Goal: Task Accomplishment & Management: Manage account settings

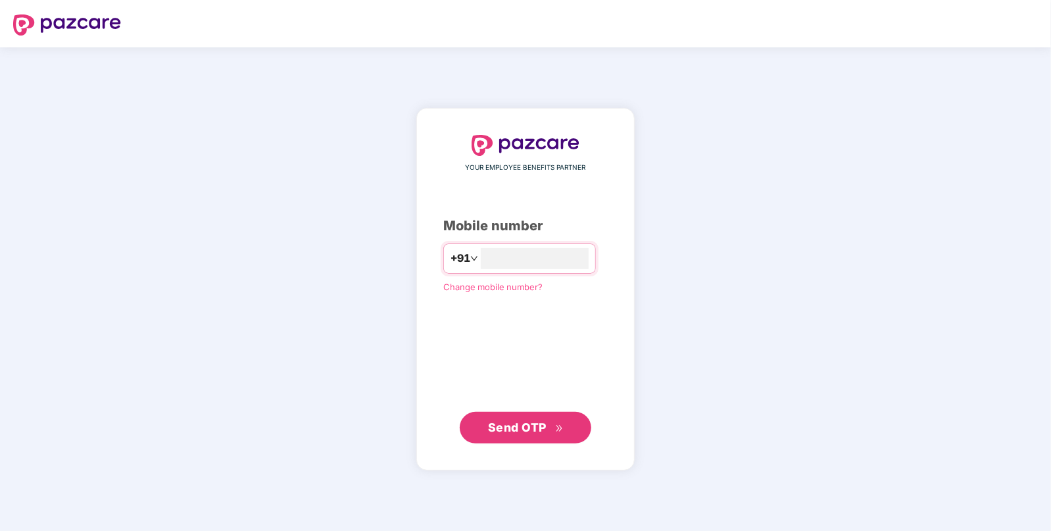
type input "*"
type input "**********"
click at [505, 430] on span "Send OTP" at bounding box center [517, 427] width 59 height 14
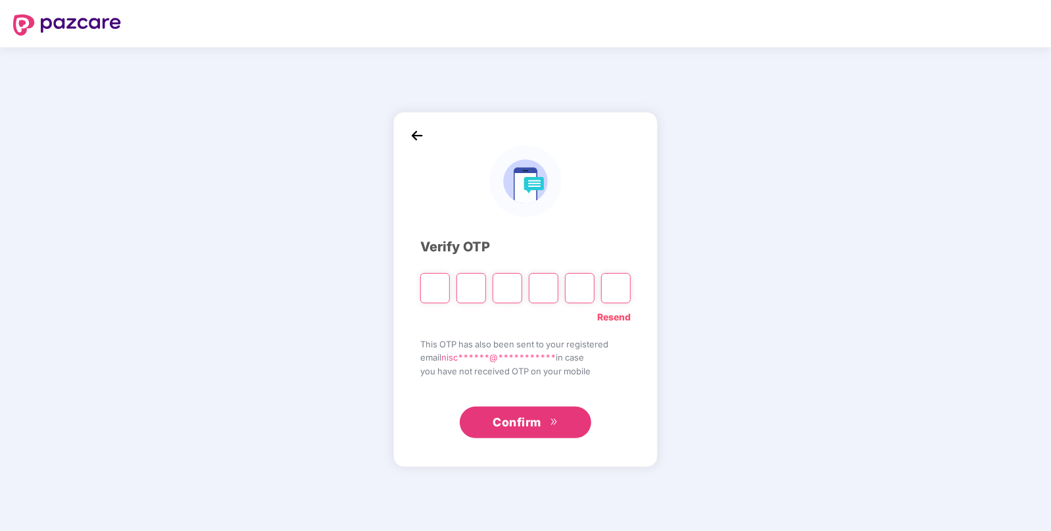
type input "*"
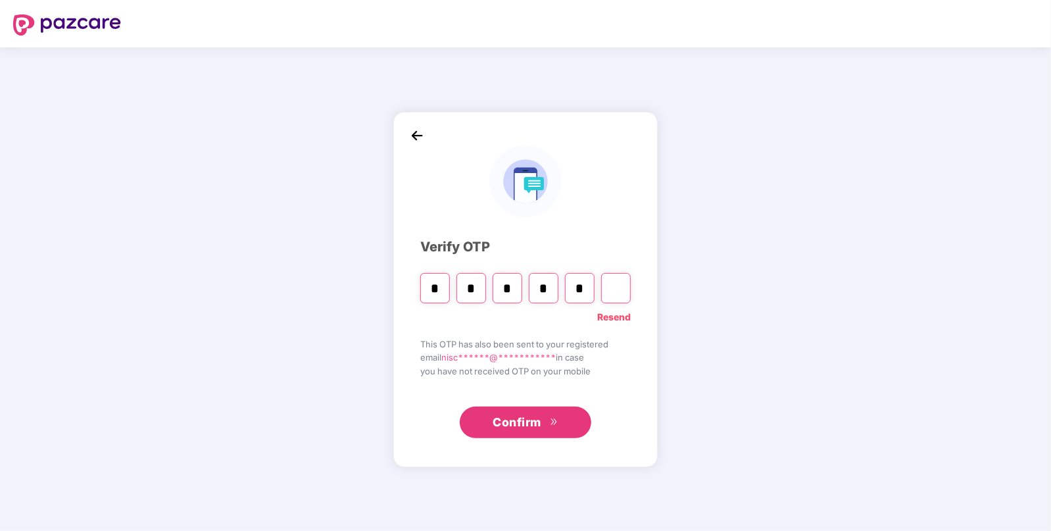
type input "*"
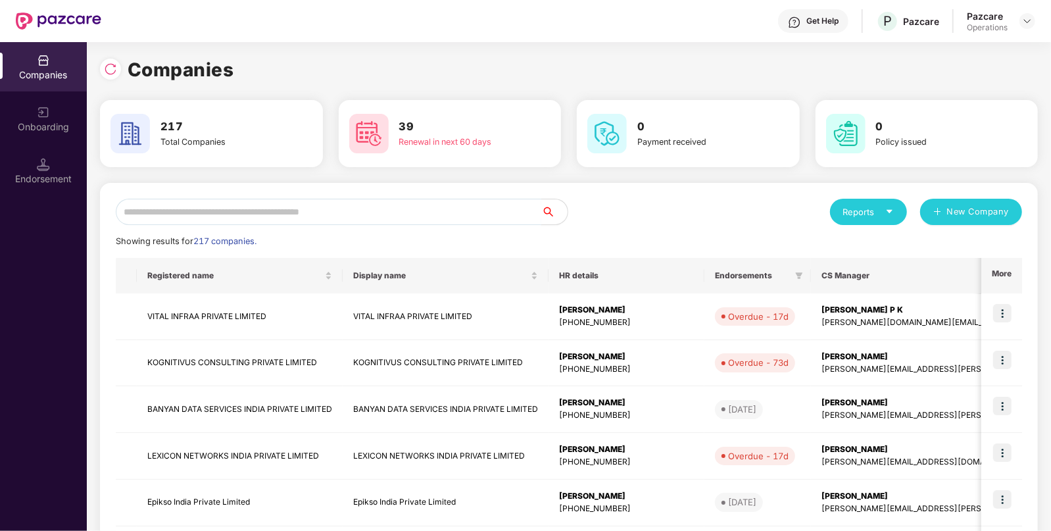
click at [227, 216] on input "text" at bounding box center [328, 212] width 425 height 26
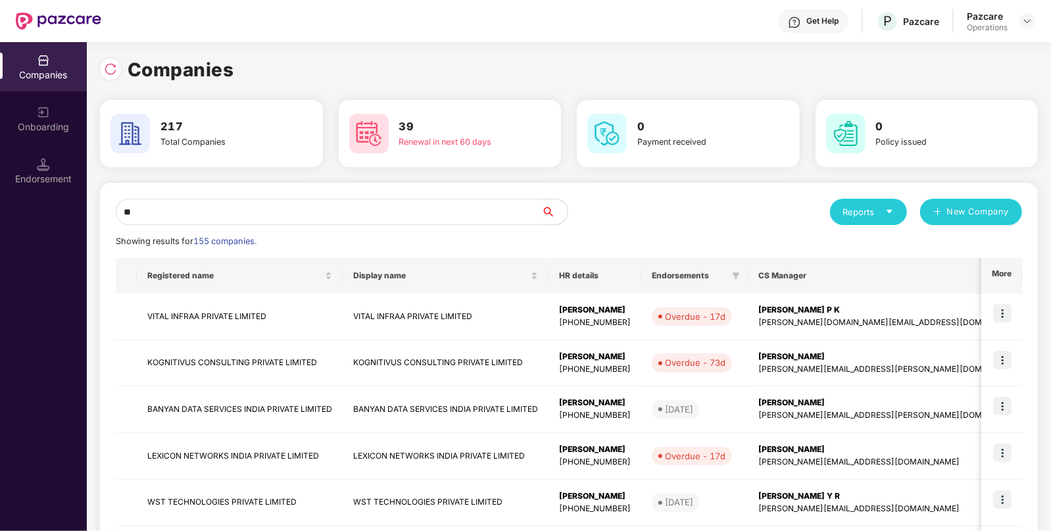
type input "*"
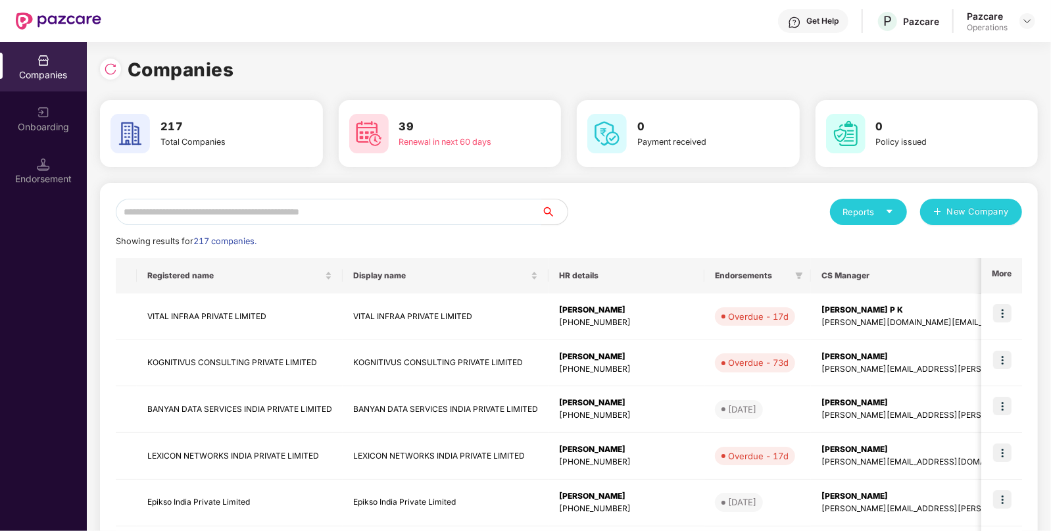
paste input "**********"
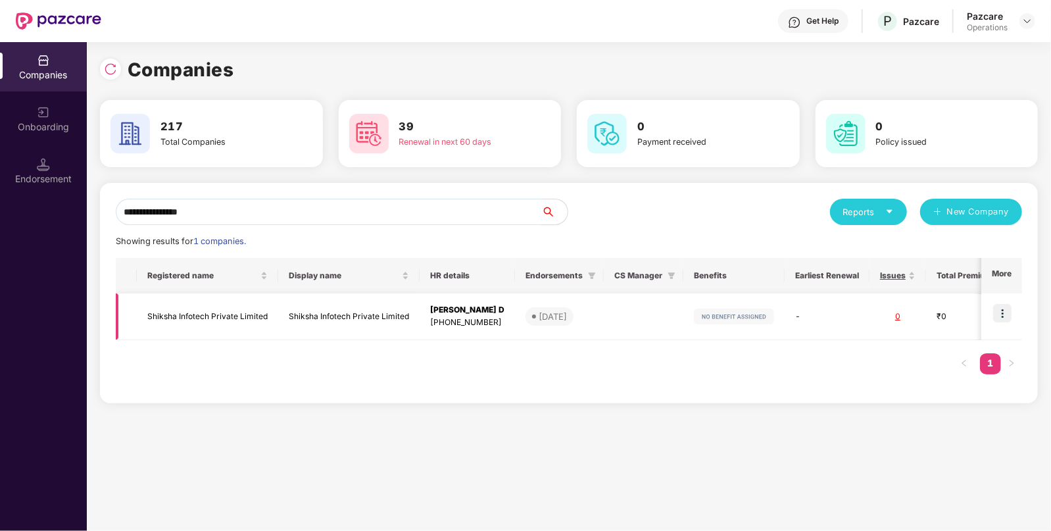
type input "**********"
click at [183, 314] on td "Shiksha Infotech Private Limited" at bounding box center [207, 316] width 141 height 47
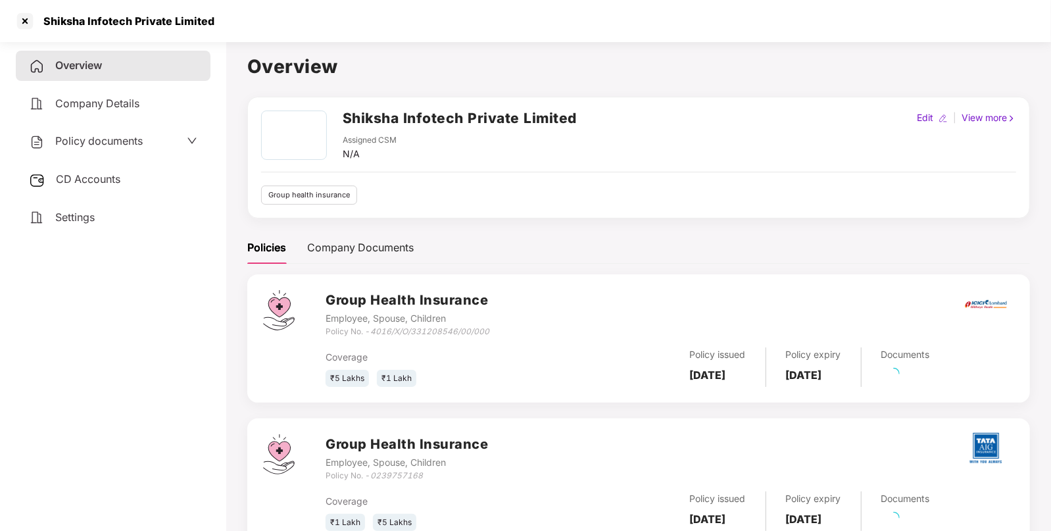
scroll to position [46, 0]
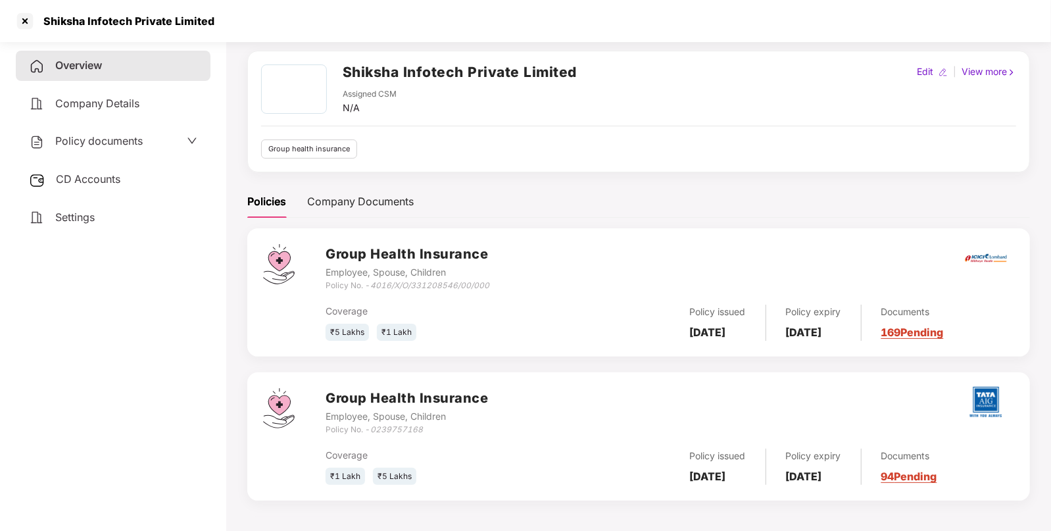
click at [89, 148] on div "Policy documents" at bounding box center [86, 141] width 114 height 17
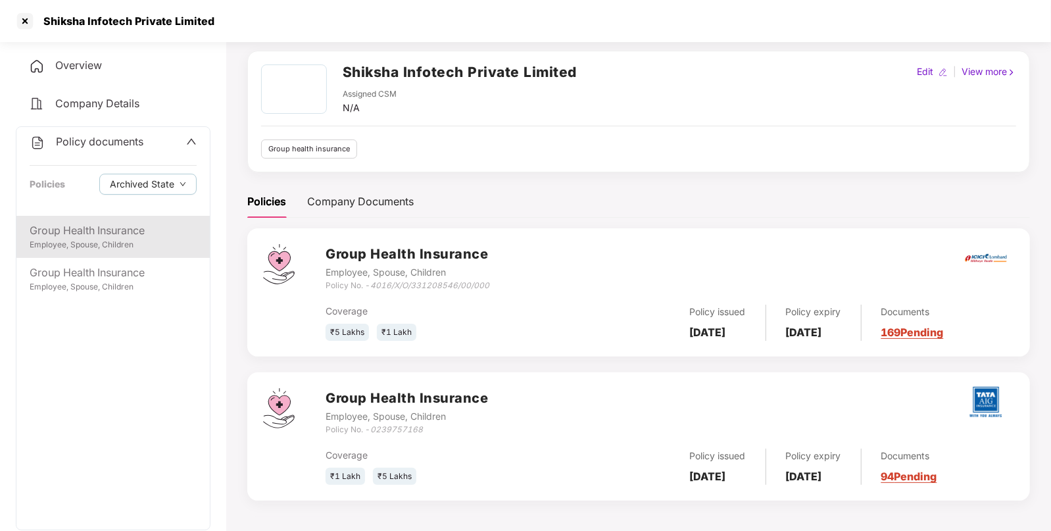
click at [69, 243] on div "Employee, Spouse, Children" at bounding box center [113, 245] width 167 height 12
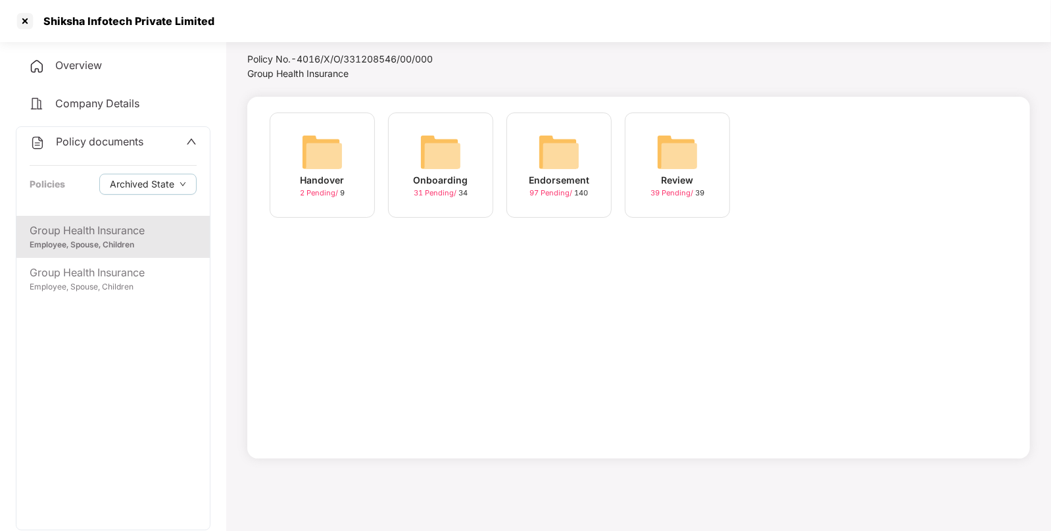
click at [454, 160] on img at bounding box center [440, 152] width 42 height 42
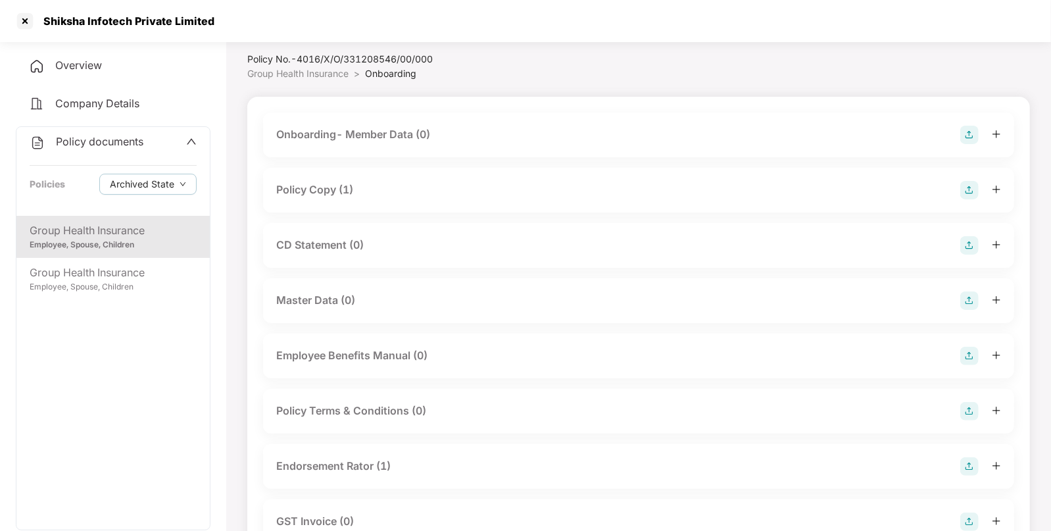
scroll to position [46, 0]
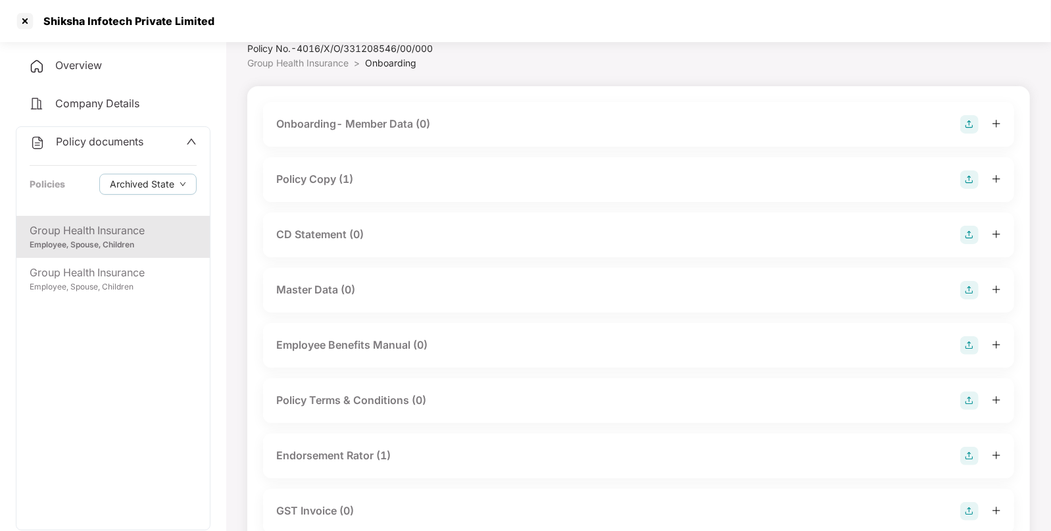
click at [373, 181] on div "Policy Copy (1)" at bounding box center [638, 179] width 724 height 18
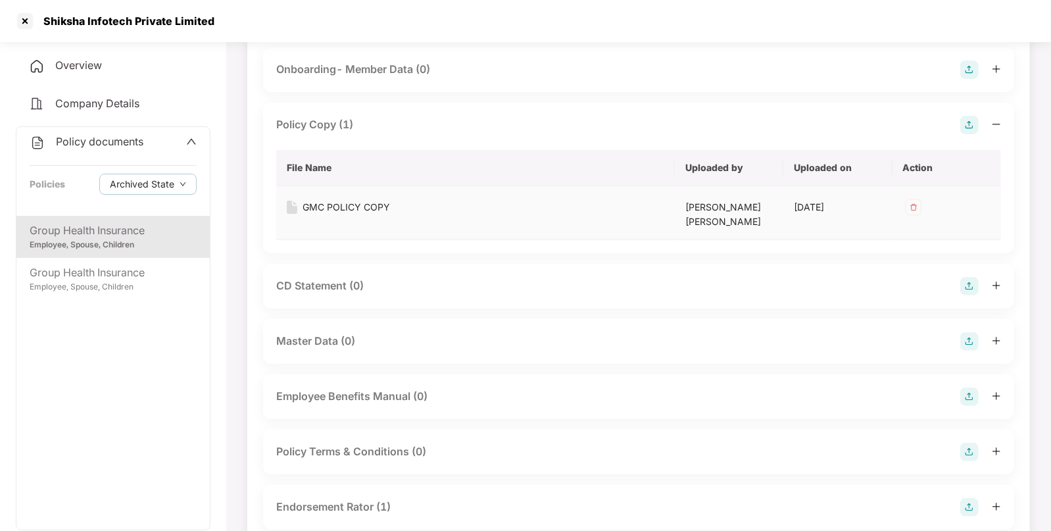
scroll to position [110, 0]
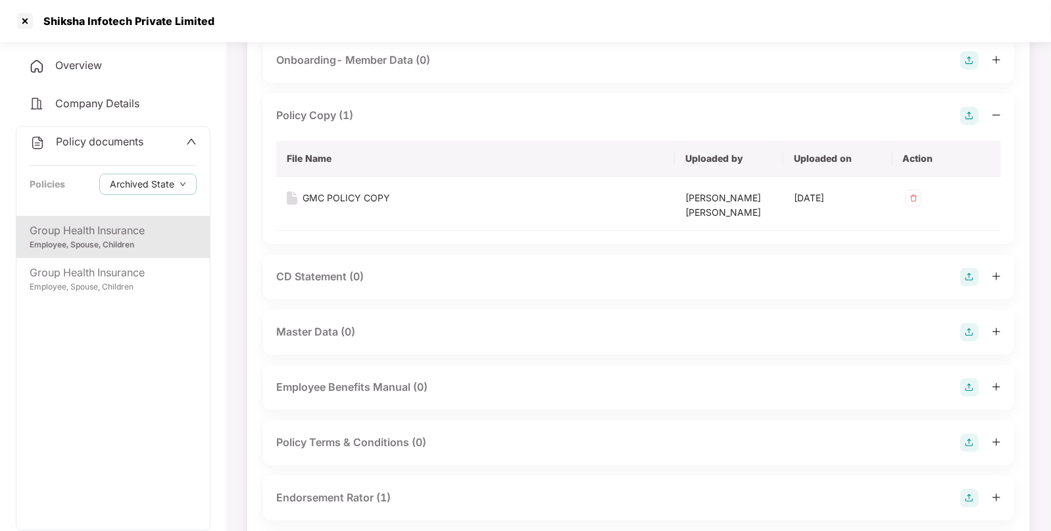
click at [348, 436] on div "Policy Terms & Conditions (0)" at bounding box center [351, 442] width 150 height 16
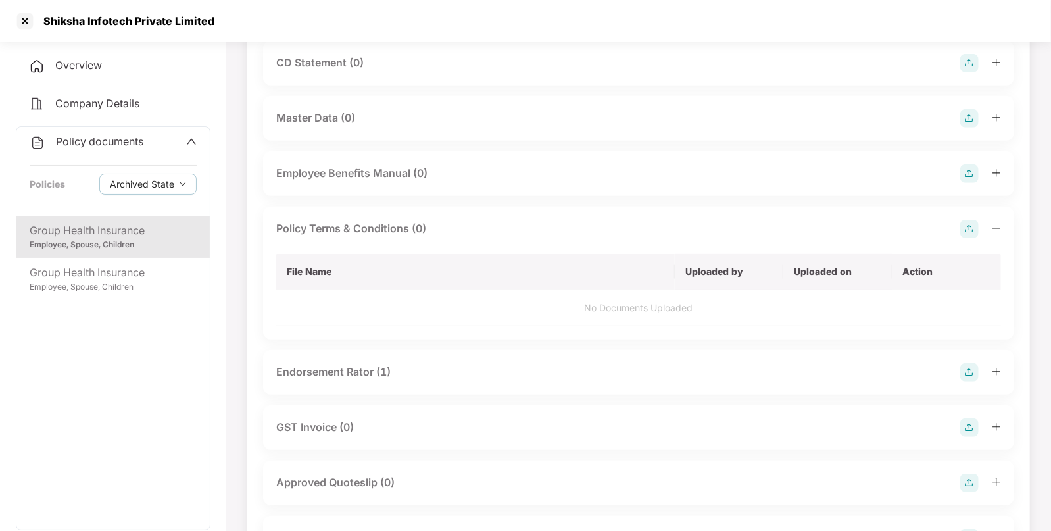
scroll to position [355, 0]
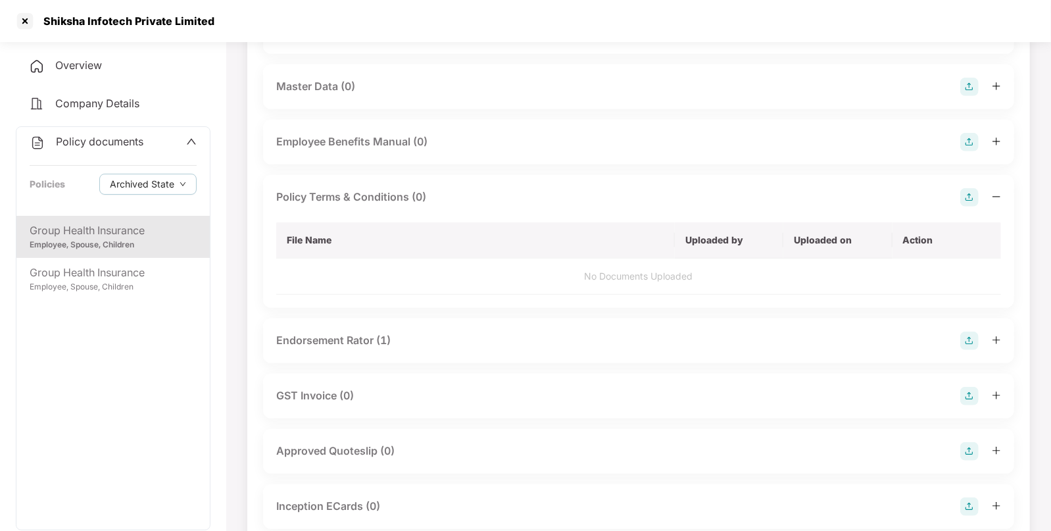
click at [339, 339] on div "Endorsement Rator (1)" at bounding box center [333, 340] width 114 height 16
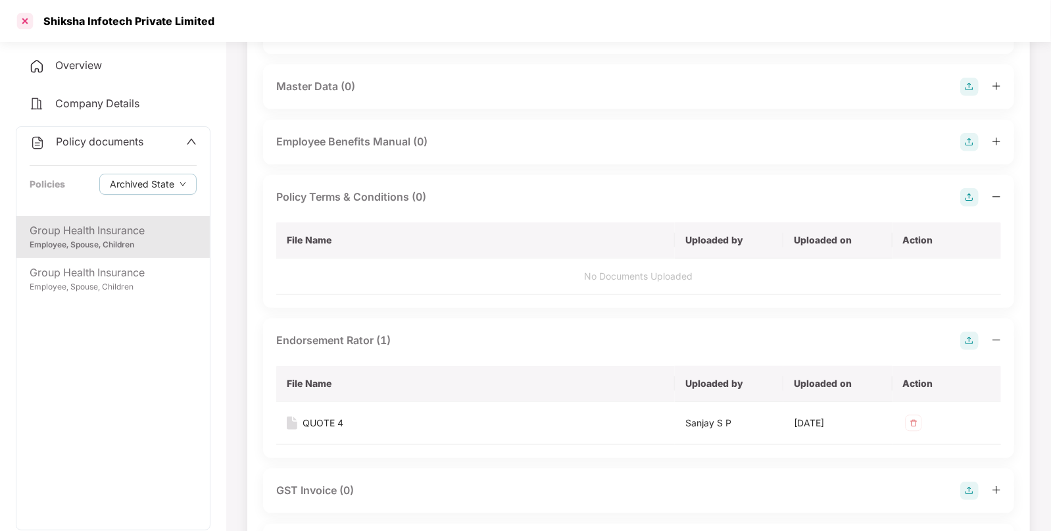
click at [30, 17] on div at bounding box center [24, 21] width 21 height 21
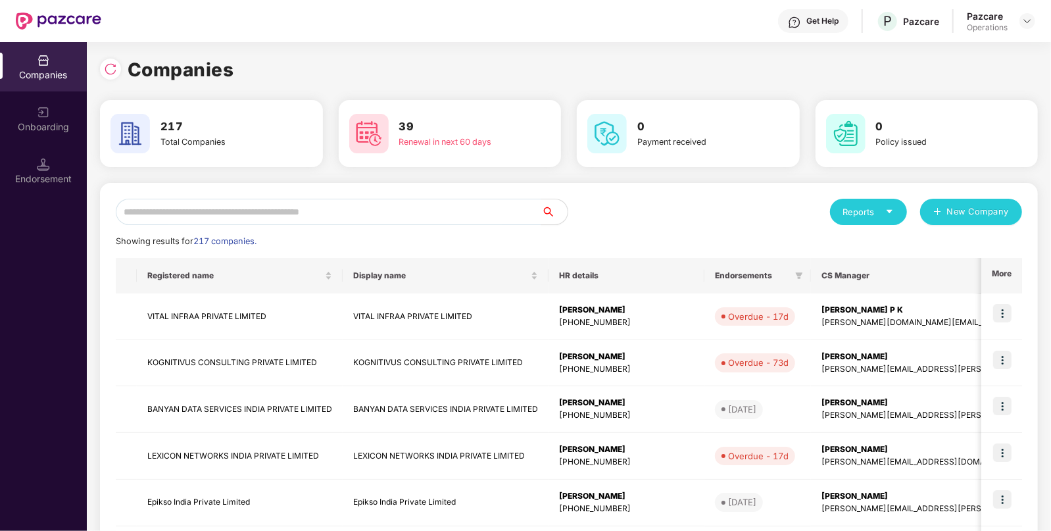
scroll to position [0, 0]
click at [252, 199] on input "text" at bounding box center [328, 212] width 425 height 26
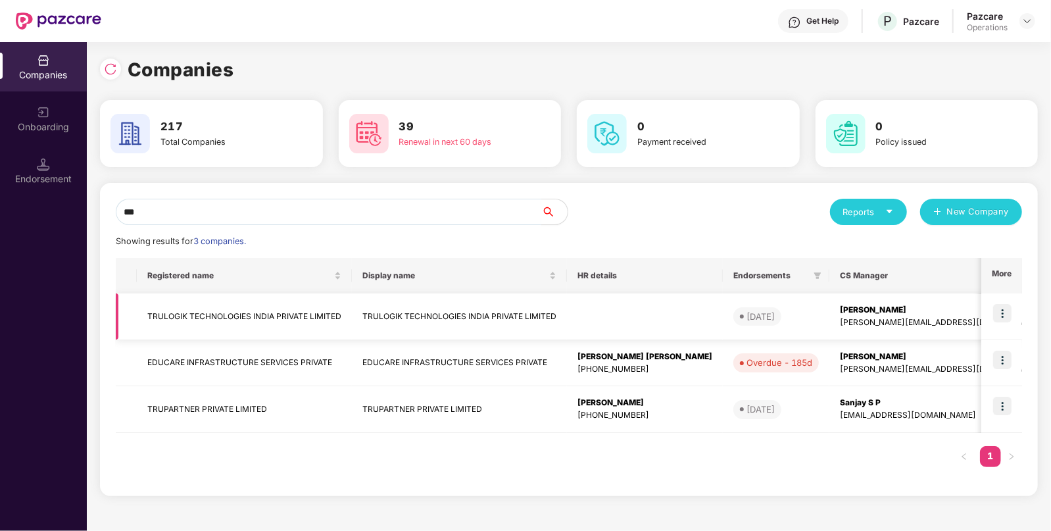
type input "***"
click at [204, 314] on td "TRULOGIK TECHNOLOGIES INDIA PRIVATE LIMITED" at bounding box center [244, 316] width 215 height 47
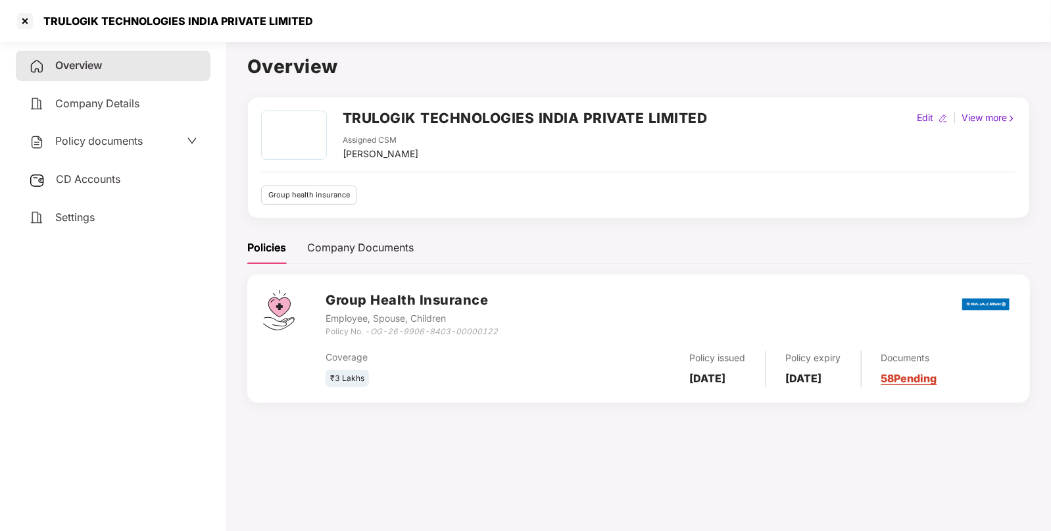
click at [100, 130] on div "Policy documents" at bounding box center [113, 141] width 195 height 30
click at [83, 146] on span "Policy documents" at bounding box center [98, 140] width 87 height 13
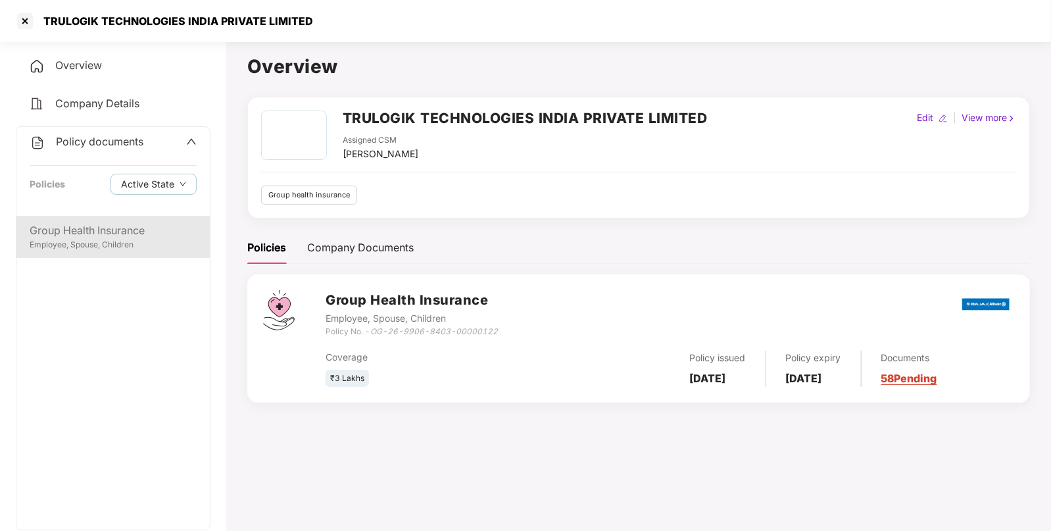
click at [59, 237] on div "Group Health Insurance" at bounding box center [113, 230] width 167 height 16
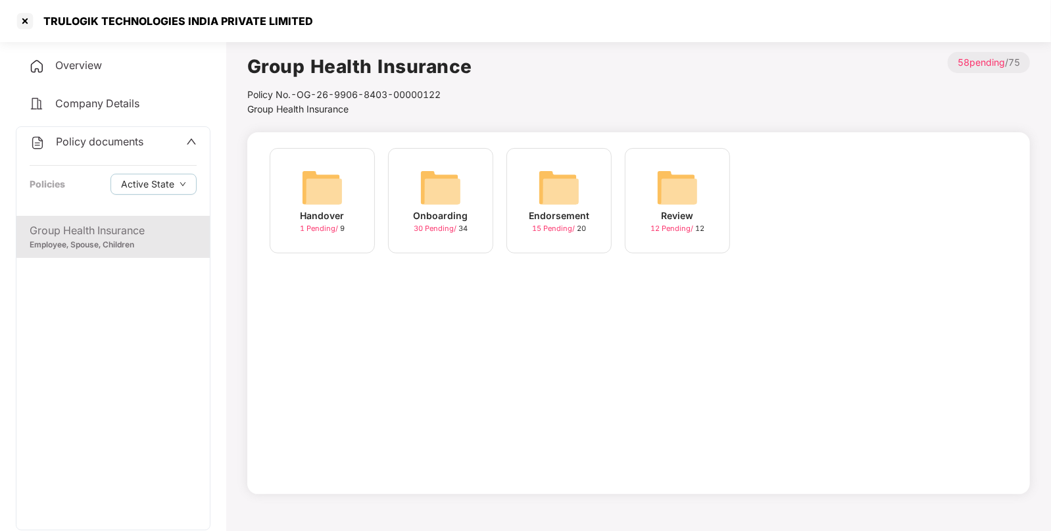
click at [447, 221] on div "Onboarding" at bounding box center [441, 215] width 55 height 14
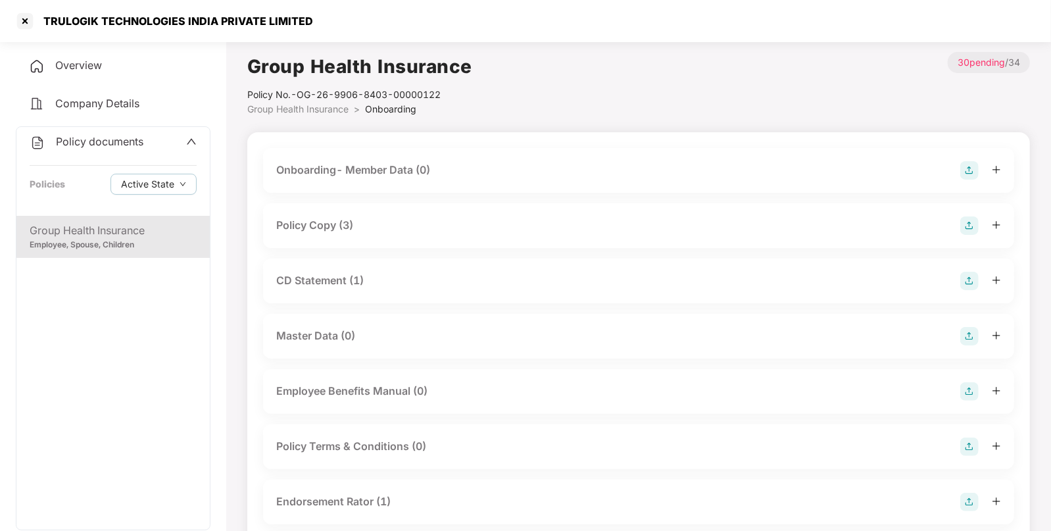
click at [277, 107] on span "Group Health Insurance" at bounding box center [297, 108] width 101 height 11
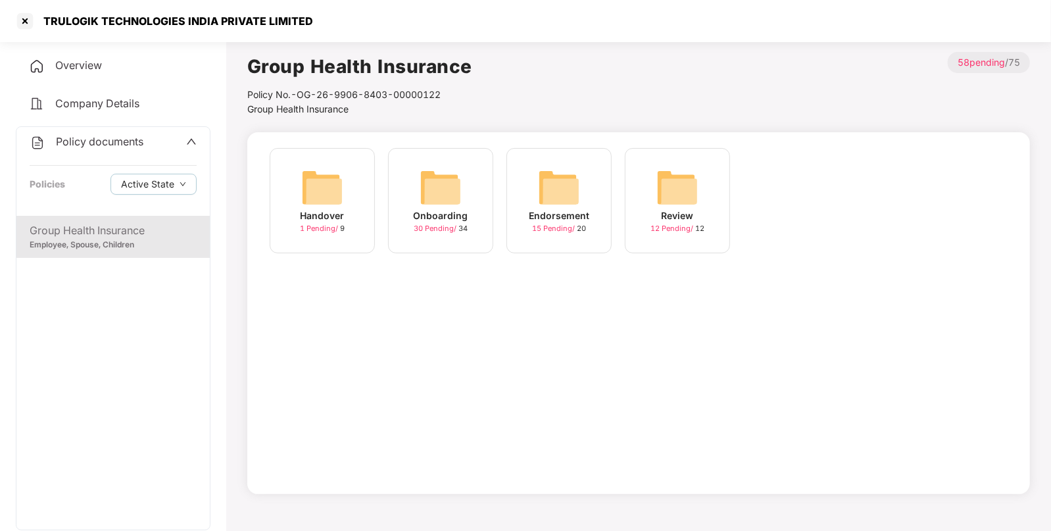
click at [581, 200] on div "Endorsement 15 Pending / 20" at bounding box center [558, 200] width 105 height 105
click at [554, 197] on img at bounding box center [559, 187] width 42 height 42
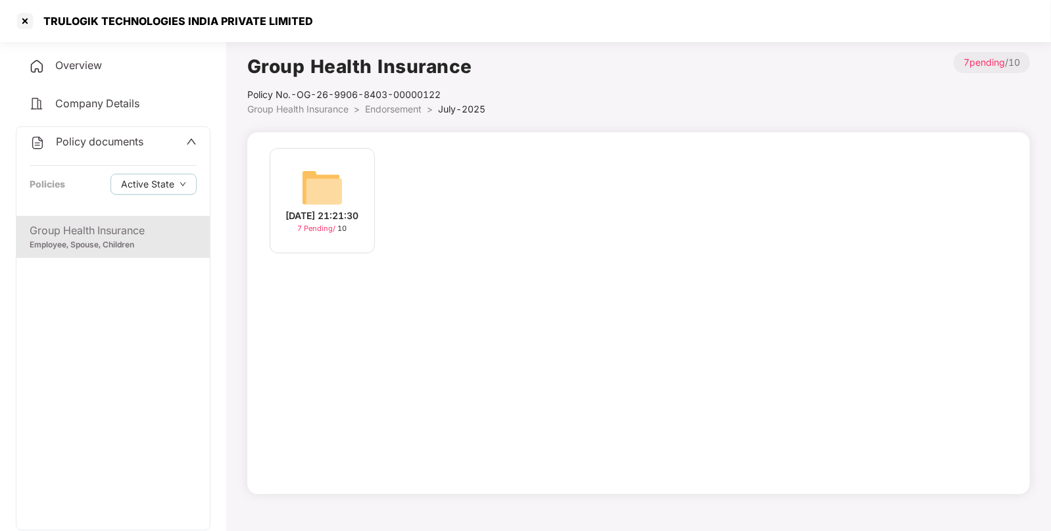
click at [333, 198] on img at bounding box center [322, 187] width 42 height 42
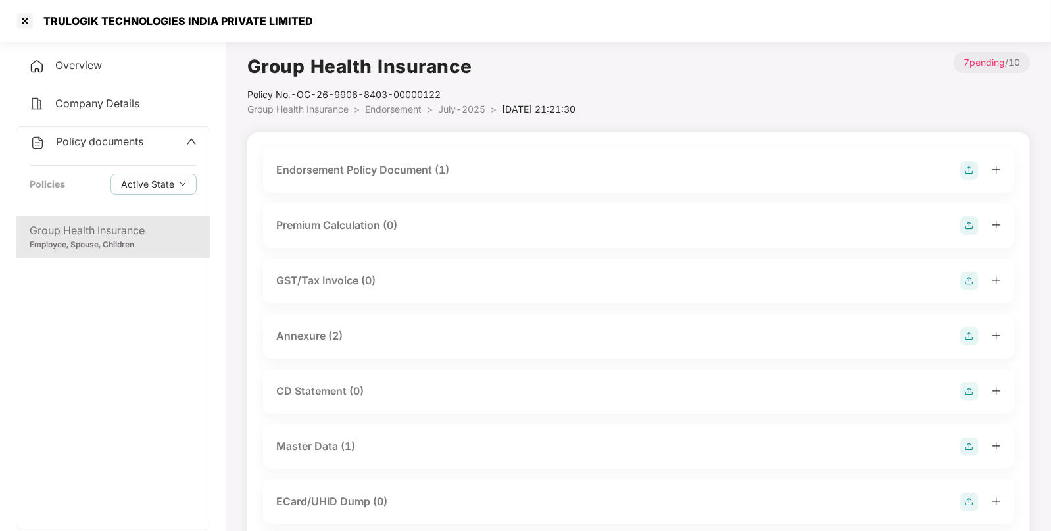
click at [381, 166] on div "Endorsement Policy Document (1)" at bounding box center [362, 170] width 173 height 16
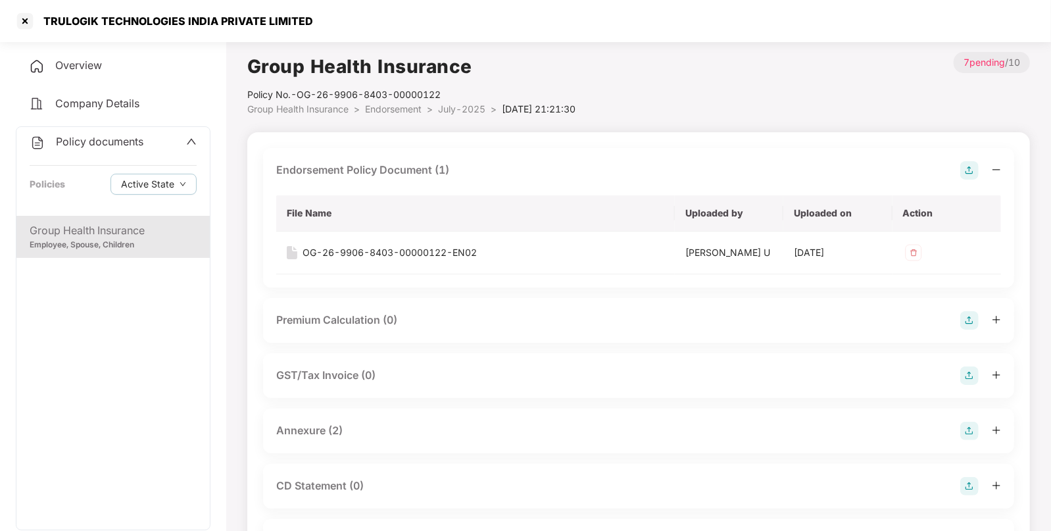
click at [964, 166] on img at bounding box center [969, 170] width 18 height 18
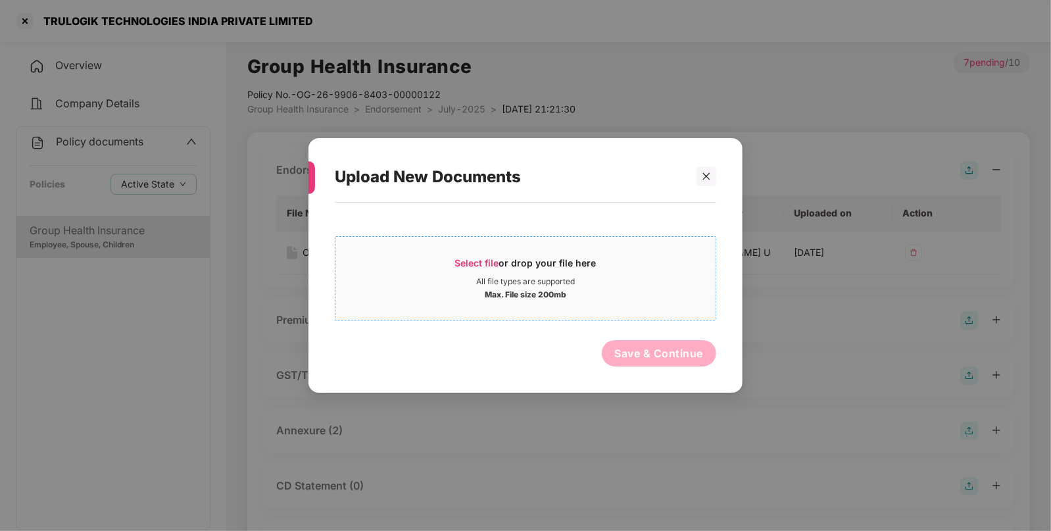
click at [463, 266] on span "Select file" at bounding box center [477, 262] width 44 height 11
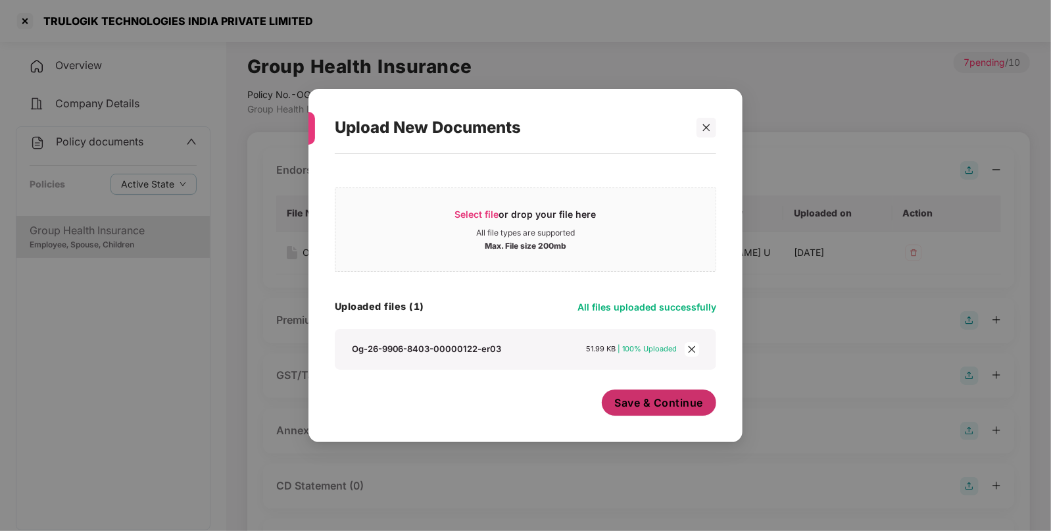
click at [633, 405] on span "Save & Continue" at bounding box center [659, 402] width 89 height 14
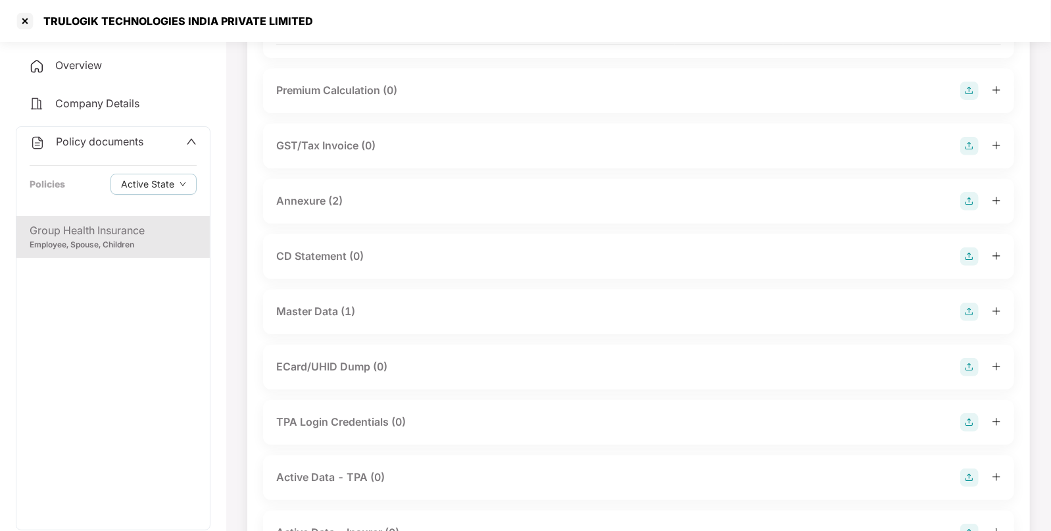
scroll to position [279, 0]
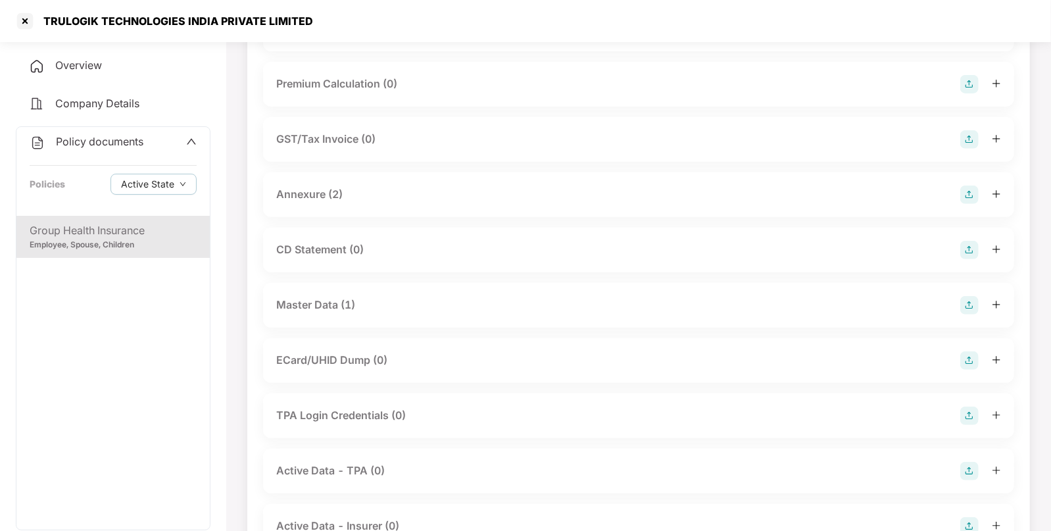
click at [108, 145] on span "Policy documents" at bounding box center [99, 141] width 87 height 13
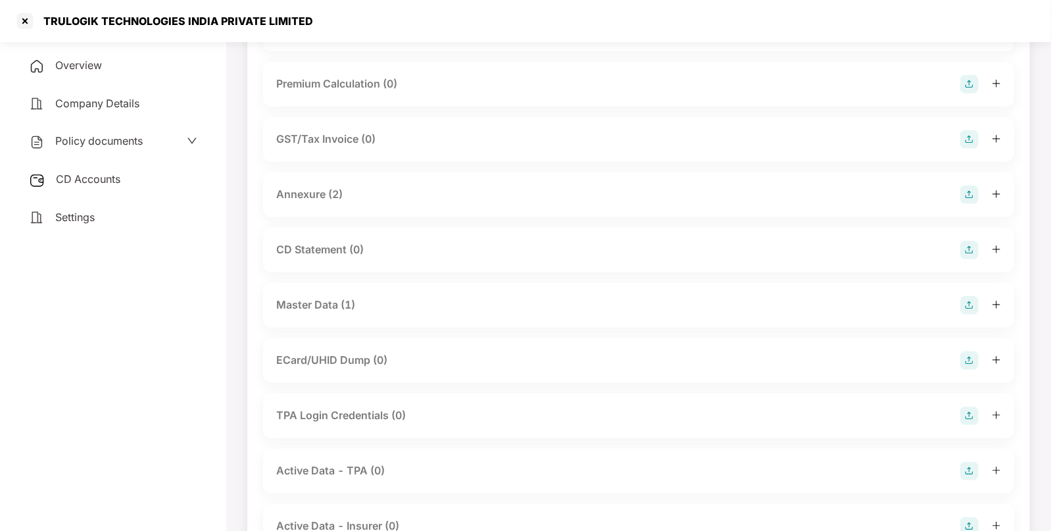
click at [120, 177] on span "CD Accounts" at bounding box center [88, 178] width 64 height 13
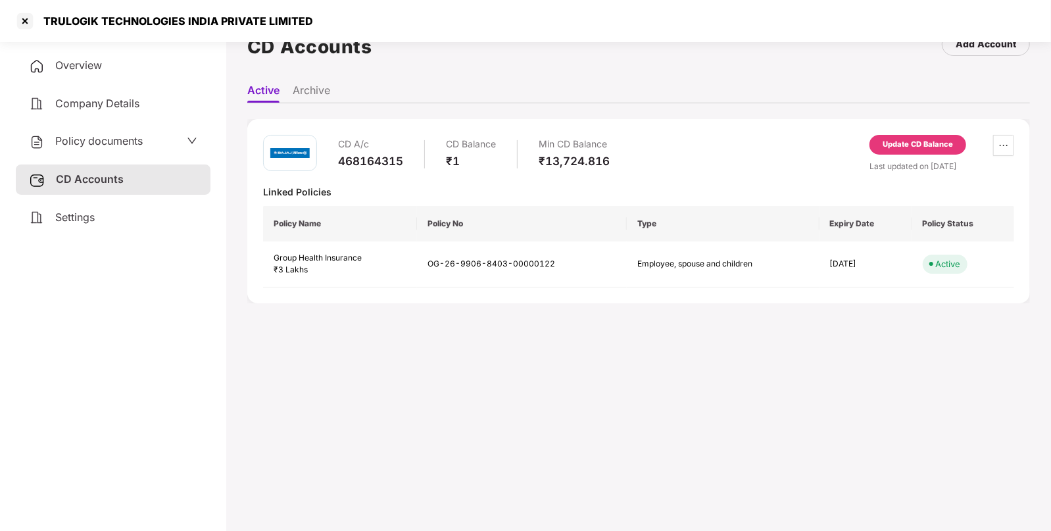
click at [905, 143] on div "Update CD Balance" at bounding box center [917, 145] width 70 height 12
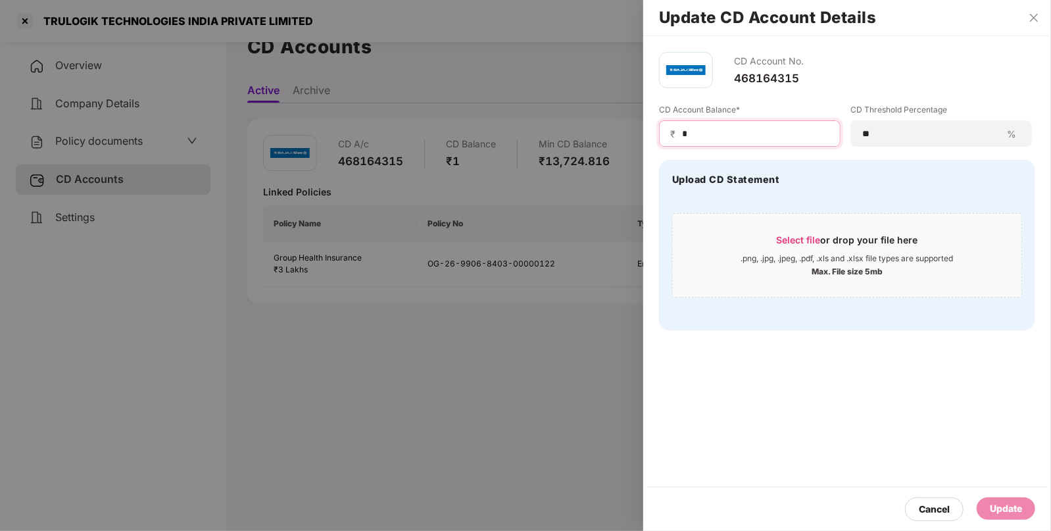
click at [702, 132] on input "*" at bounding box center [754, 134] width 149 height 14
type input "*****"
click at [1008, 506] on div "Update" at bounding box center [1005, 508] width 32 height 14
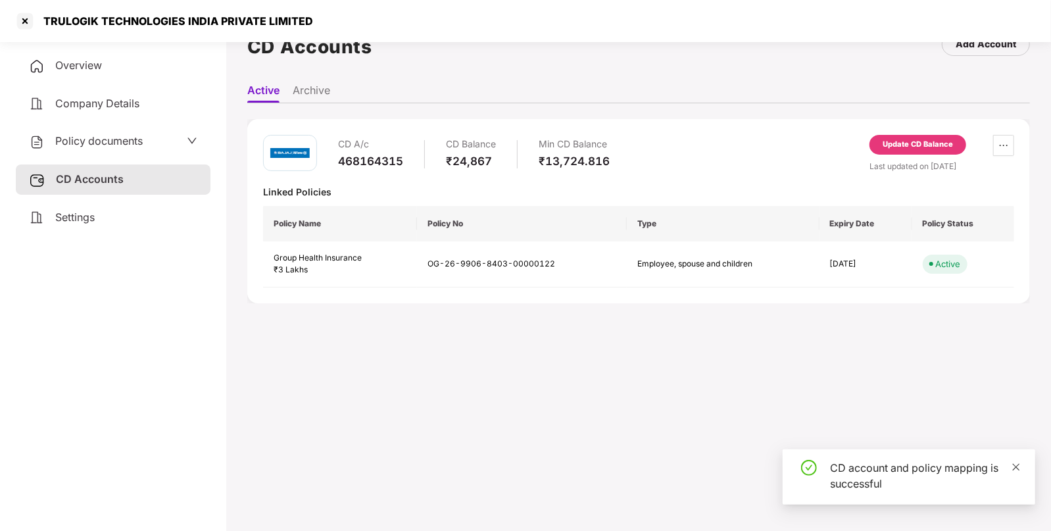
click at [1018, 465] on icon "close" at bounding box center [1015, 466] width 9 height 9
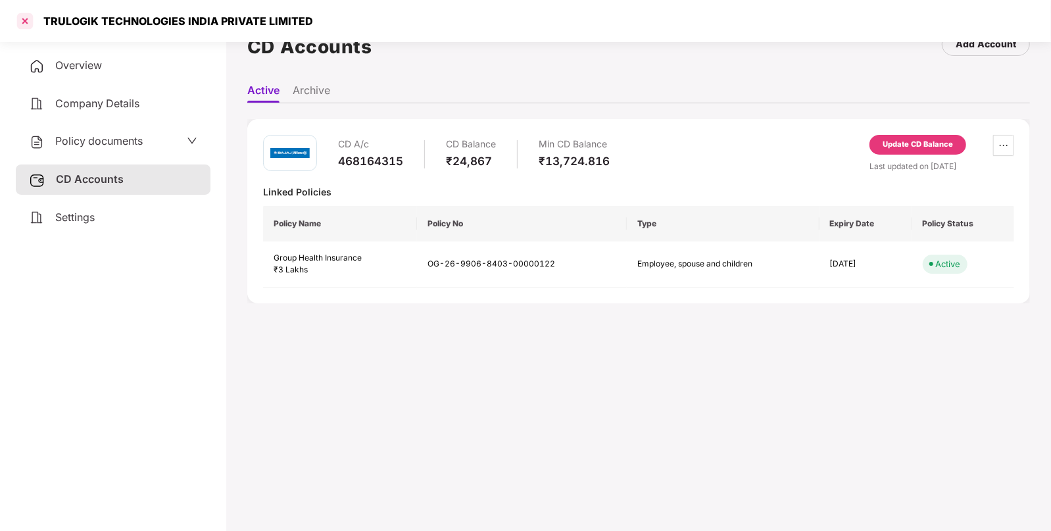
click at [23, 23] on div at bounding box center [24, 21] width 21 height 21
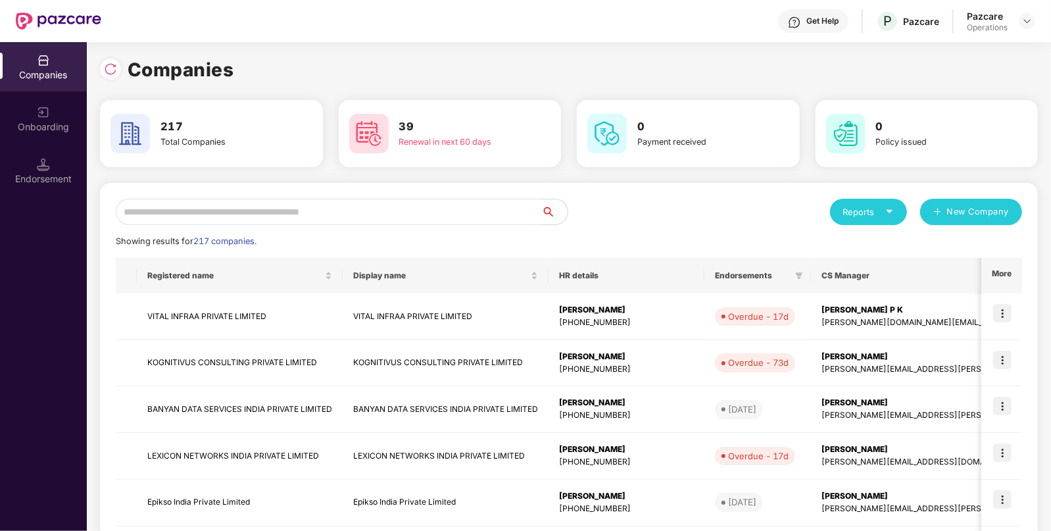
scroll to position [0, 0]
click at [198, 206] on input "text" at bounding box center [328, 212] width 425 height 26
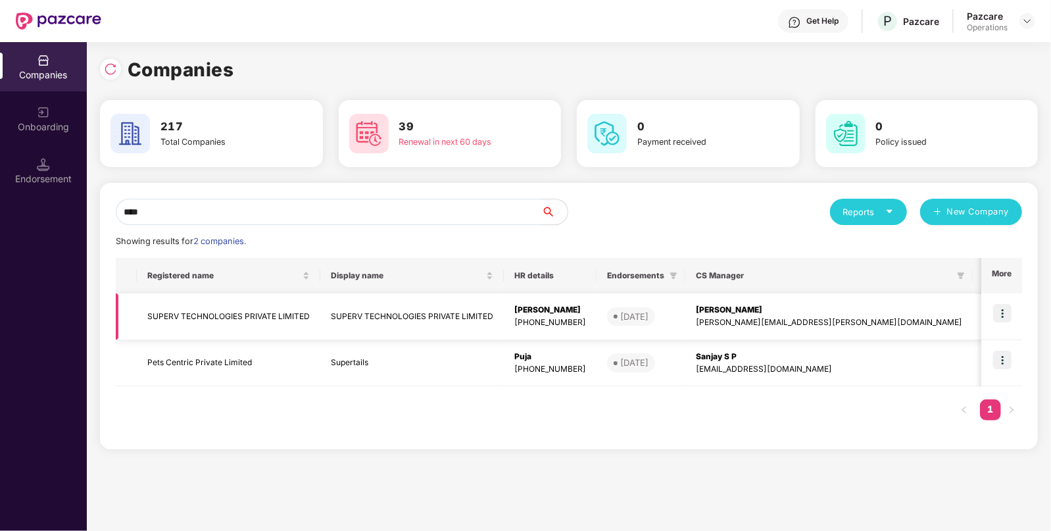
type input "****"
click at [185, 327] on td "SUPERV TECHNOLOGIES PRIVATE LIMITED" at bounding box center [228, 316] width 183 height 47
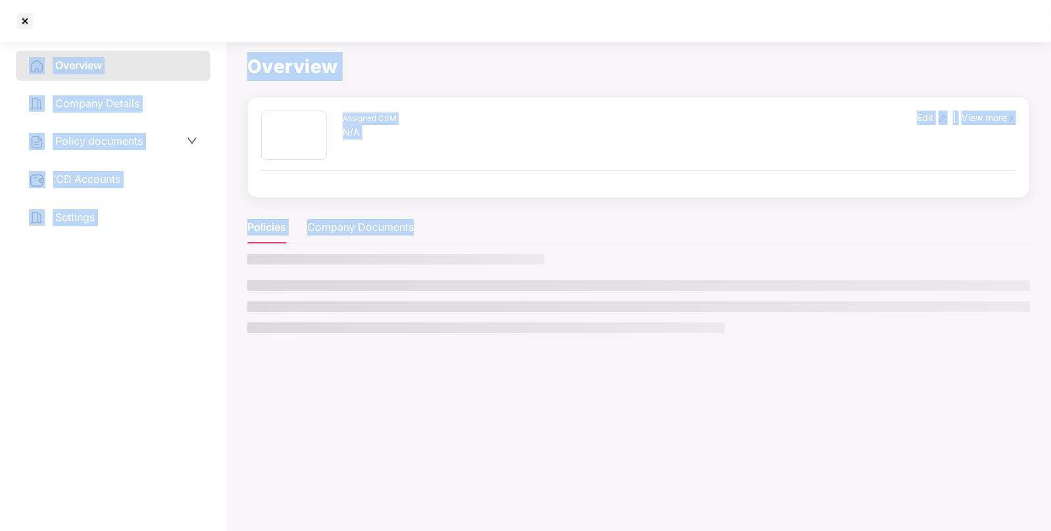
click at [185, 327] on div "Overview Company Details Policy documents CD Accounts Settings" at bounding box center [113, 283] width 195 height 465
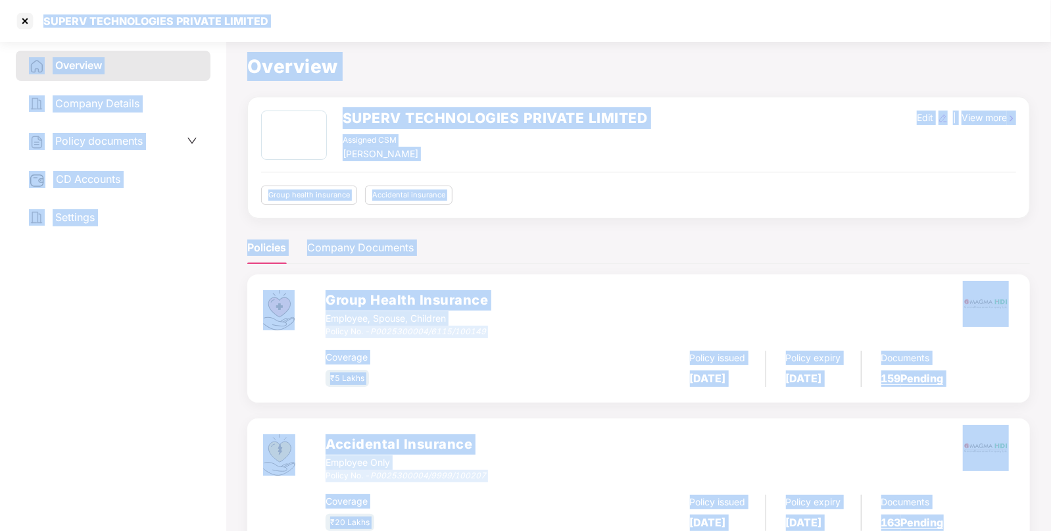
scroll to position [46, 0]
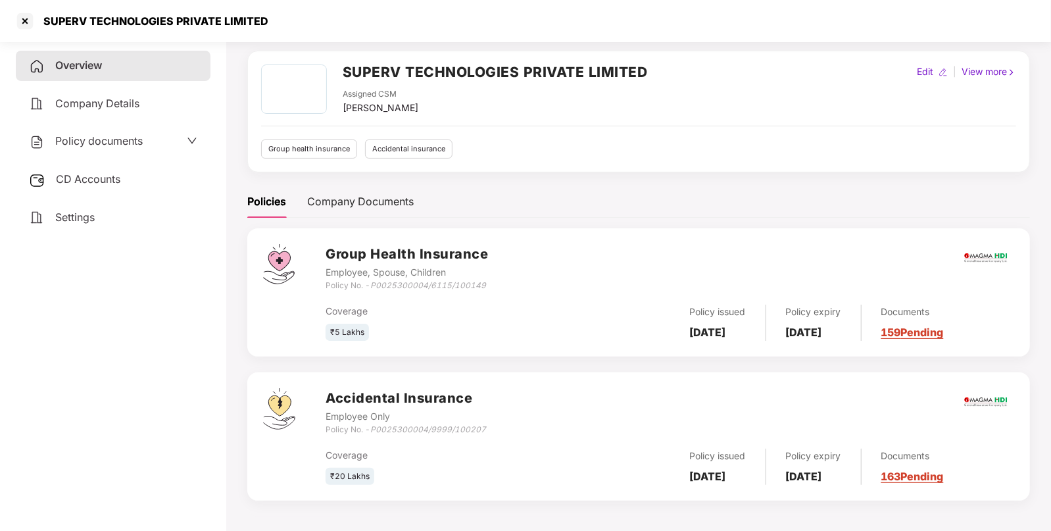
click at [222, 194] on aside "Overview Company Details Policy documents CD Accounts Settings" at bounding box center [113, 283] width 226 height 494
click at [27, 27] on div at bounding box center [24, 21] width 21 height 21
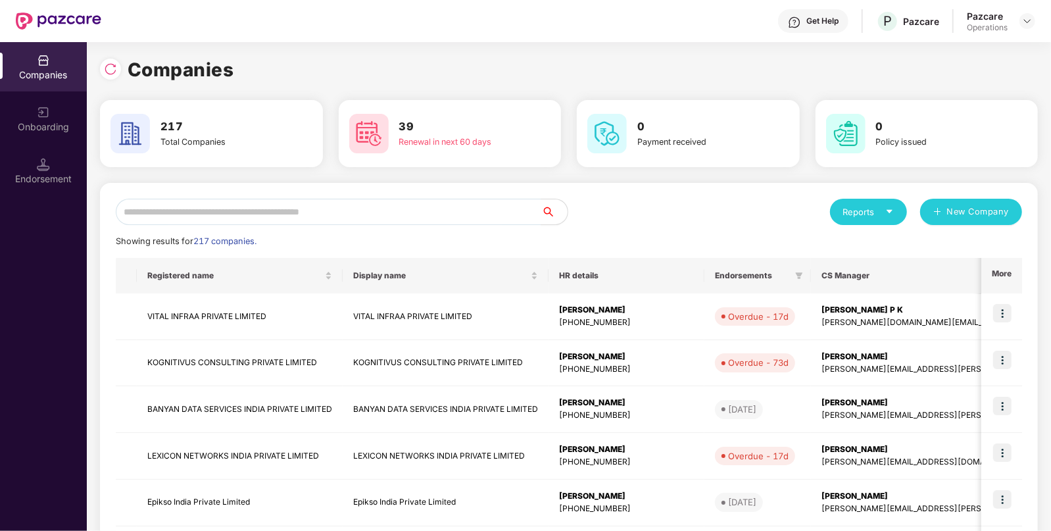
scroll to position [0, 0]
click at [193, 212] on input "text" at bounding box center [328, 212] width 425 height 26
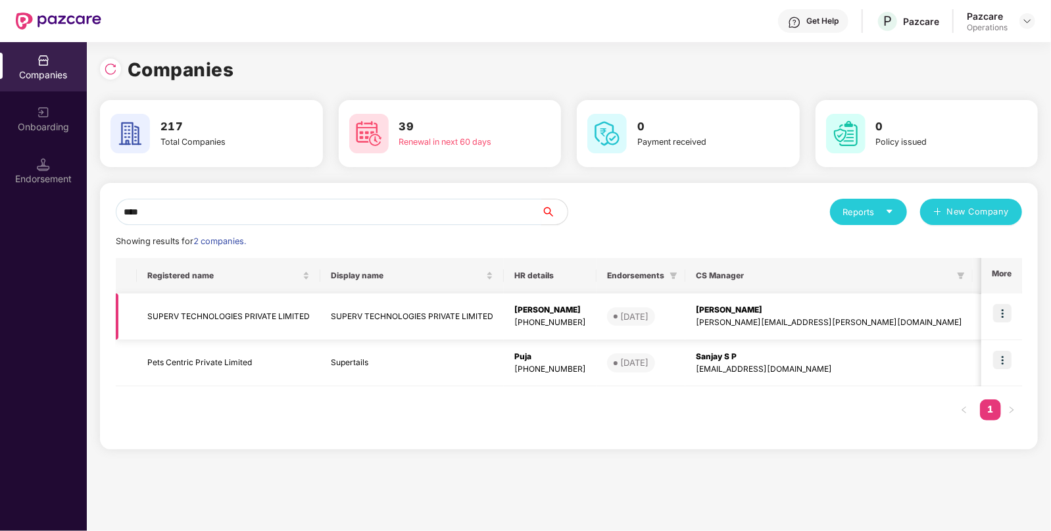
type input "****"
click at [194, 318] on td "SUPERV TECHNOLOGIES PRIVATE LIMITED" at bounding box center [228, 316] width 183 height 47
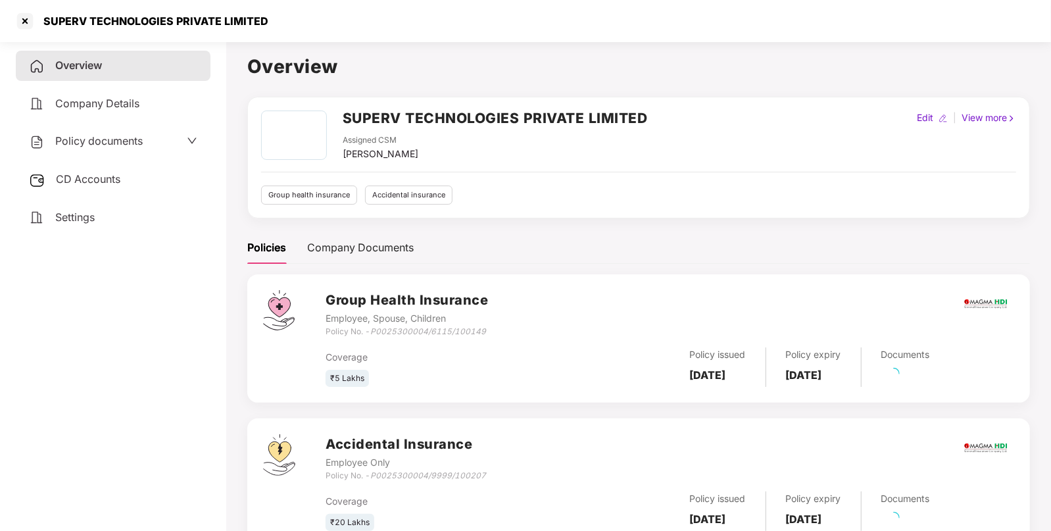
click at [103, 143] on span "Policy documents" at bounding box center [98, 140] width 87 height 13
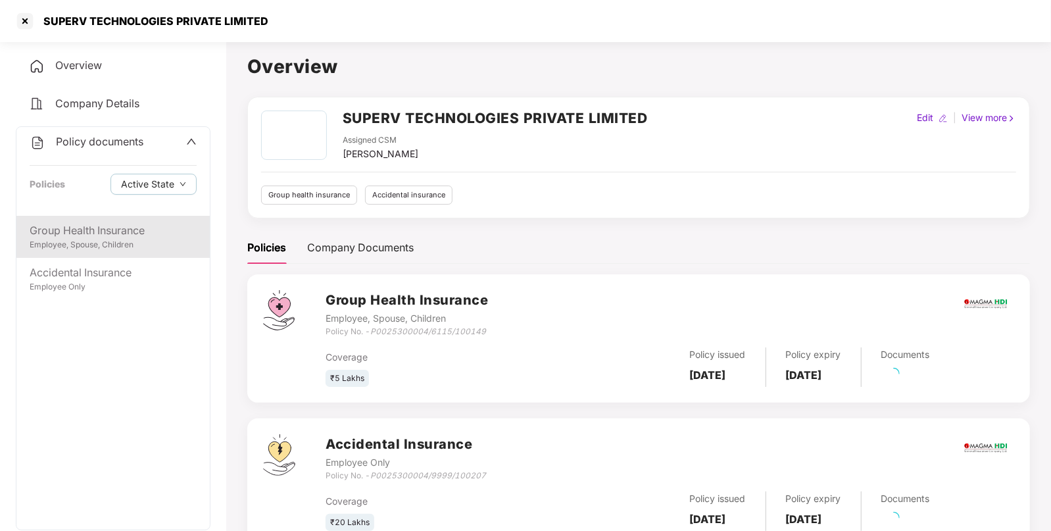
click at [93, 242] on div "Employee, Spouse, Children" at bounding box center [113, 245] width 167 height 12
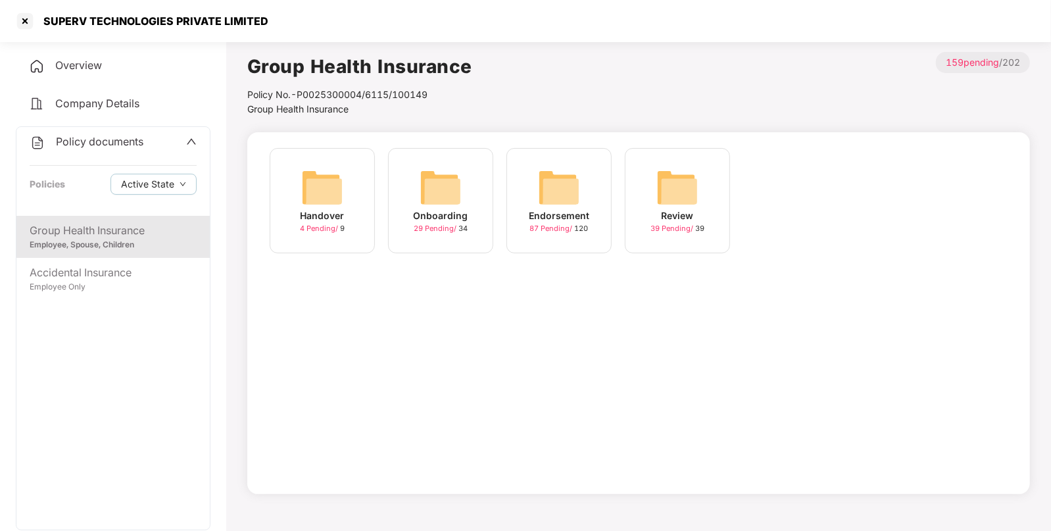
click at [550, 214] on div "Endorsement" at bounding box center [559, 215] width 60 height 14
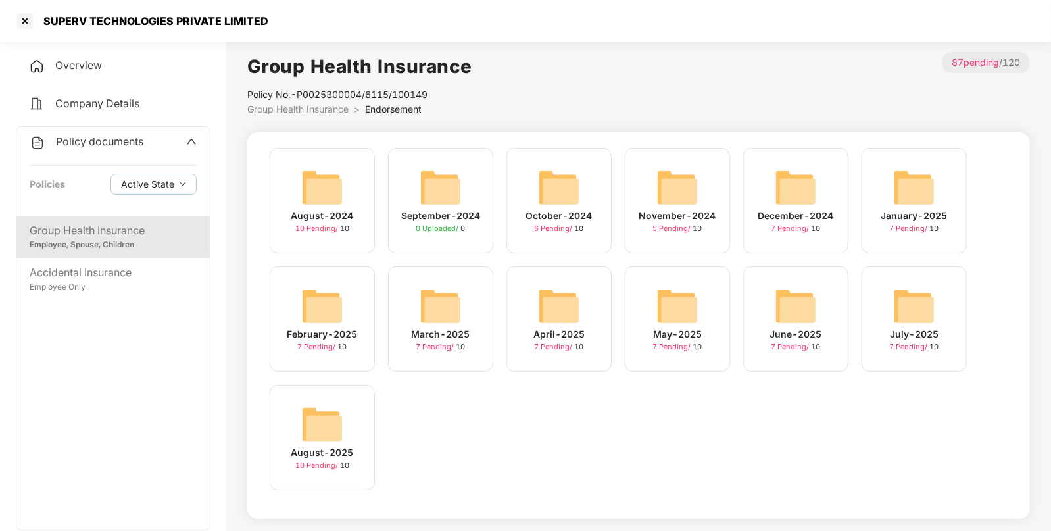
scroll to position [36, 0]
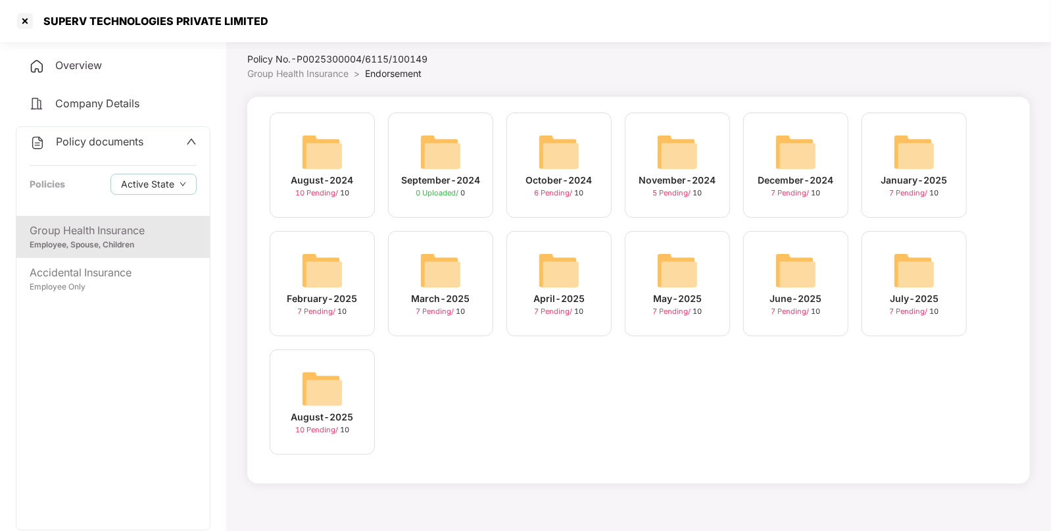
click at [341, 378] on img at bounding box center [322, 388] width 42 height 42
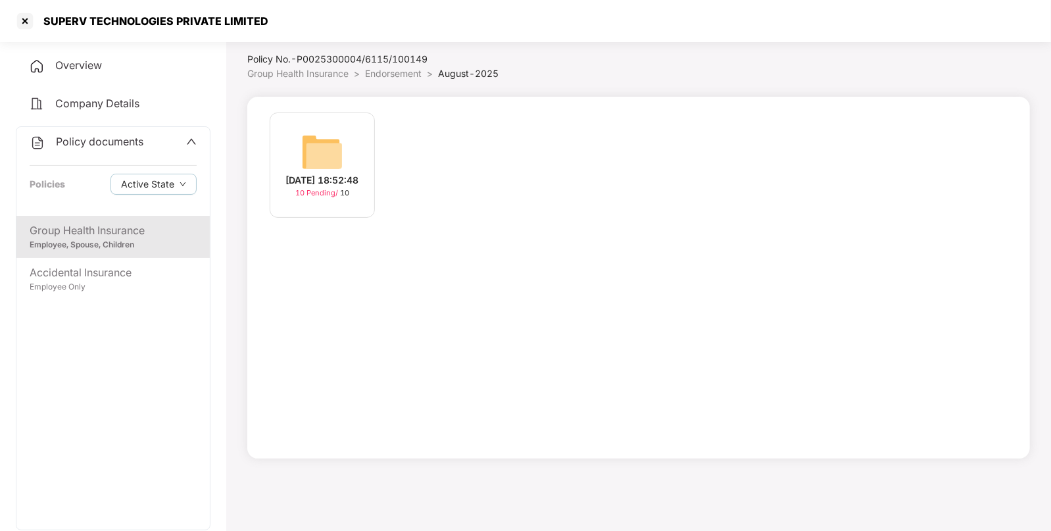
click at [320, 131] on img at bounding box center [322, 152] width 42 height 42
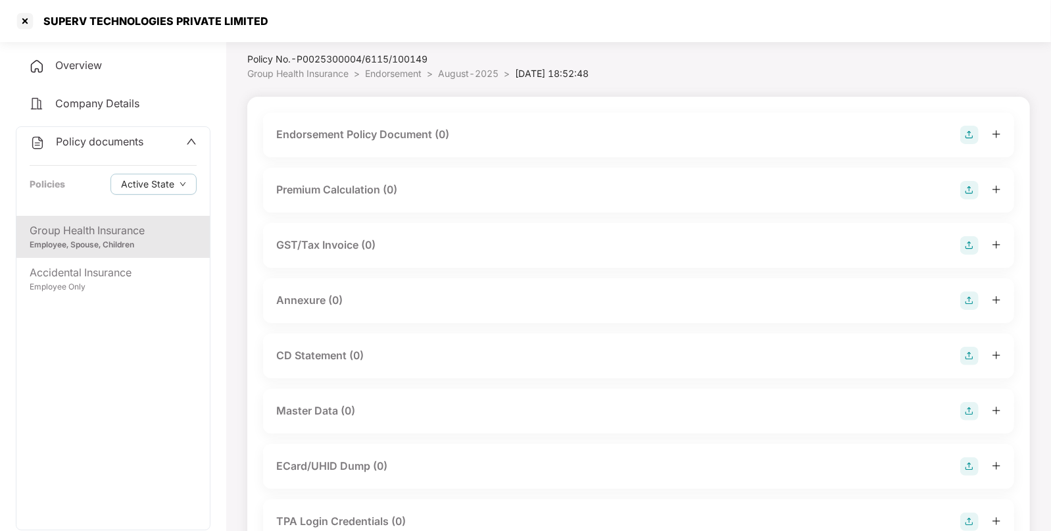
click at [966, 135] on img at bounding box center [969, 135] width 18 height 18
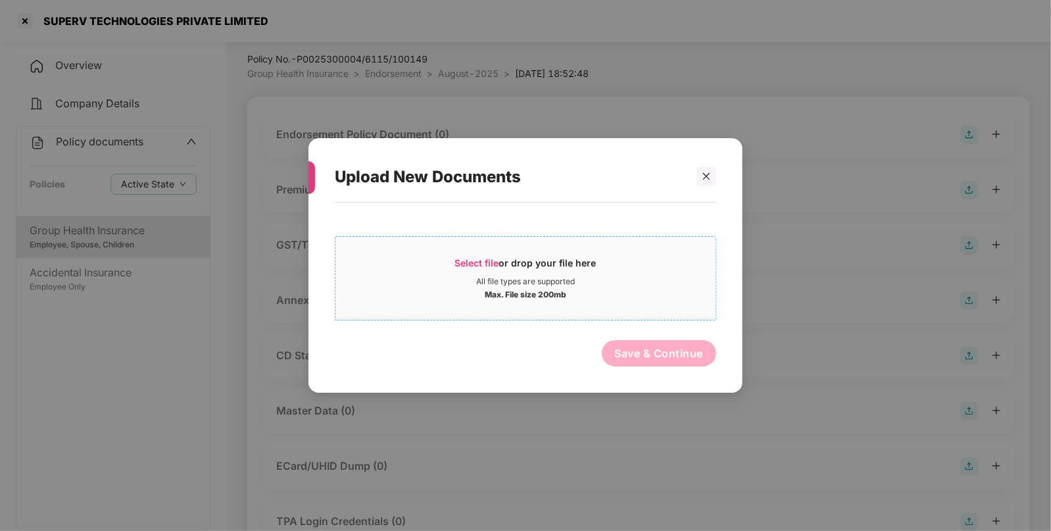
click at [470, 260] on span "Select file" at bounding box center [477, 262] width 44 height 11
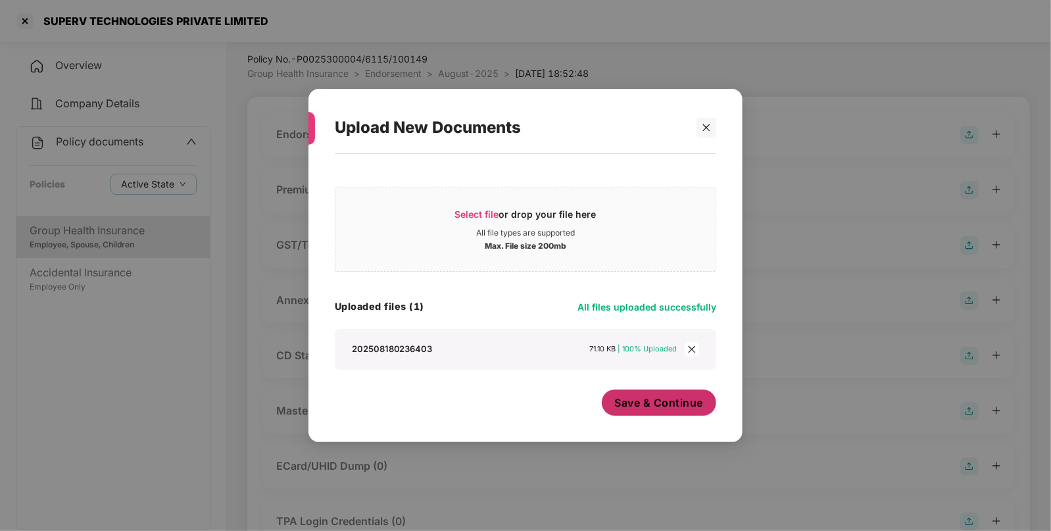
click at [640, 408] on span "Save & Continue" at bounding box center [659, 402] width 89 height 14
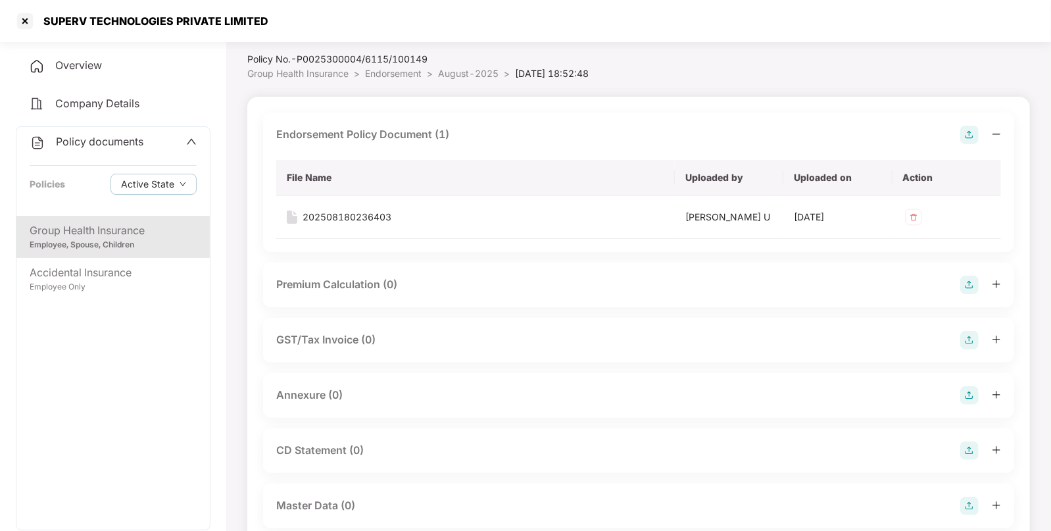
click at [970, 390] on img at bounding box center [969, 395] width 18 height 18
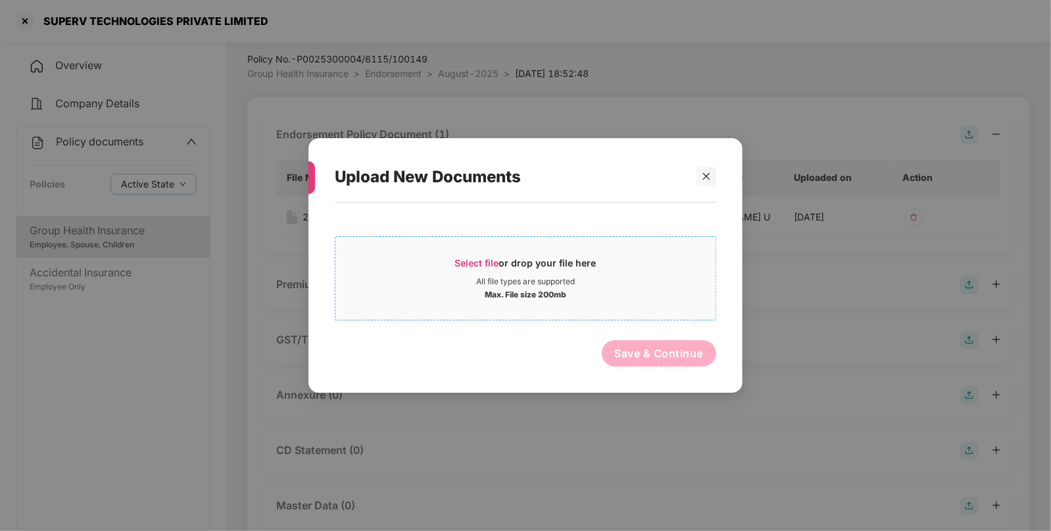
click at [473, 265] on span "Select file" at bounding box center [477, 262] width 44 height 11
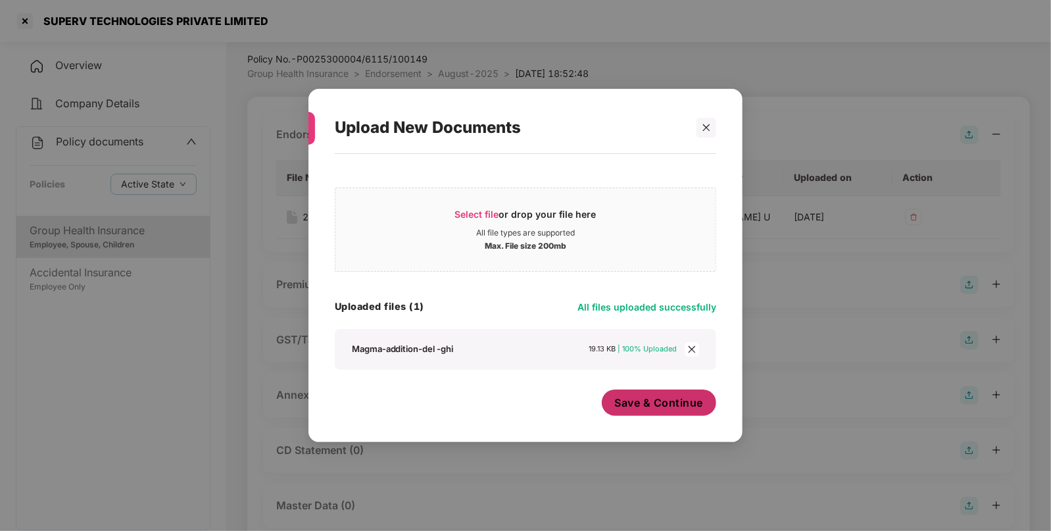
click at [642, 395] on span "Save & Continue" at bounding box center [659, 402] width 89 height 14
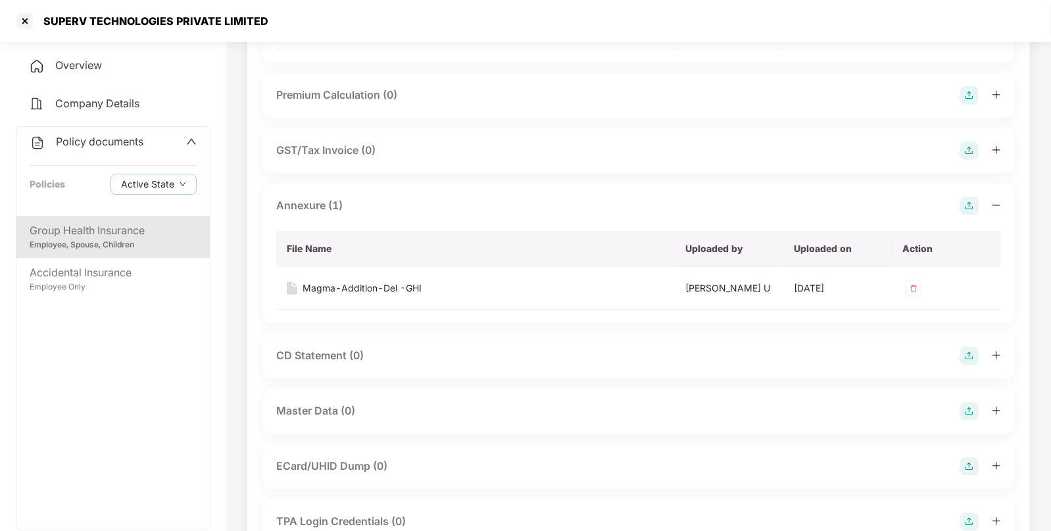
scroll to position [320, 0]
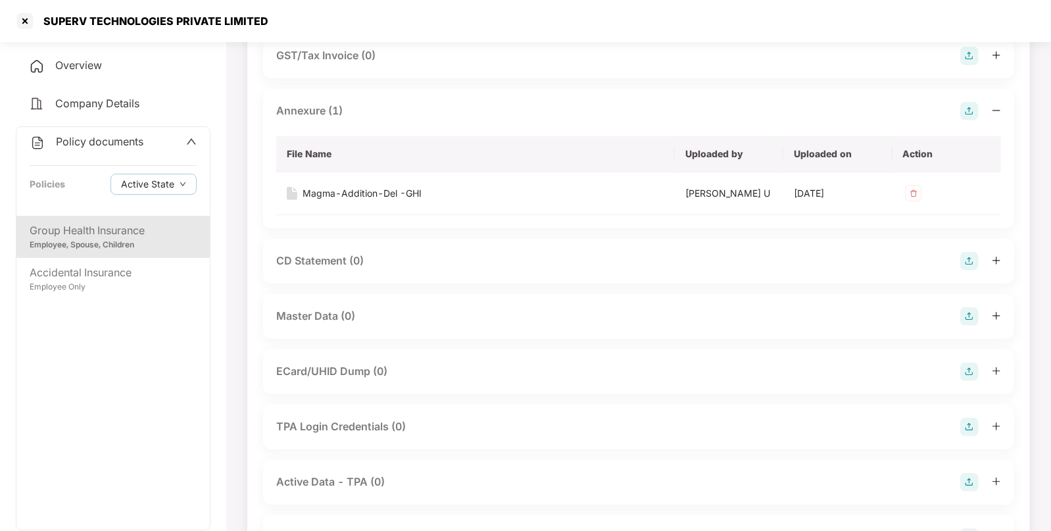
click at [972, 320] on img at bounding box center [969, 316] width 18 height 18
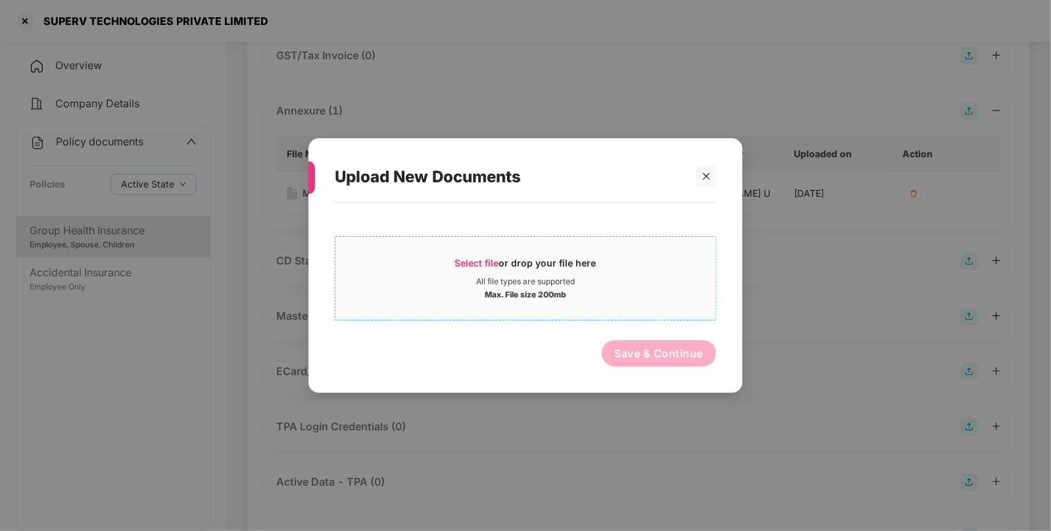
click at [469, 262] on span "Select file" at bounding box center [477, 262] width 44 height 11
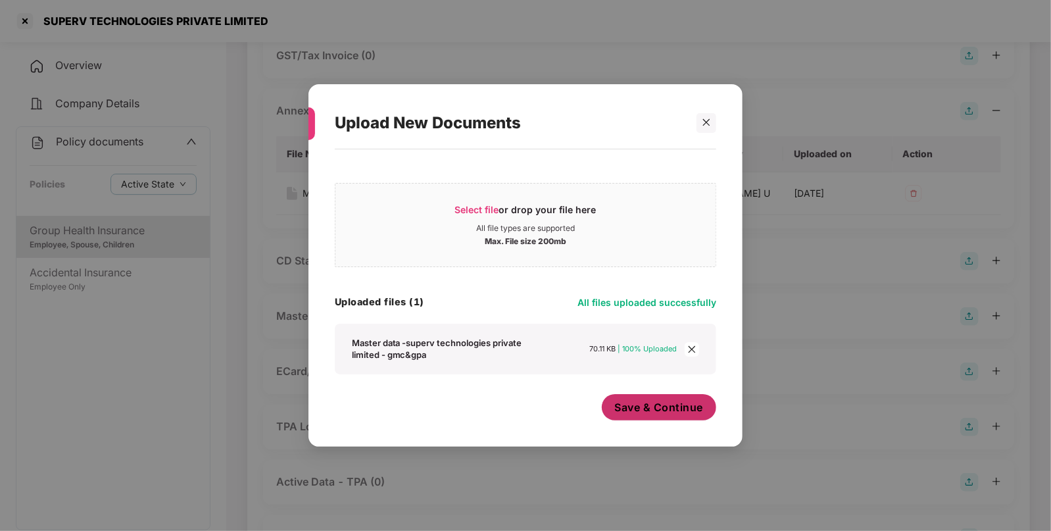
click at [642, 402] on span "Save & Continue" at bounding box center [659, 407] width 89 height 14
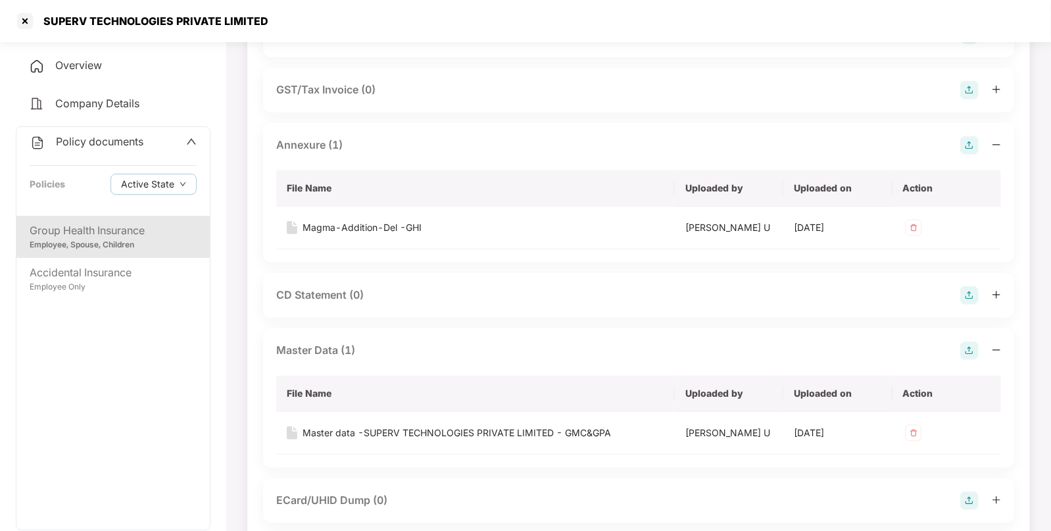
scroll to position [287, 0]
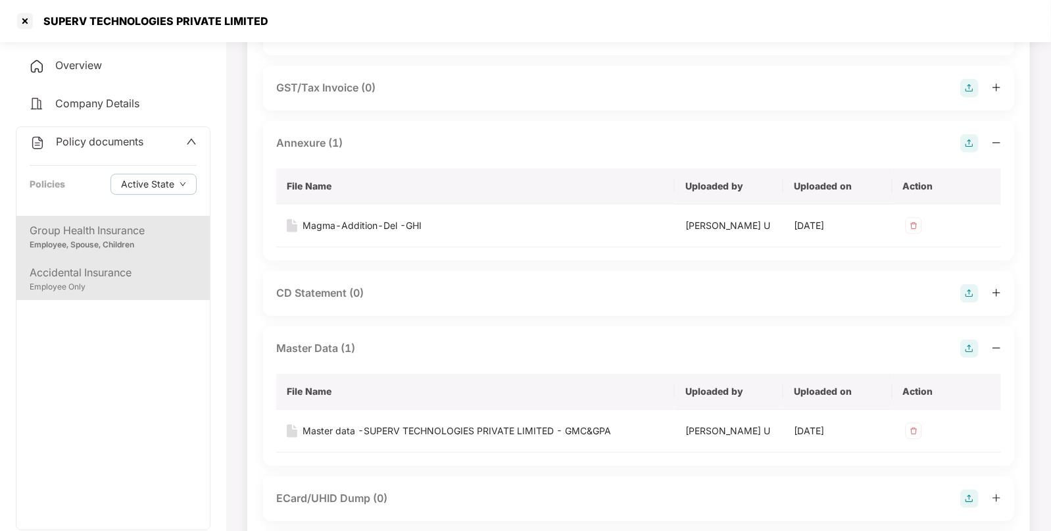
click at [116, 273] on div "Accidental Insurance" at bounding box center [113, 272] width 167 height 16
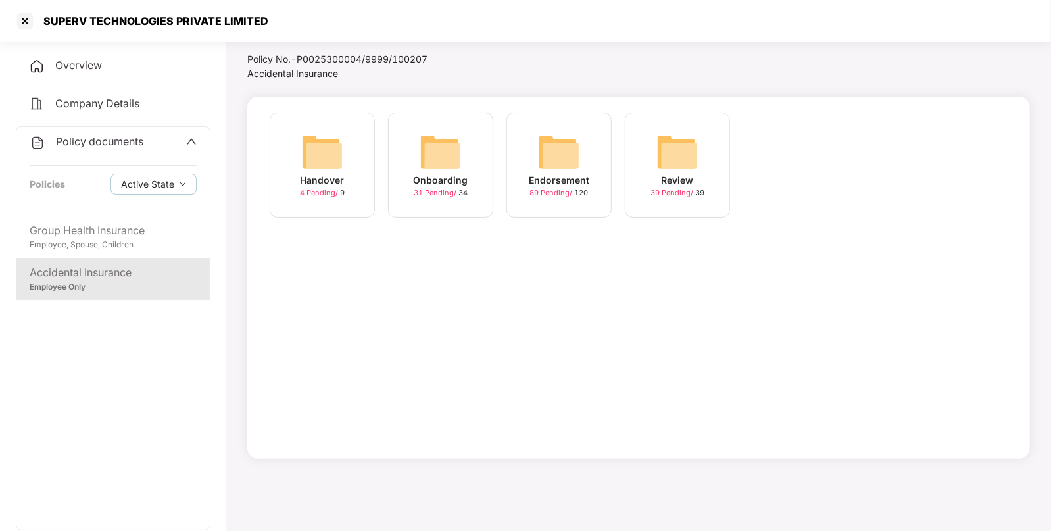
click at [548, 176] on div "Endorsement" at bounding box center [559, 180] width 60 height 14
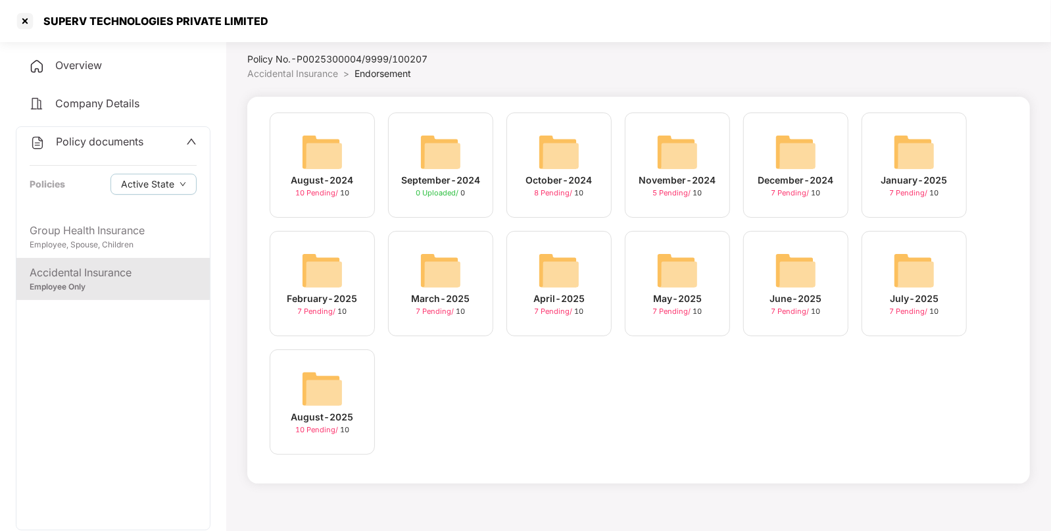
click at [322, 396] on img at bounding box center [322, 388] width 42 height 42
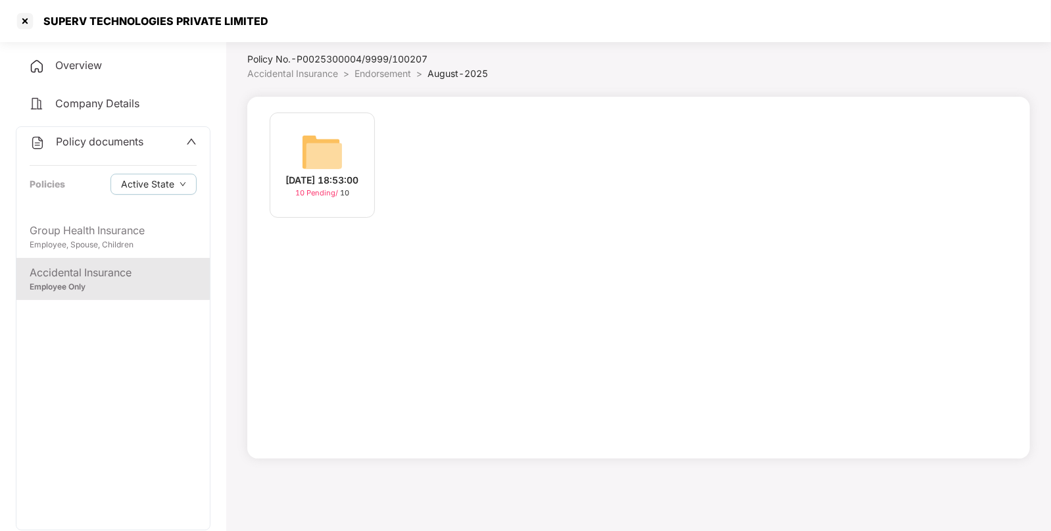
click at [325, 137] on img at bounding box center [322, 152] width 42 height 42
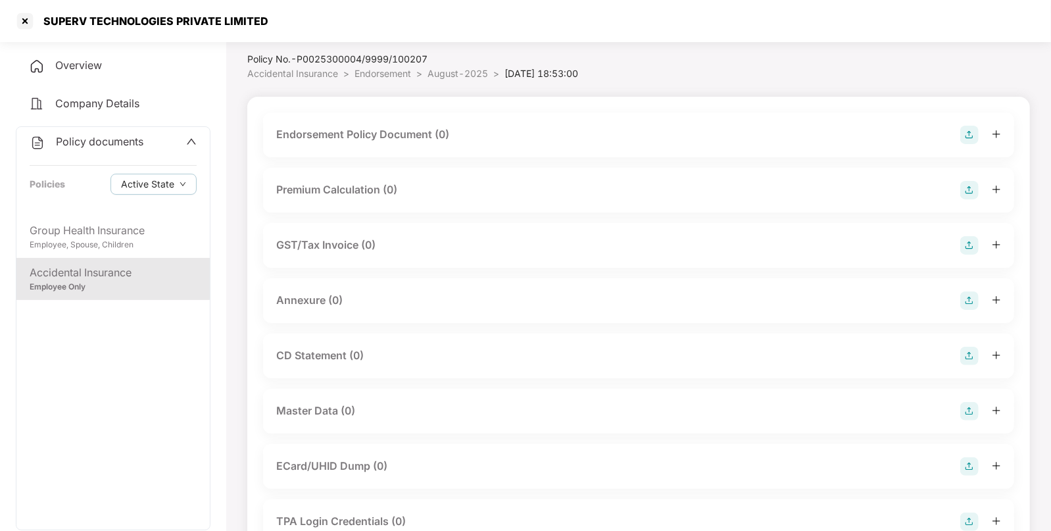
scroll to position [201, 0]
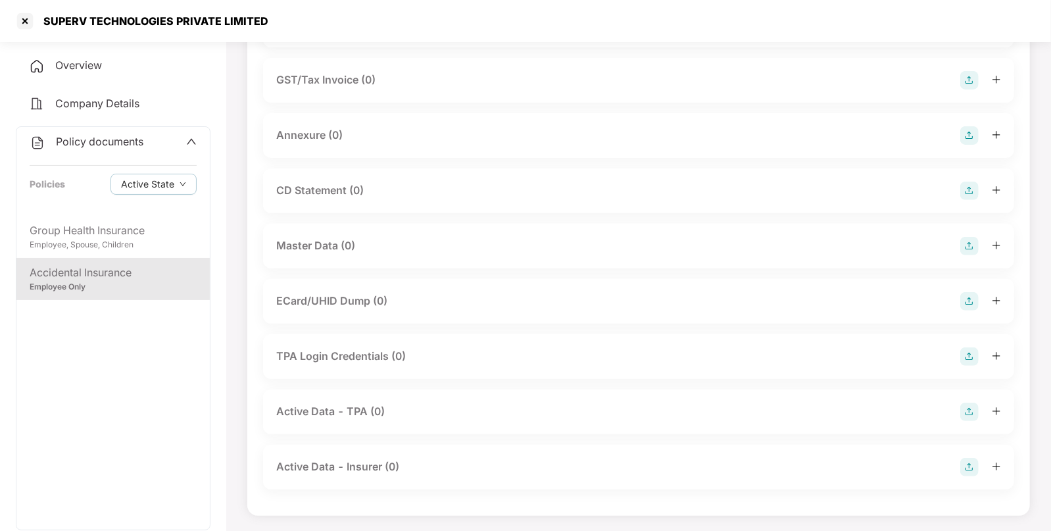
click at [962, 237] on img at bounding box center [969, 246] width 18 height 18
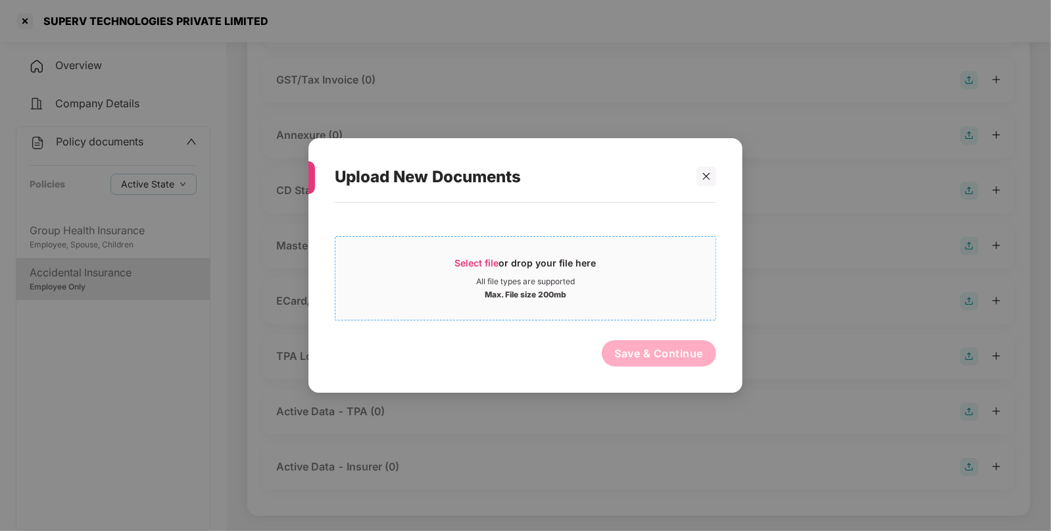
click at [480, 254] on span "Select file or drop your file here All file types are supported Max. File size …" at bounding box center [525, 278] width 380 height 63
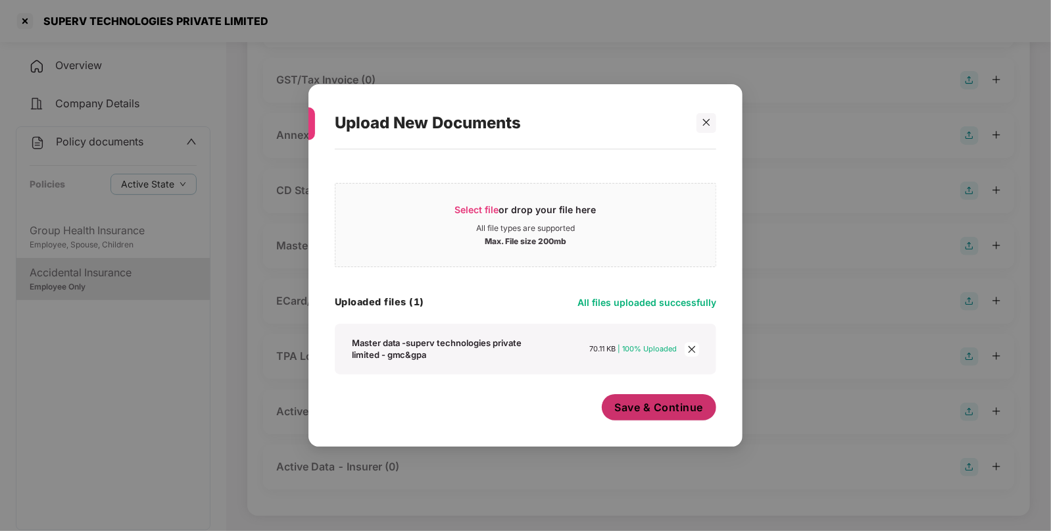
click at [665, 400] on span "Save & Continue" at bounding box center [659, 407] width 89 height 14
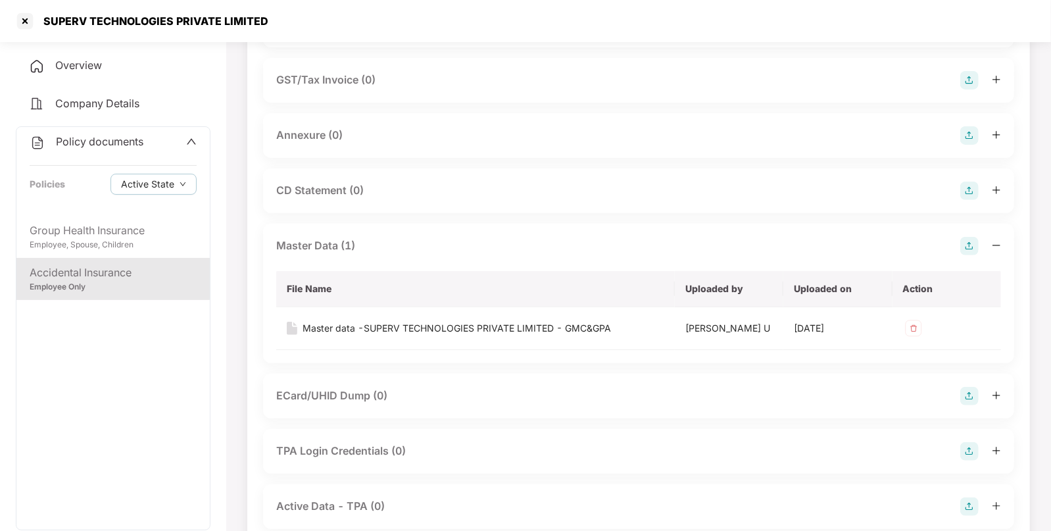
scroll to position [0, 0]
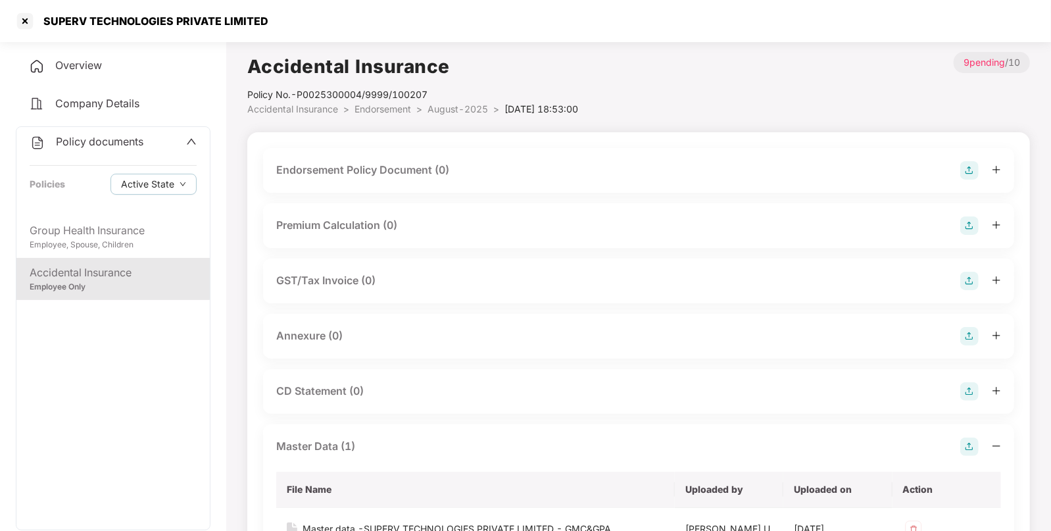
click at [968, 166] on img at bounding box center [969, 170] width 18 height 18
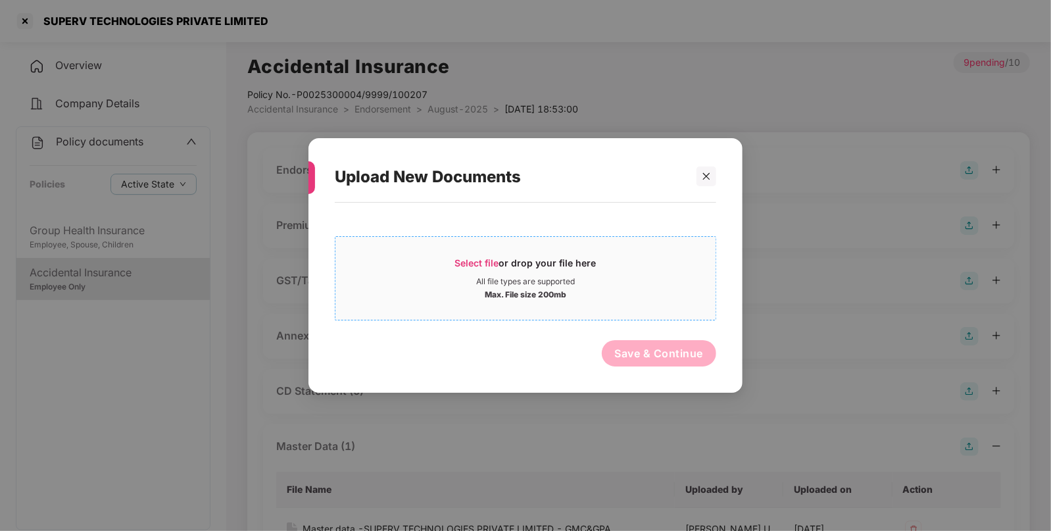
click at [474, 253] on span "Select file or drop your file here All file types are supported Max. File size …" at bounding box center [525, 278] width 380 height 63
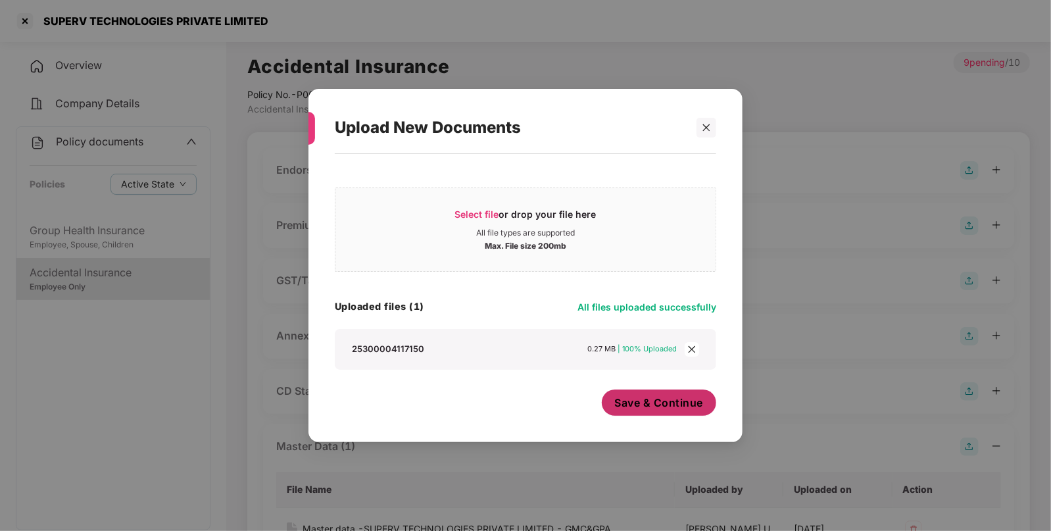
click at [658, 412] on button "Save & Continue" at bounding box center [659, 402] width 115 height 26
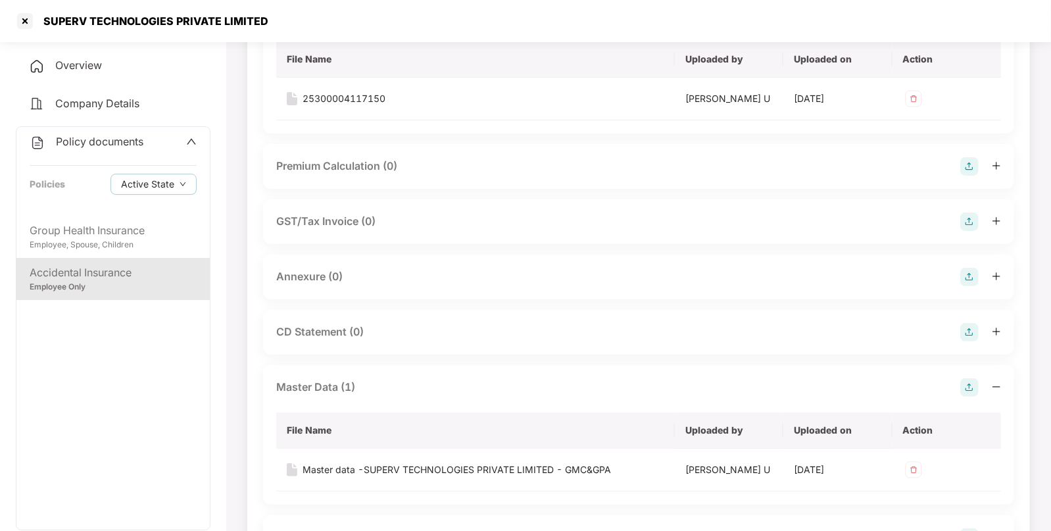
scroll to position [156, 0]
click at [963, 277] on img at bounding box center [969, 275] width 18 height 18
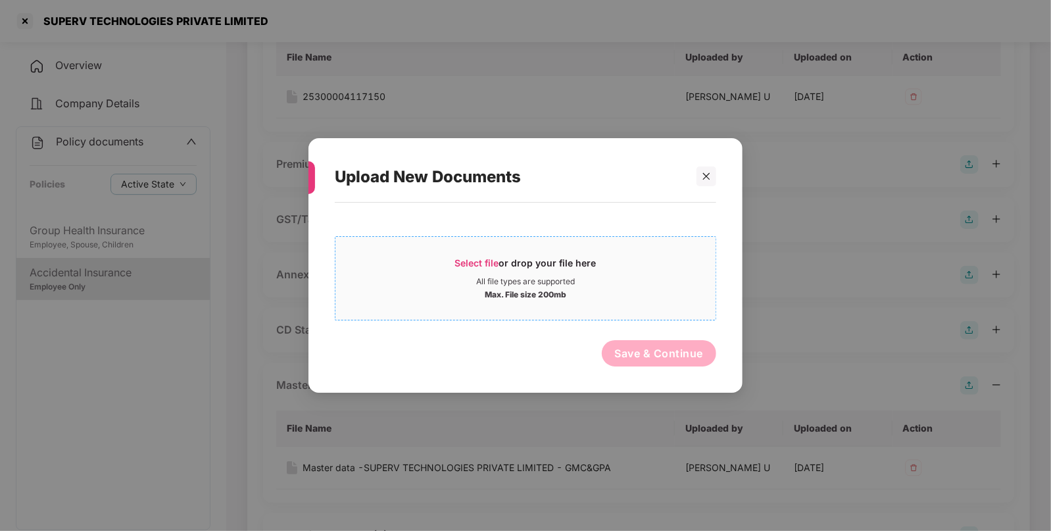
click at [472, 255] on span "Select file or drop your file here All file types are supported Max. File size …" at bounding box center [525, 278] width 380 height 63
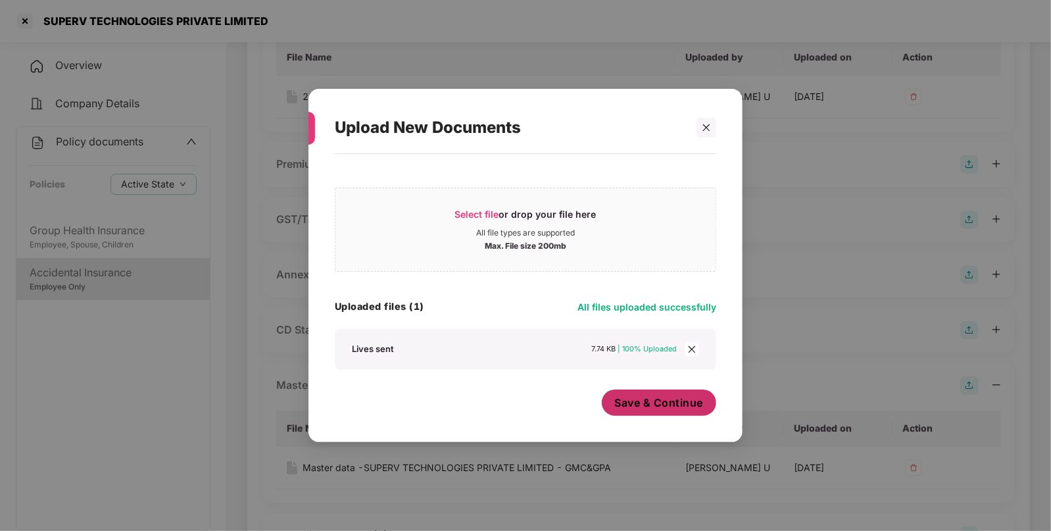
click at [644, 401] on span "Save & Continue" at bounding box center [659, 402] width 89 height 14
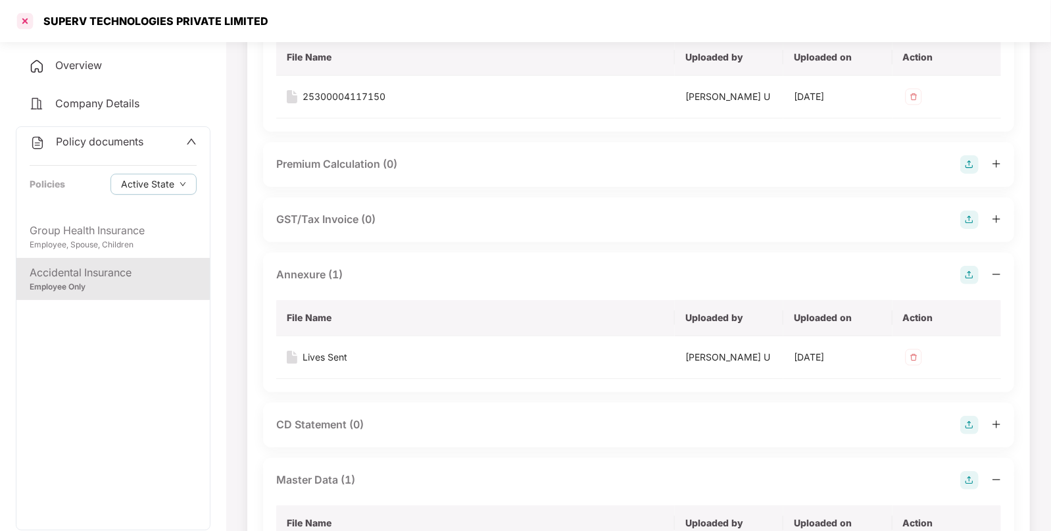
click at [21, 18] on div at bounding box center [24, 21] width 21 height 21
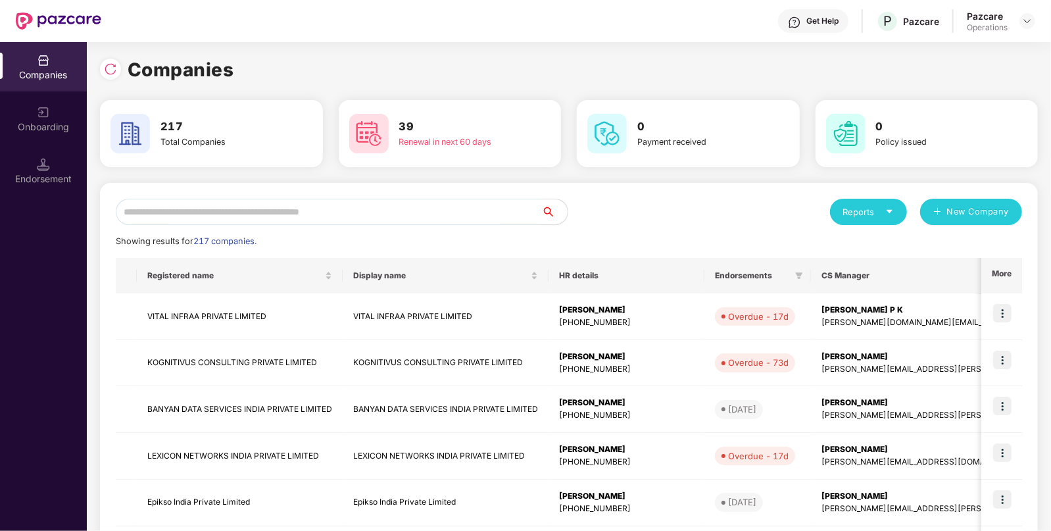
scroll to position [0, 0]
click at [164, 210] on input "text" at bounding box center [328, 212] width 425 height 26
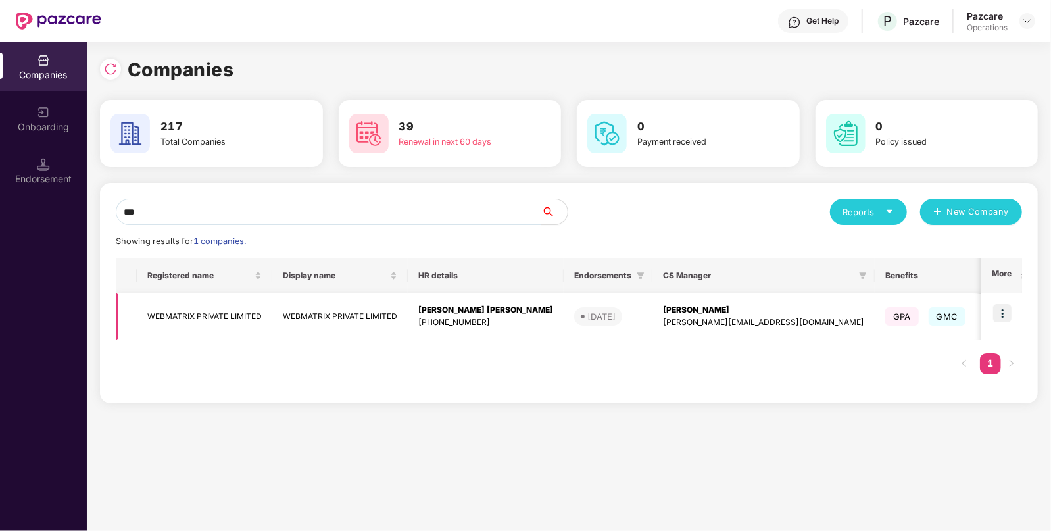
type input "***"
click at [1003, 306] on img at bounding box center [1002, 313] width 18 height 18
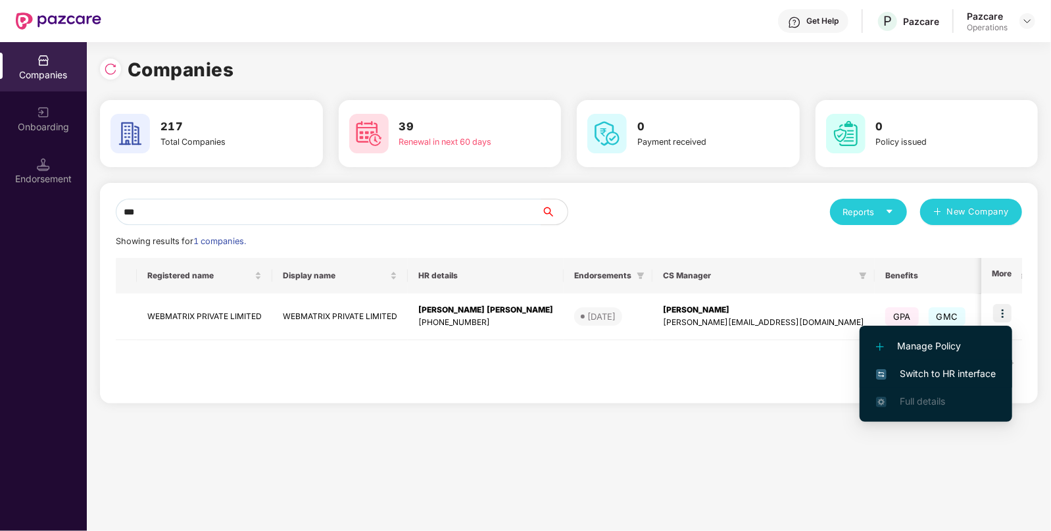
click at [931, 375] on span "Switch to HR interface" at bounding box center [936, 373] width 120 height 14
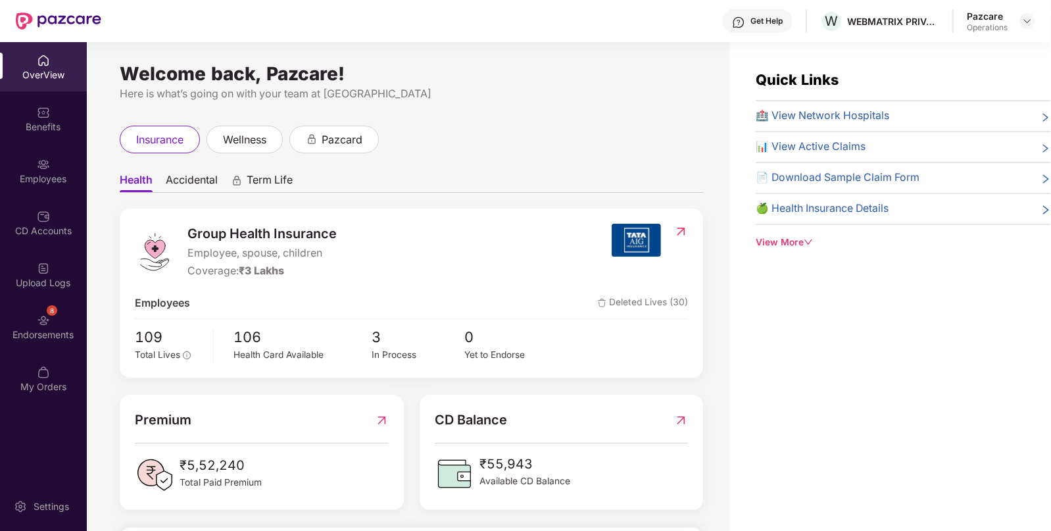
click at [53, 334] on div "Endorsements" at bounding box center [43, 334] width 87 height 13
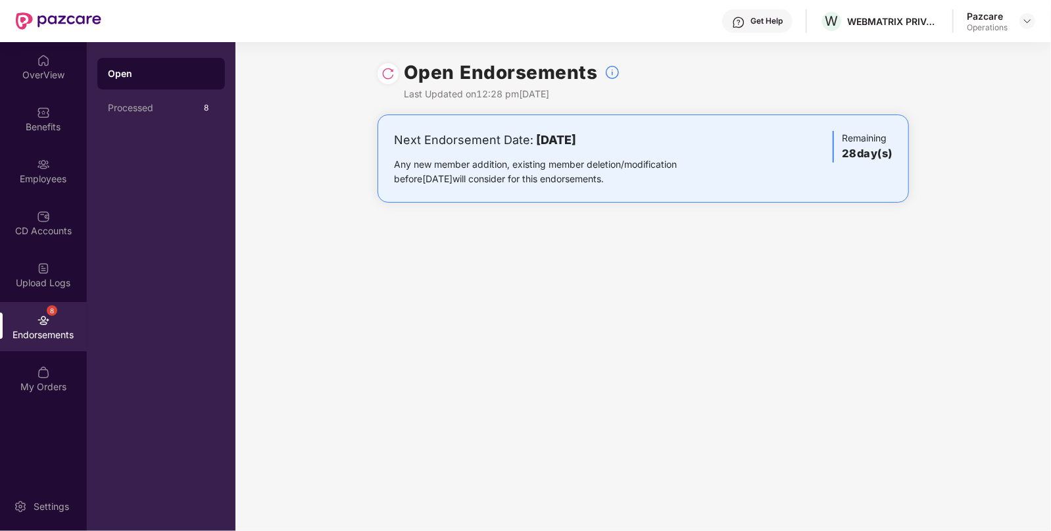
click at [381, 72] on img at bounding box center [387, 73] width 13 height 13
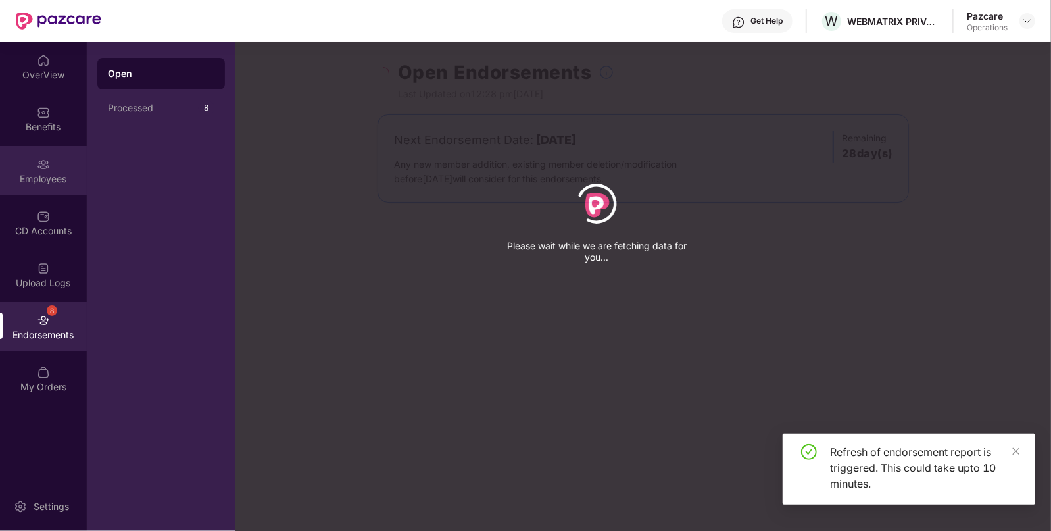
click at [40, 166] on img at bounding box center [43, 164] width 13 height 13
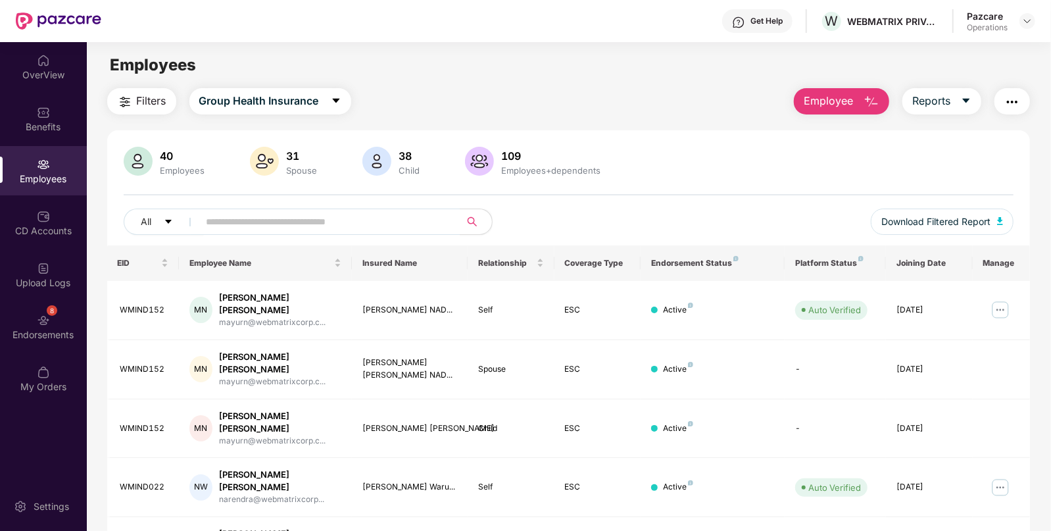
click at [154, 101] on span "Filters" at bounding box center [152, 101] width 30 height 16
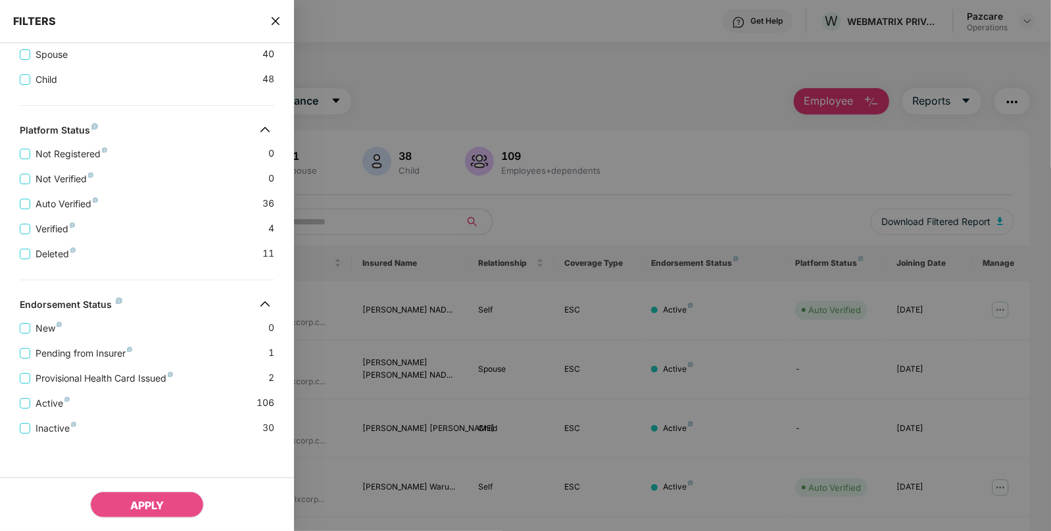
scroll to position [321, 0]
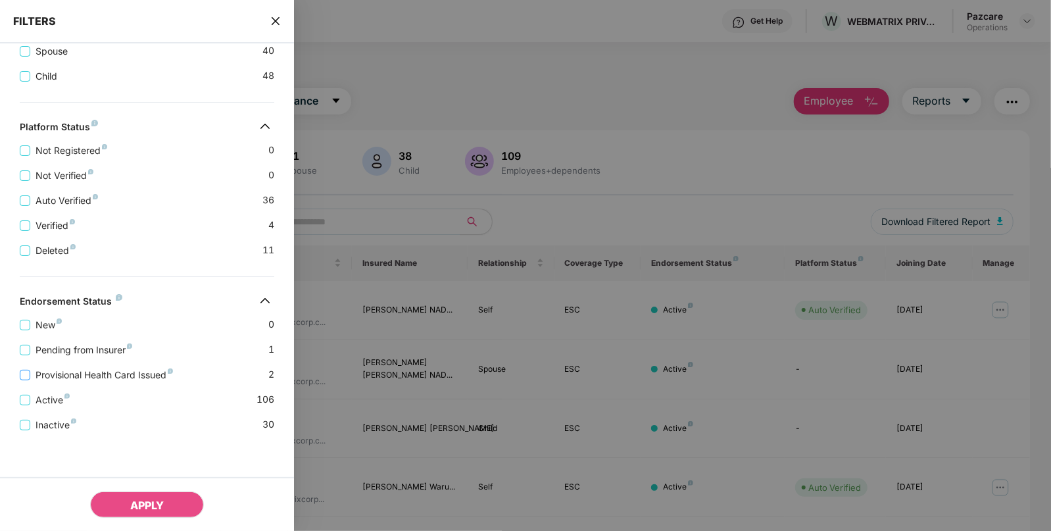
click at [66, 372] on span "Provisional Health Card Issued" at bounding box center [104, 374] width 148 height 14
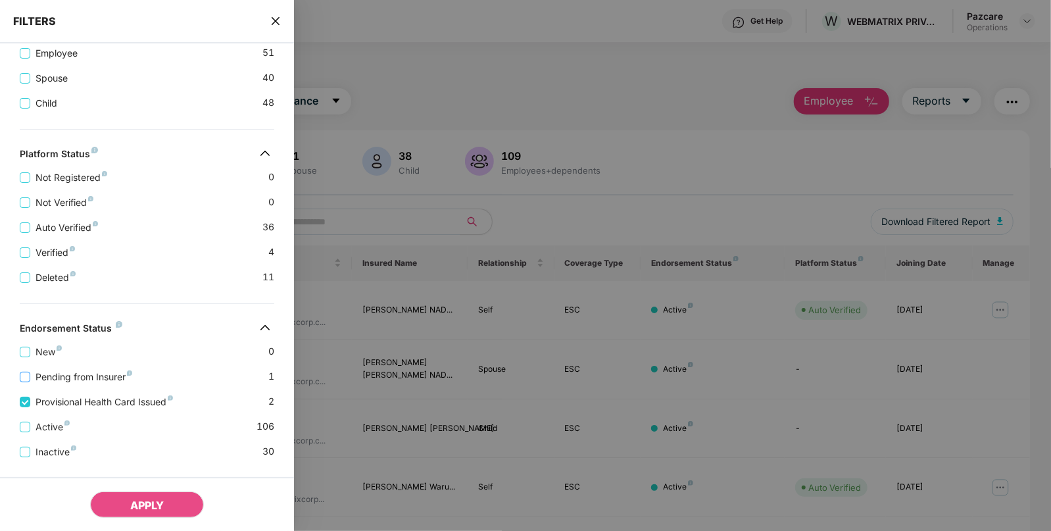
click at [61, 381] on span "Pending from Insurer" at bounding box center [83, 376] width 107 height 14
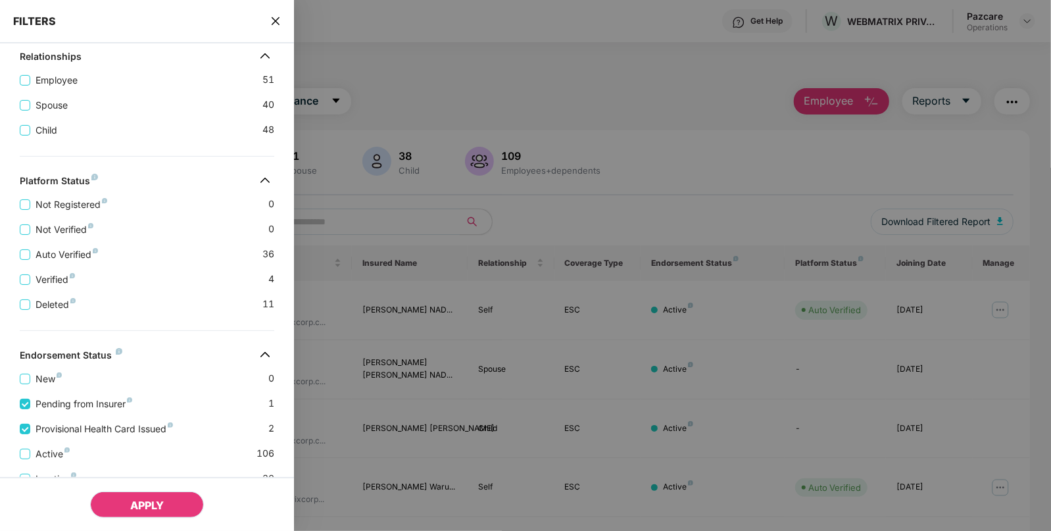
click at [131, 504] on span "APPLY" at bounding box center [147, 504] width 34 height 13
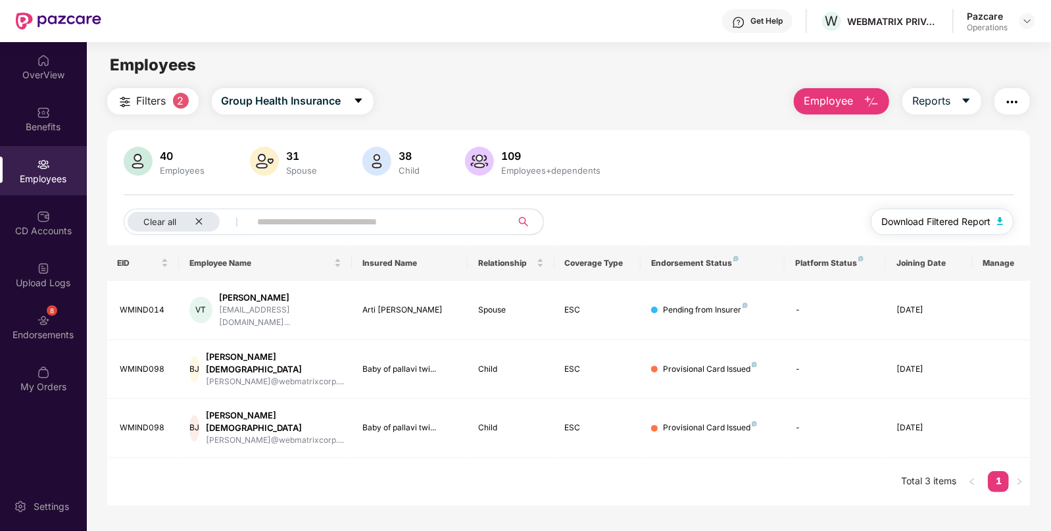
click at [964, 222] on span "Download Filtered Report" at bounding box center [935, 221] width 109 height 14
click at [1019, 101] on img "button" at bounding box center [1012, 102] width 16 height 16
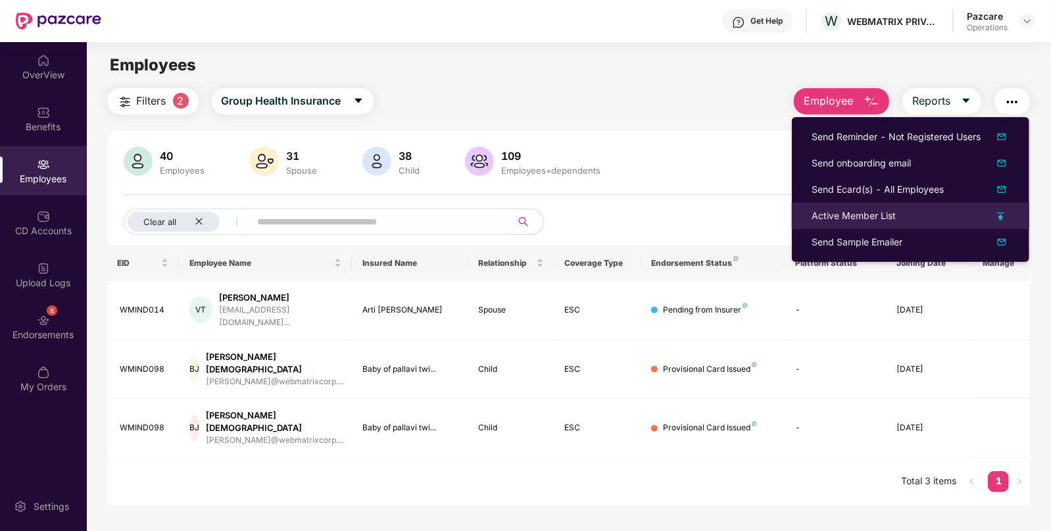
click at [839, 208] on div "Active Member List" at bounding box center [853, 215] width 84 height 14
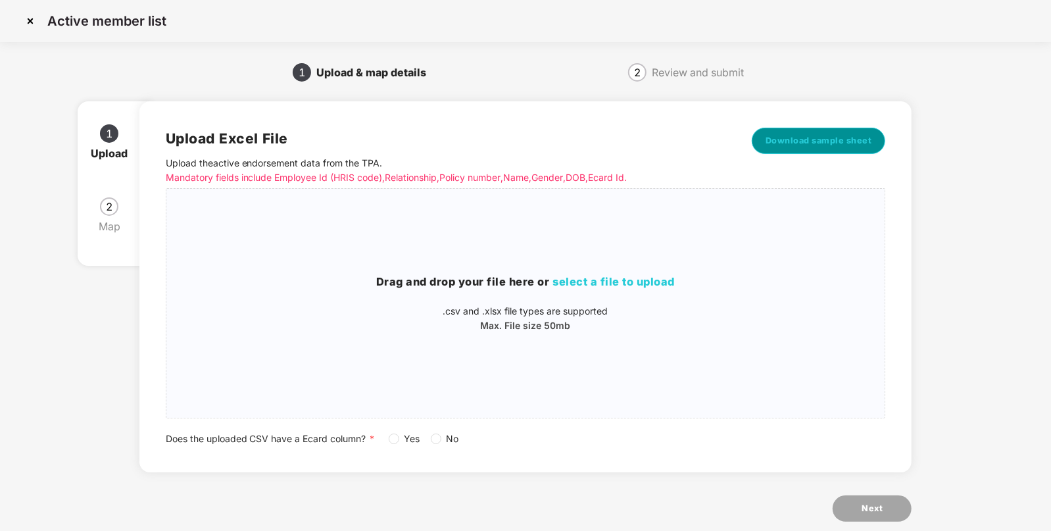
click at [826, 135] on span "Download sample sheet" at bounding box center [818, 140] width 107 height 13
click at [572, 278] on span "select a file to upload" at bounding box center [614, 281] width 122 height 13
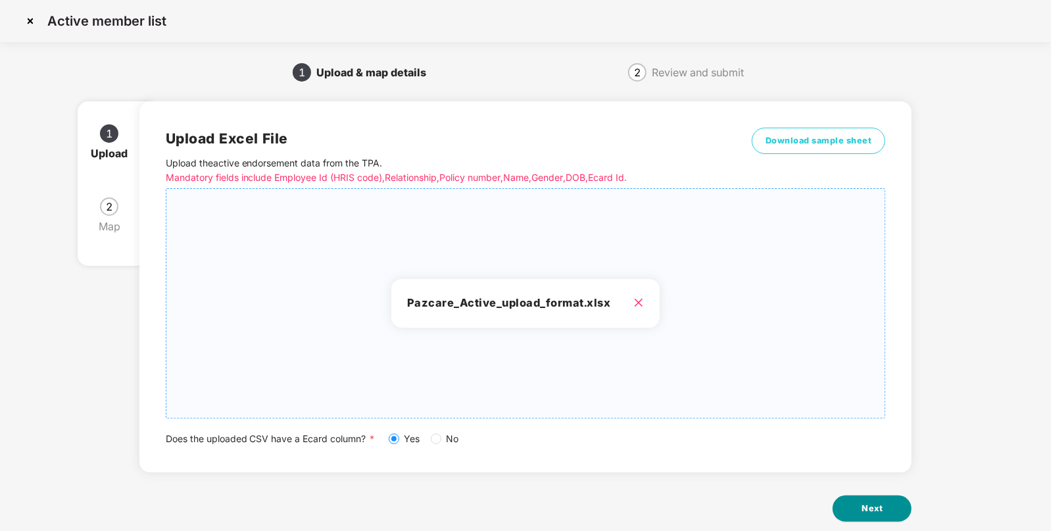
click at [859, 510] on button "Next" at bounding box center [871, 508] width 79 height 26
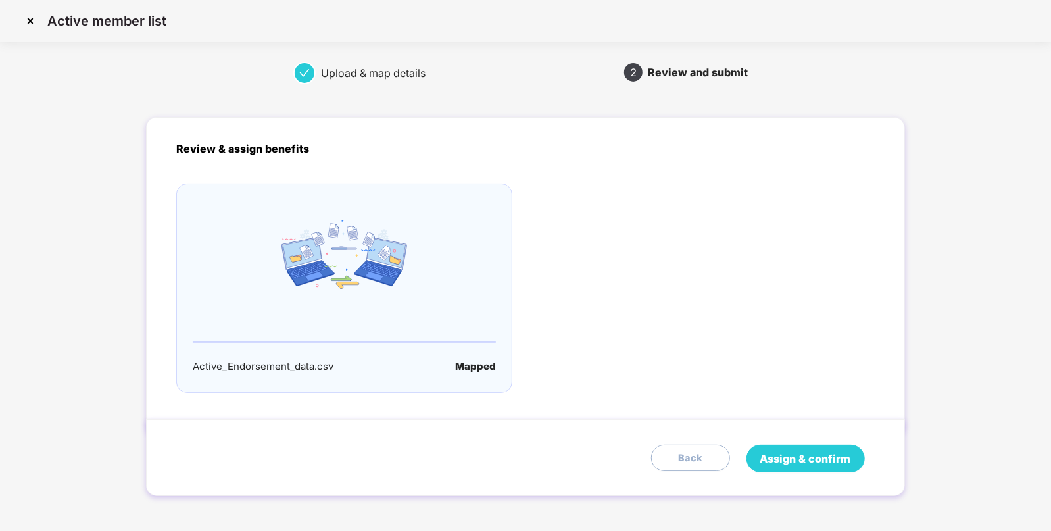
click at [778, 456] on span "Assign & confirm" at bounding box center [805, 458] width 91 height 16
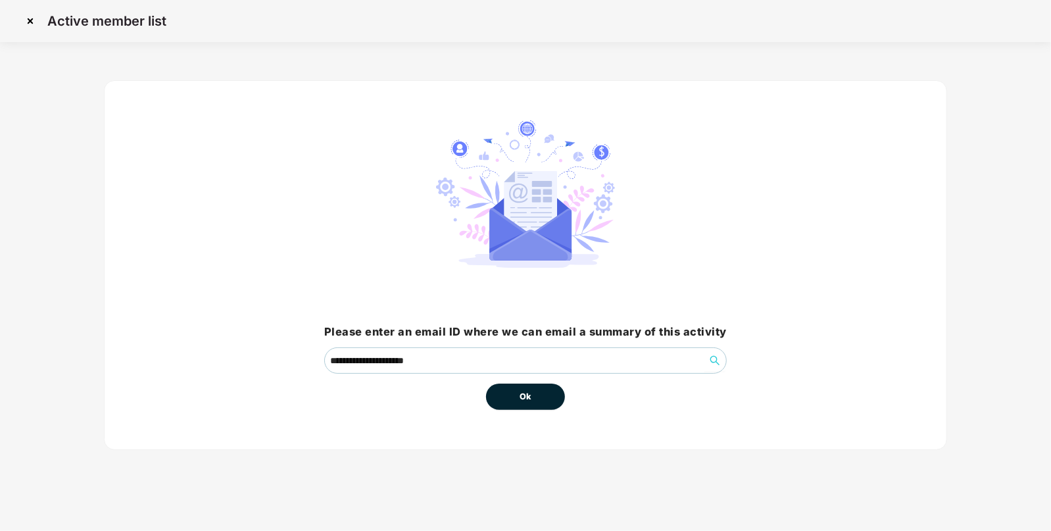
click at [534, 402] on button "Ok" at bounding box center [525, 396] width 79 height 26
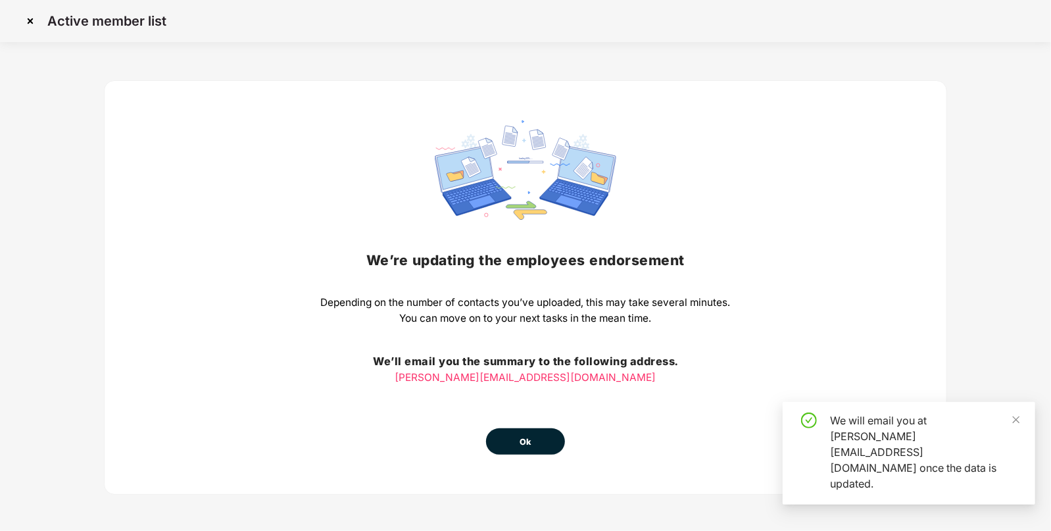
click at [523, 435] on span "Ok" at bounding box center [525, 441] width 12 height 13
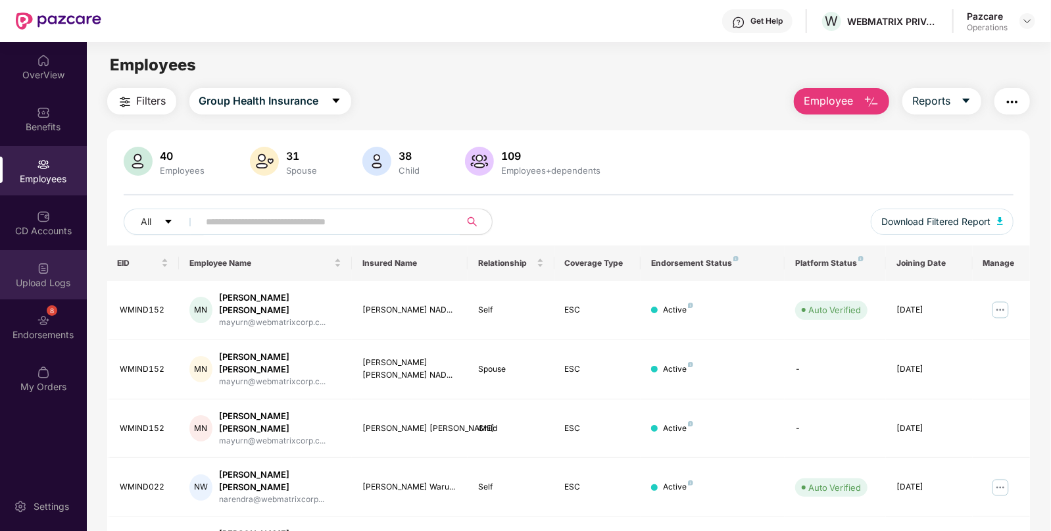
click at [47, 266] on img at bounding box center [43, 268] width 13 height 13
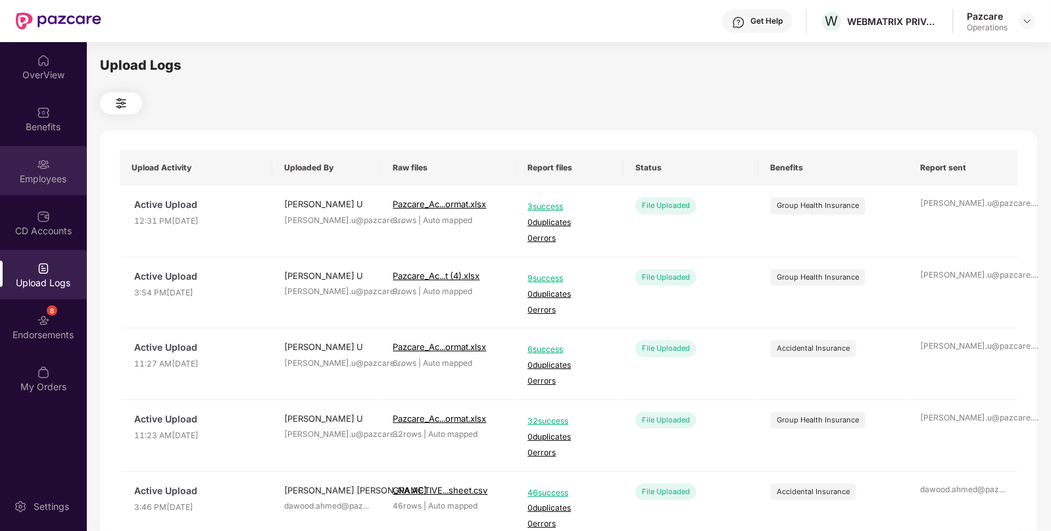
click at [33, 172] on div "Employees" at bounding box center [43, 178] width 87 height 13
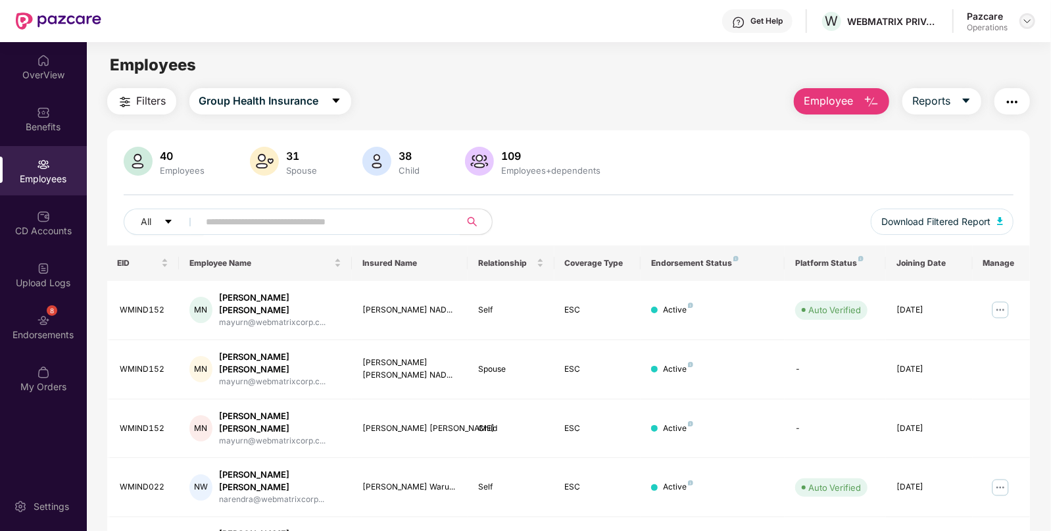
click at [1024, 21] on img at bounding box center [1027, 21] width 11 height 11
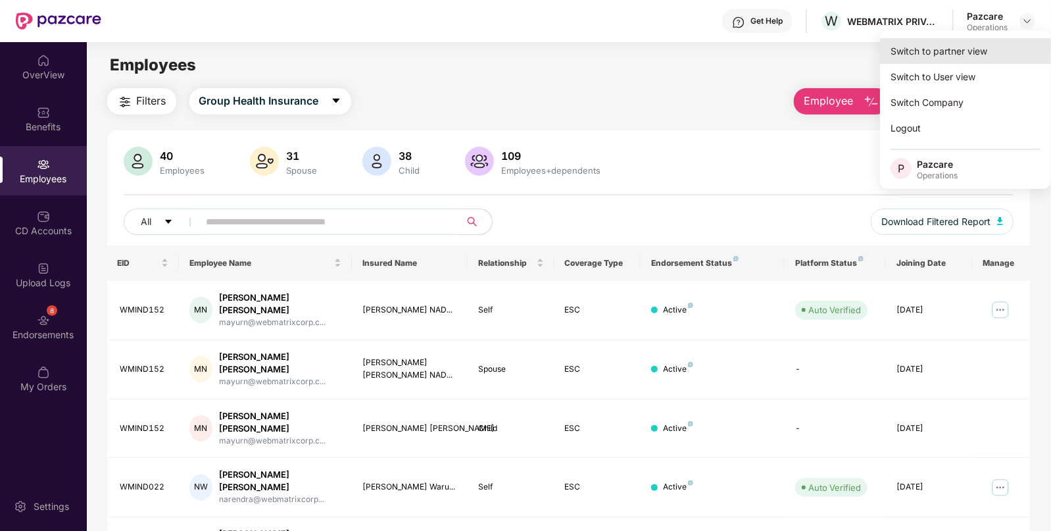
click at [920, 45] on div "Switch to partner view" at bounding box center [965, 51] width 171 height 26
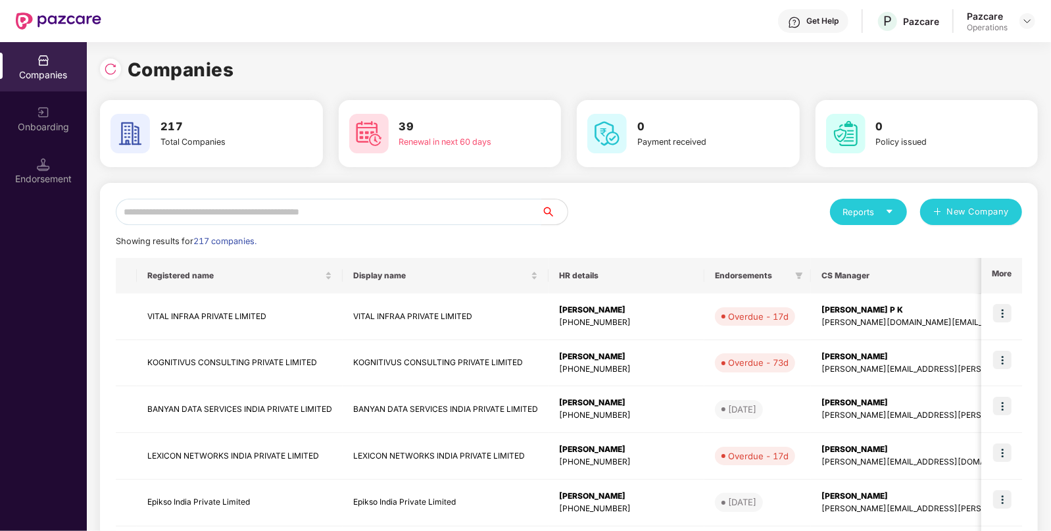
click at [277, 214] on input "text" at bounding box center [328, 212] width 425 height 26
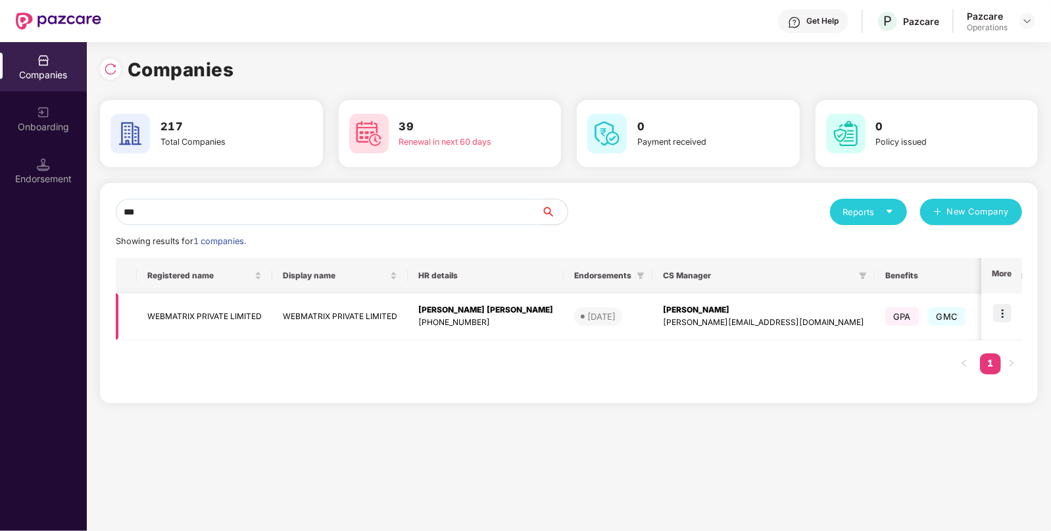
type input "***"
click at [181, 310] on td "WEBMATRIX PRIVATE LIMITED" at bounding box center [204, 316] width 135 height 47
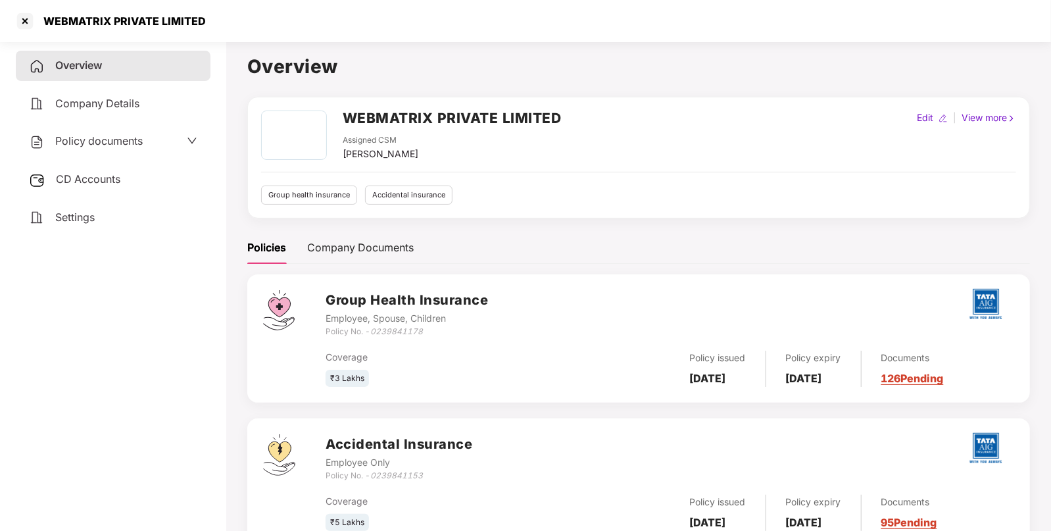
click at [108, 144] on span "Policy documents" at bounding box center [98, 140] width 87 height 13
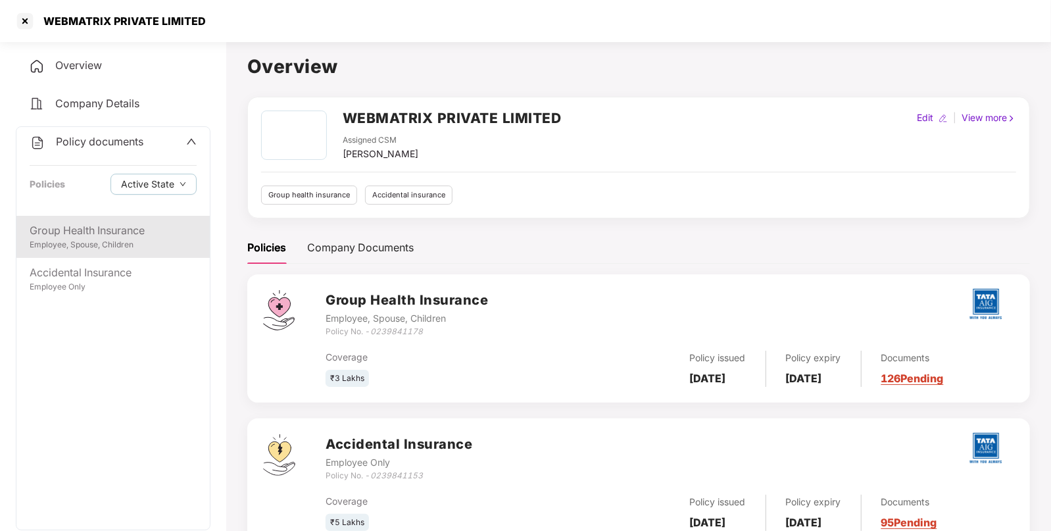
click at [83, 250] on div "Employee, Spouse, Children" at bounding box center [113, 245] width 167 height 12
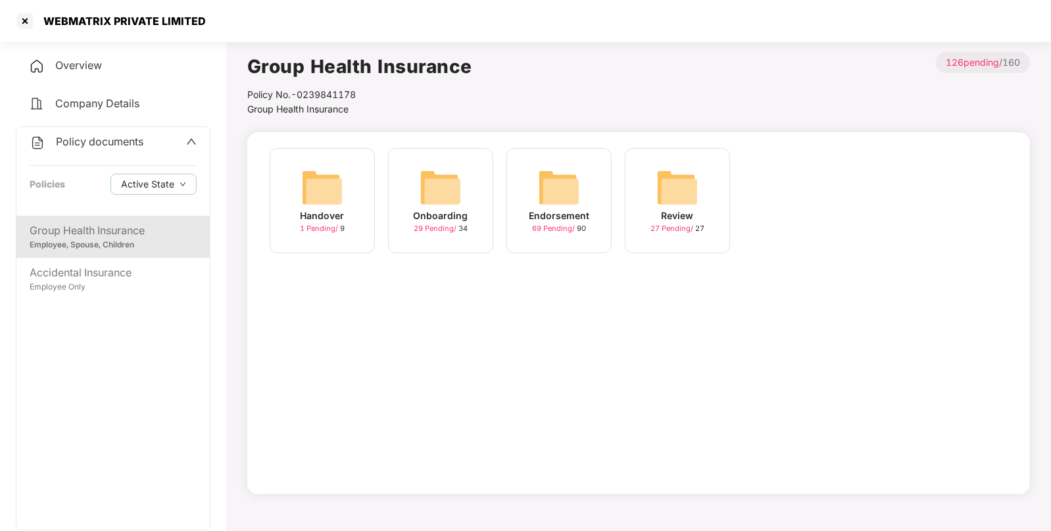
click at [538, 181] on img at bounding box center [559, 187] width 42 height 42
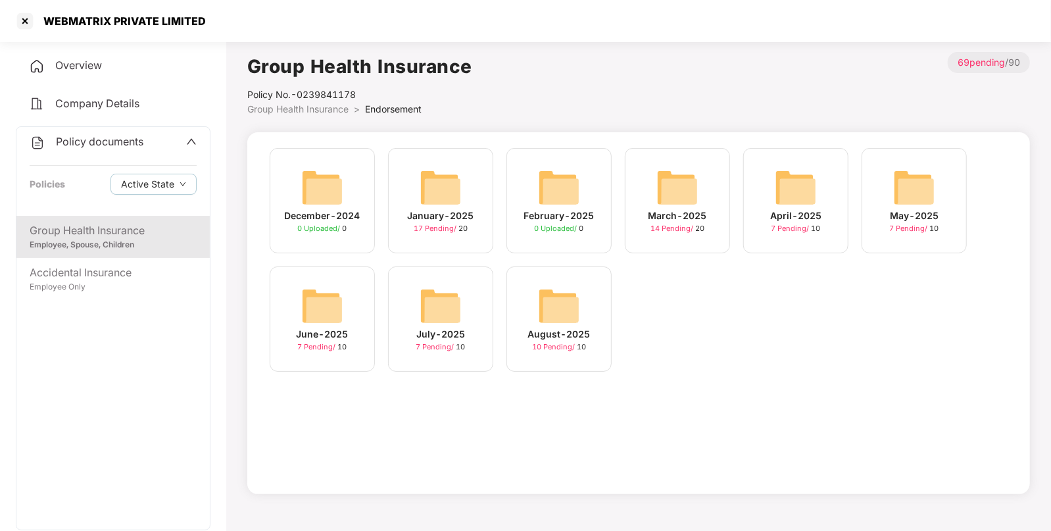
click at [556, 306] on img at bounding box center [559, 306] width 42 height 42
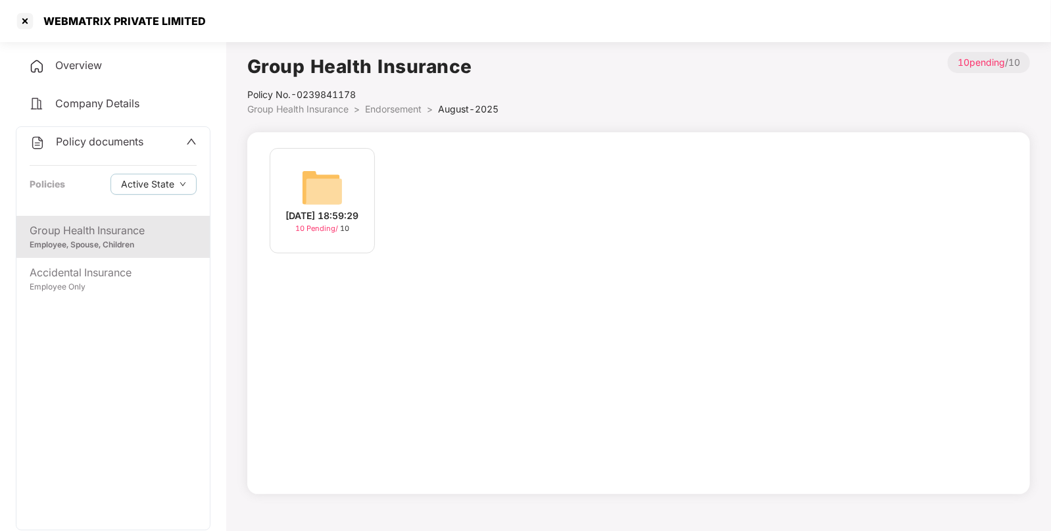
click at [327, 187] on img at bounding box center [322, 187] width 42 height 42
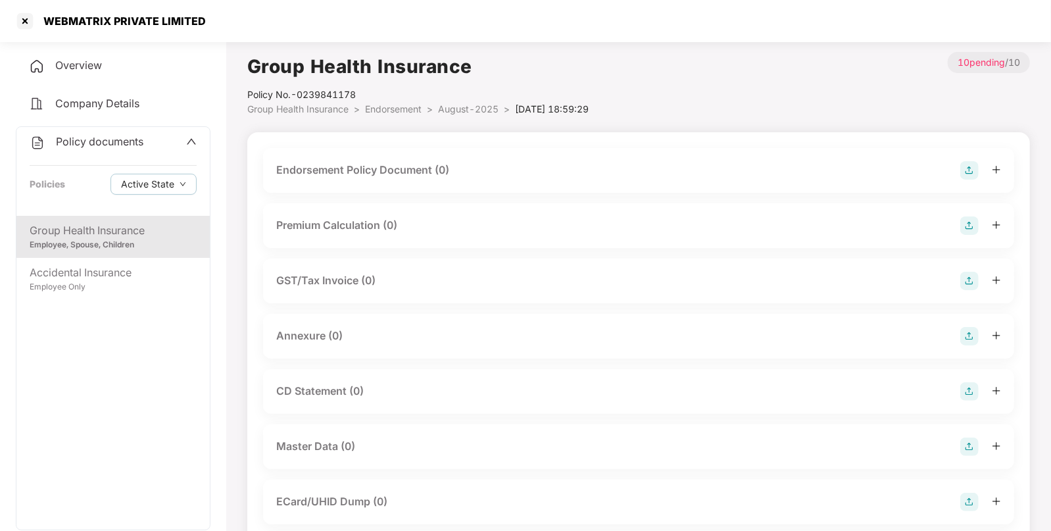
click at [962, 168] on img at bounding box center [969, 170] width 18 height 18
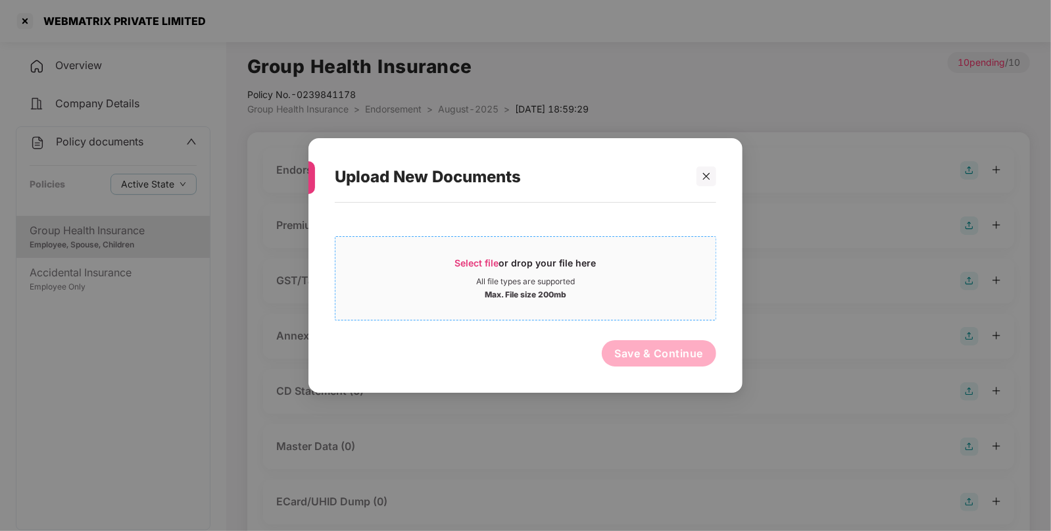
click at [459, 270] on div "Select file or drop your file here" at bounding box center [525, 266] width 141 height 20
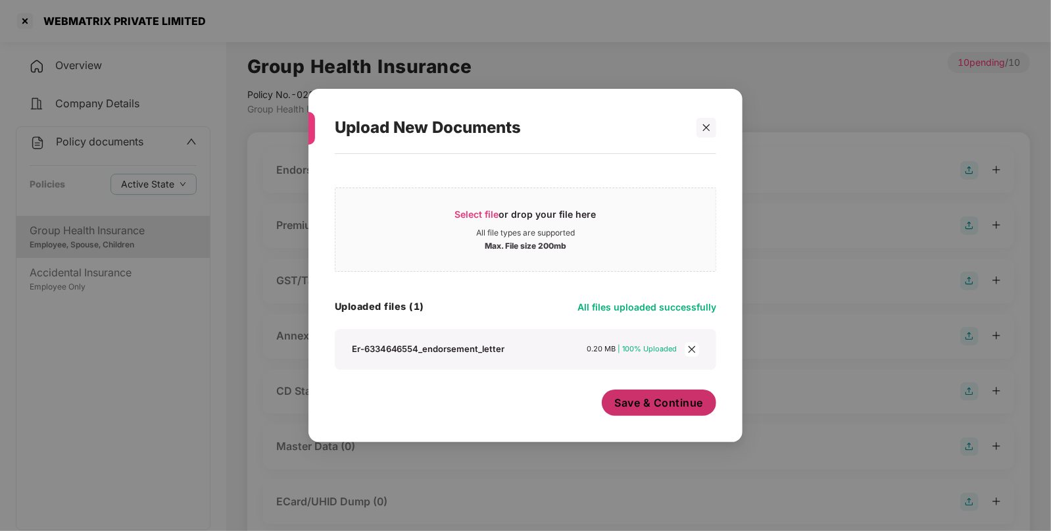
click at [628, 394] on button "Save & Continue" at bounding box center [659, 402] width 115 height 26
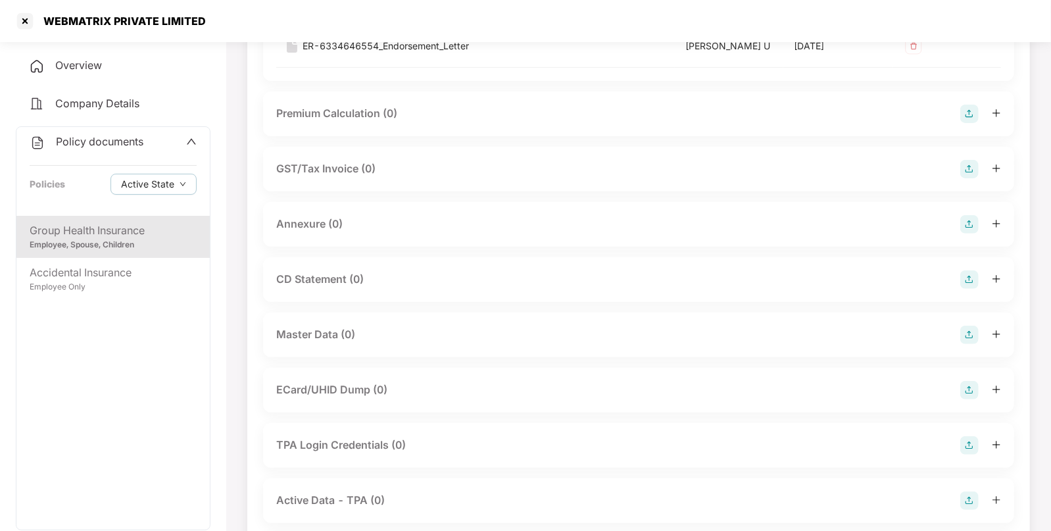
scroll to position [207, 0]
click at [965, 222] on img at bounding box center [969, 223] width 18 height 18
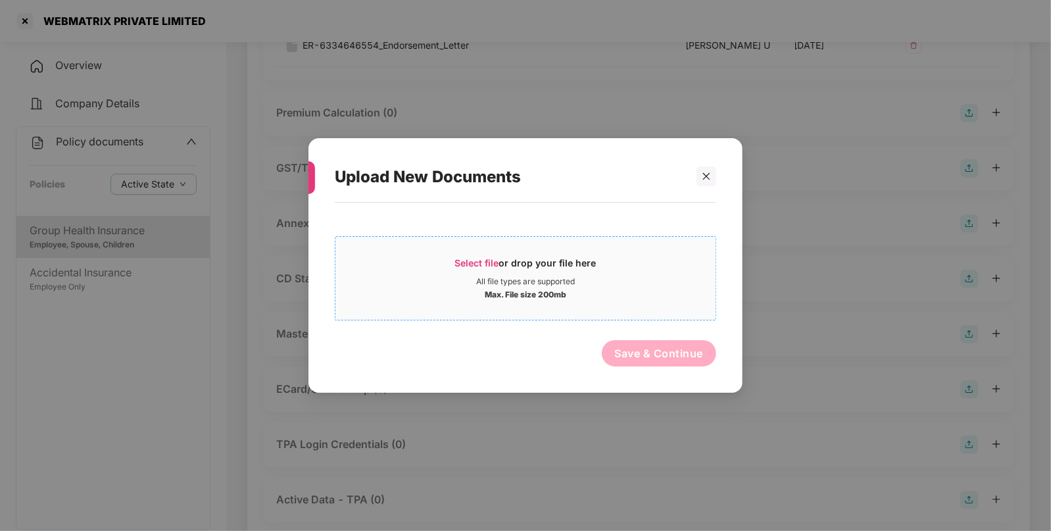
click at [458, 264] on span "Select file" at bounding box center [477, 262] width 44 height 11
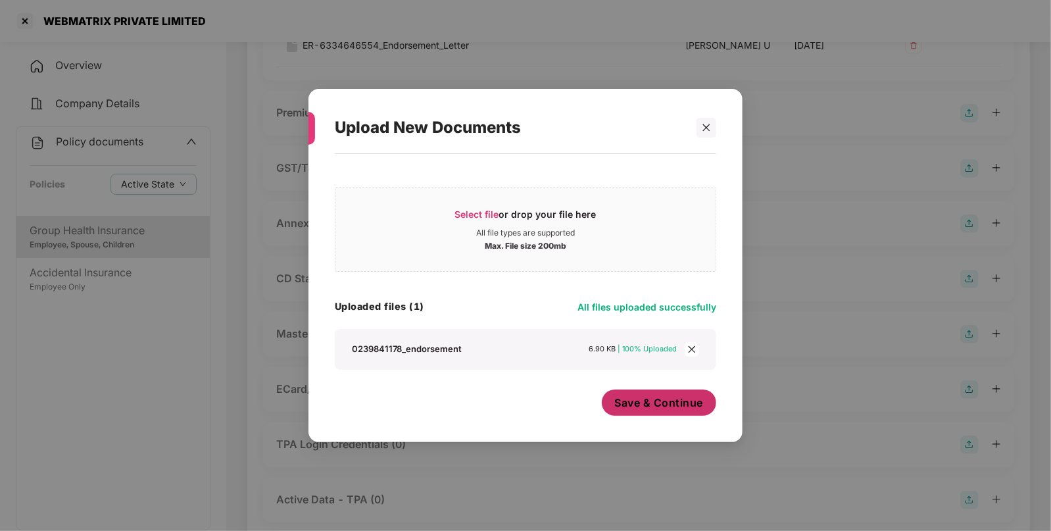
click at [672, 395] on span "Save & Continue" at bounding box center [659, 402] width 89 height 14
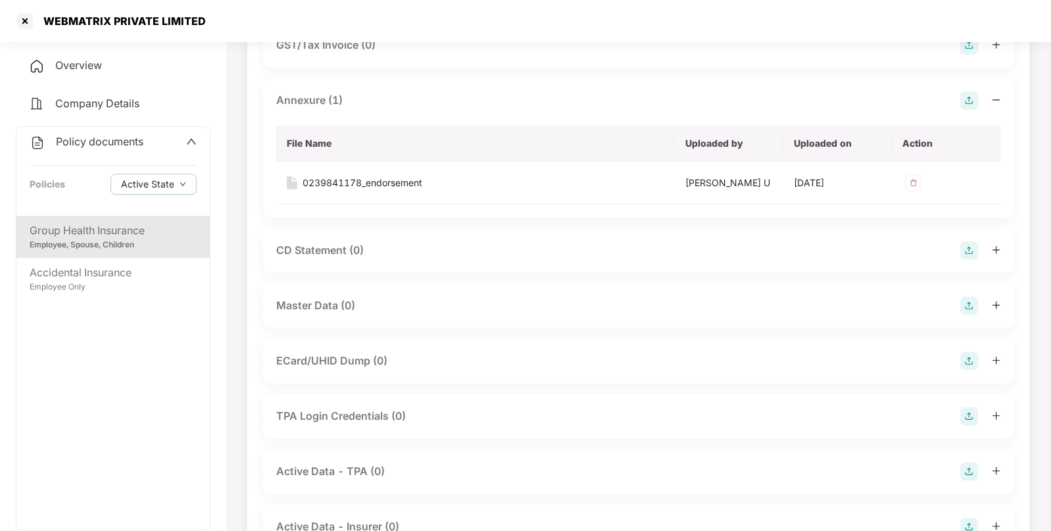
scroll to position [331, 0]
click at [968, 306] on img at bounding box center [969, 304] width 18 height 18
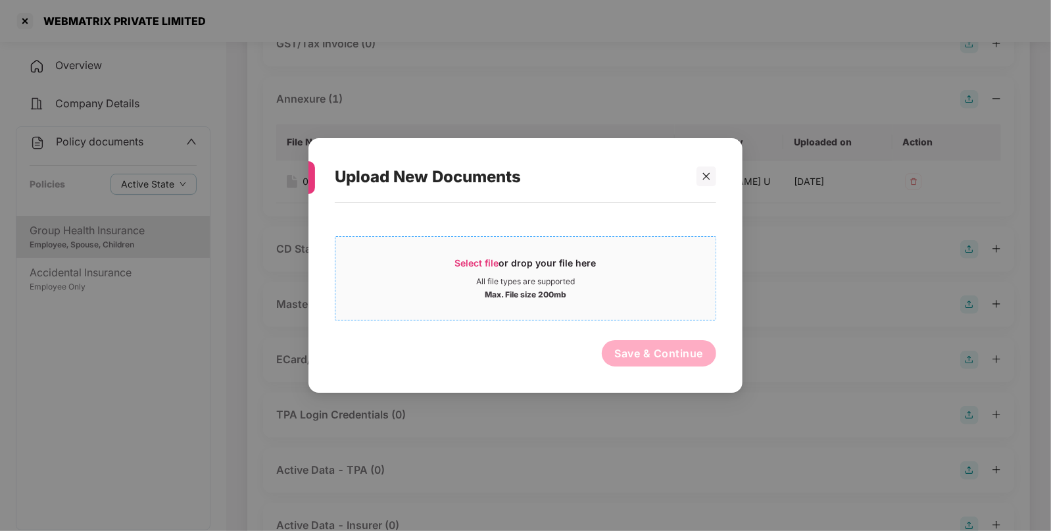
click at [477, 260] on span "Select file" at bounding box center [477, 262] width 44 height 11
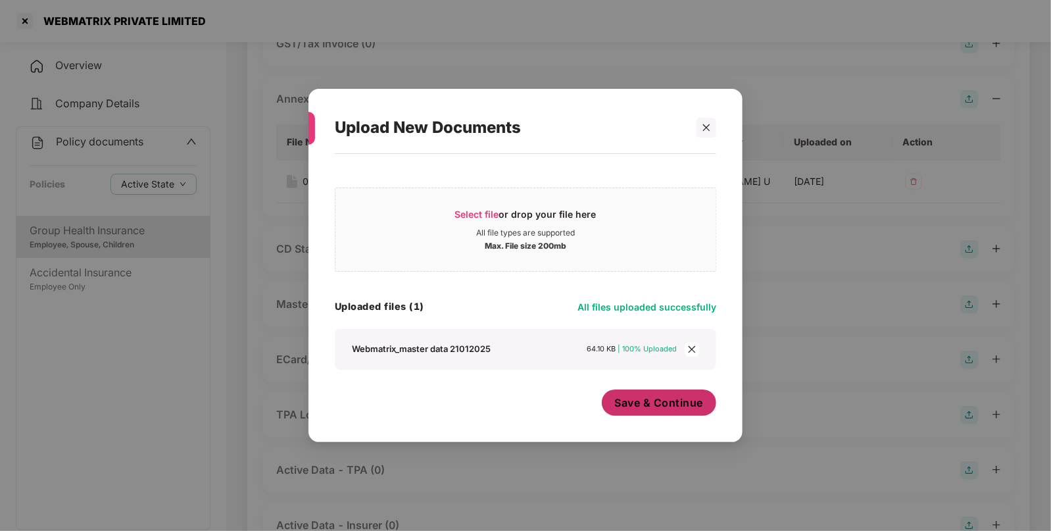
click at [644, 404] on span "Save & Continue" at bounding box center [659, 402] width 89 height 14
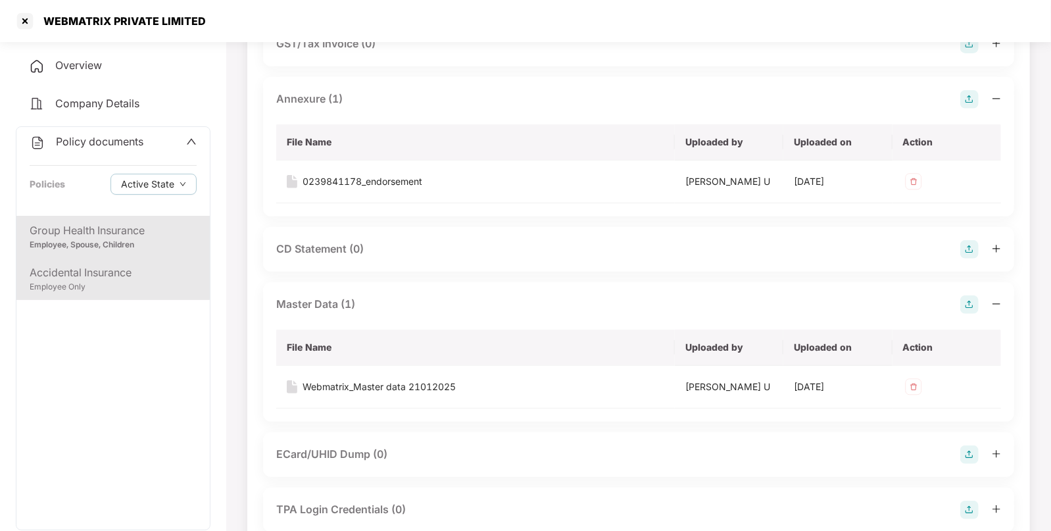
click at [107, 295] on div "Accidental Insurance Employee Only" at bounding box center [112, 279] width 193 height 42
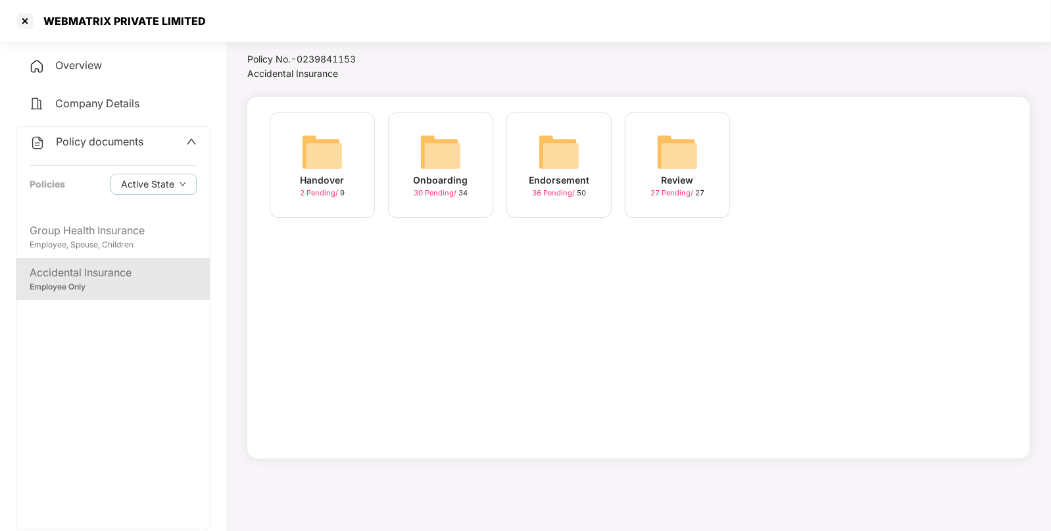
click at [579, 159] on img at bounding box center [559, 152] width 42 height 42
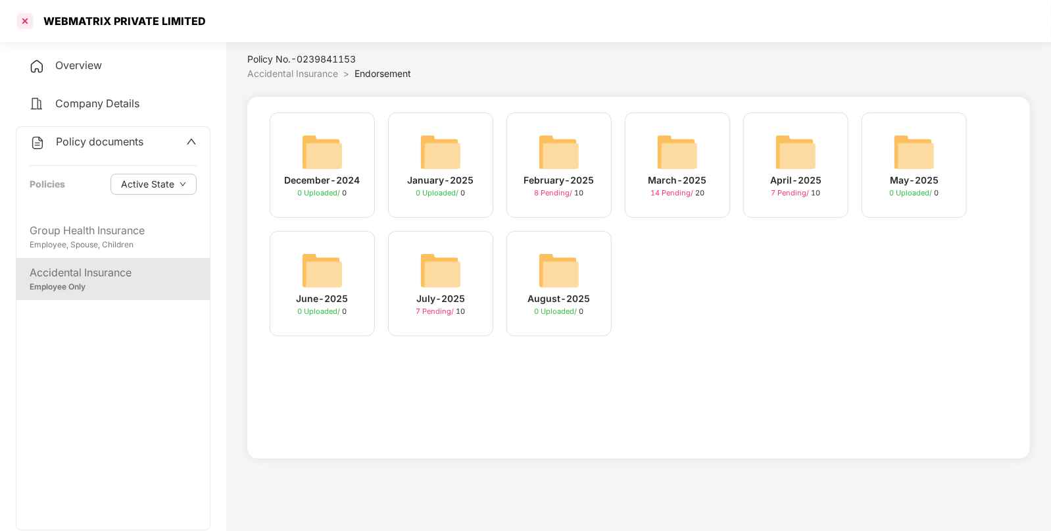
click at [20, 22] on div at bounding box center [24, 21] width 21 height 21
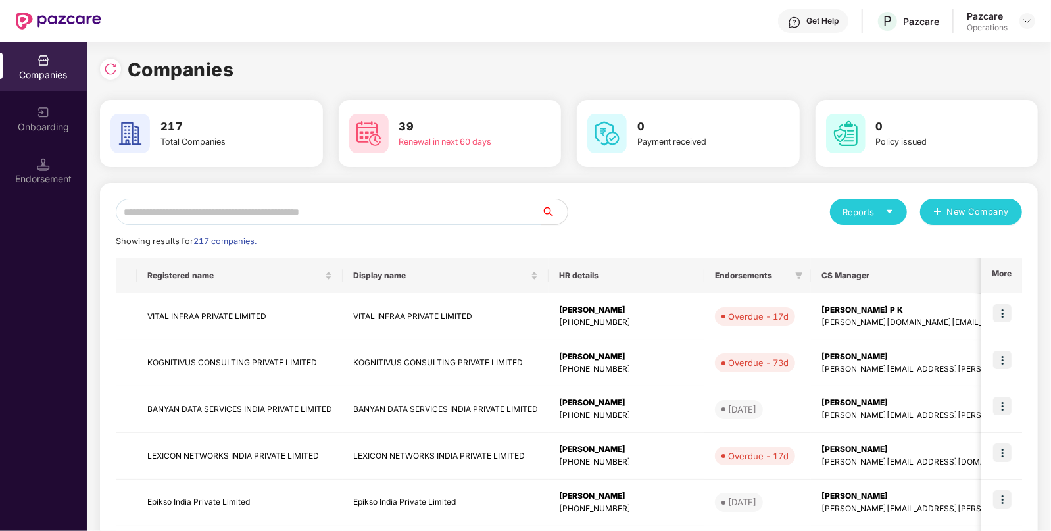
click at [473, 217] on input "text" at bounding box center [328, 212] width 425 height 26
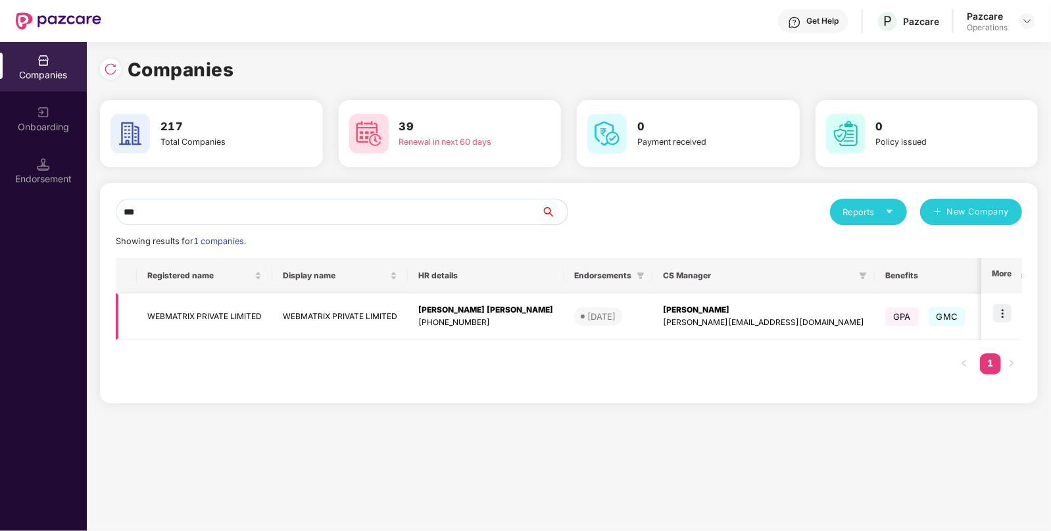
type input "***"
click at [185, 310] on td "WEBMATRIX PRIVATE LIMITED" at bounding box center [204, 316] width 135 height 47
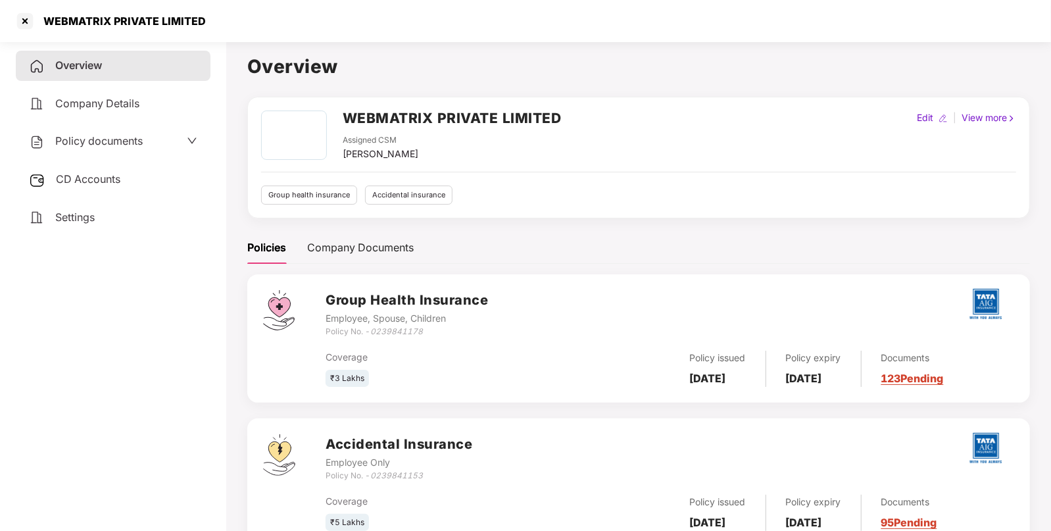
click at [89, 187] on div "CD Accounts" at bounding box center [113, 179] width 195 height 30
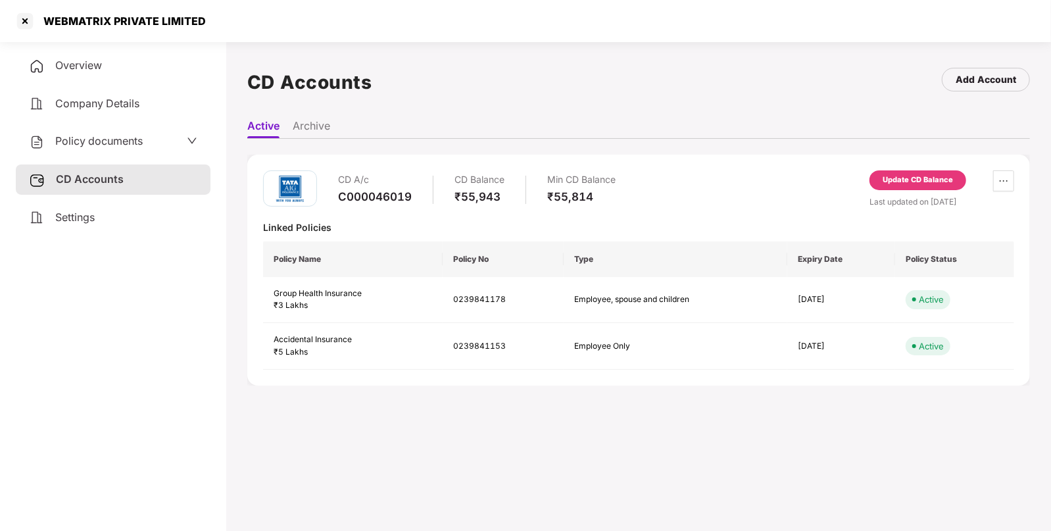
click at [925, 179] on div "Update CD Balance" at bounding box center [917, 180] width 70 height 12
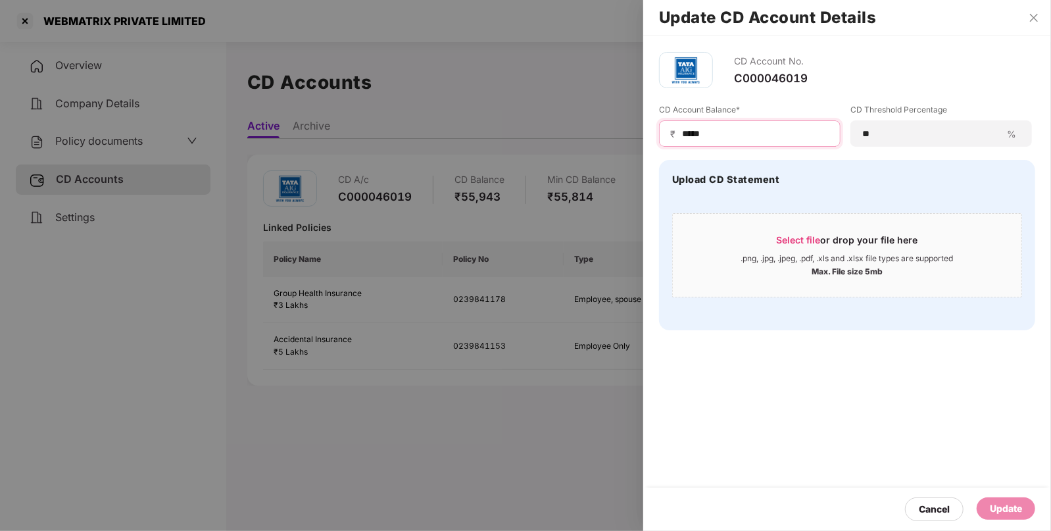
click at [707, 137] on input "*****" at bounding box center [754, 134] width 149 height 14
type input "*****"
click at [1003, 502] on div "Update" at bounding box center [1005, 508] width 32 height 14
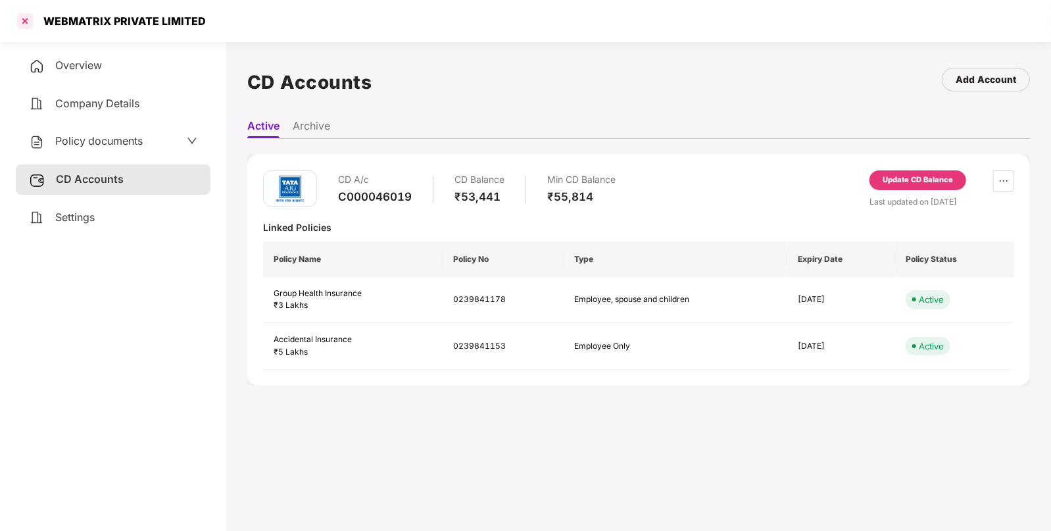
click at [22, 22] on div at bounding box center [24, 21] width 21 height 21
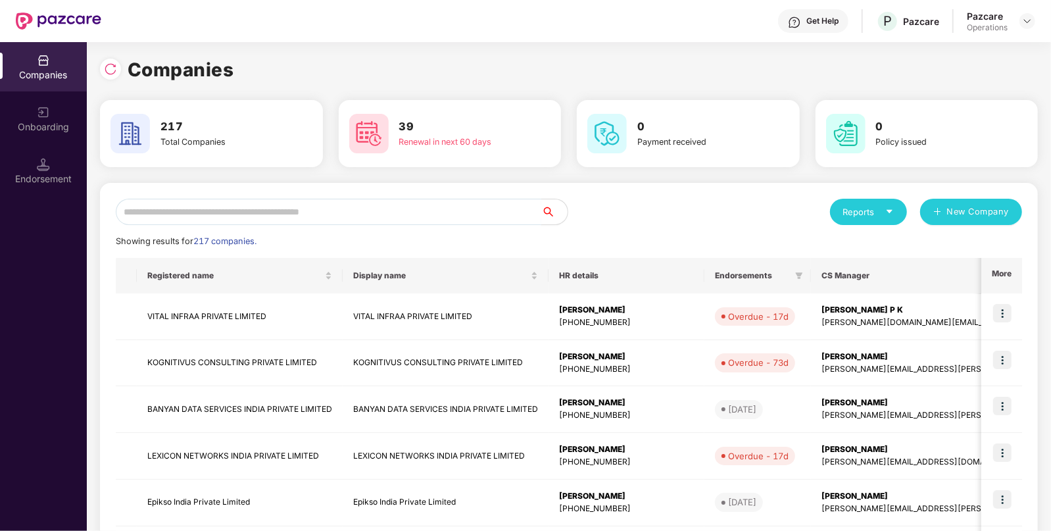
click at [224, 208] on input "text" at bounding box center [328, 212] width 425 height 26
paste input "**********"
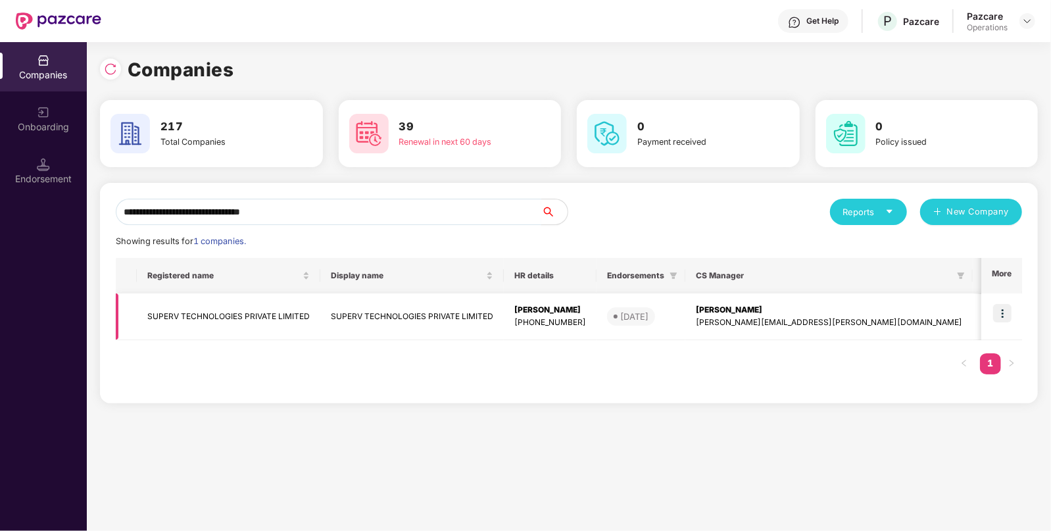
type input "**********"
click at [1003, 308] on img at bounding box center [1002, 313] width 18 height 18
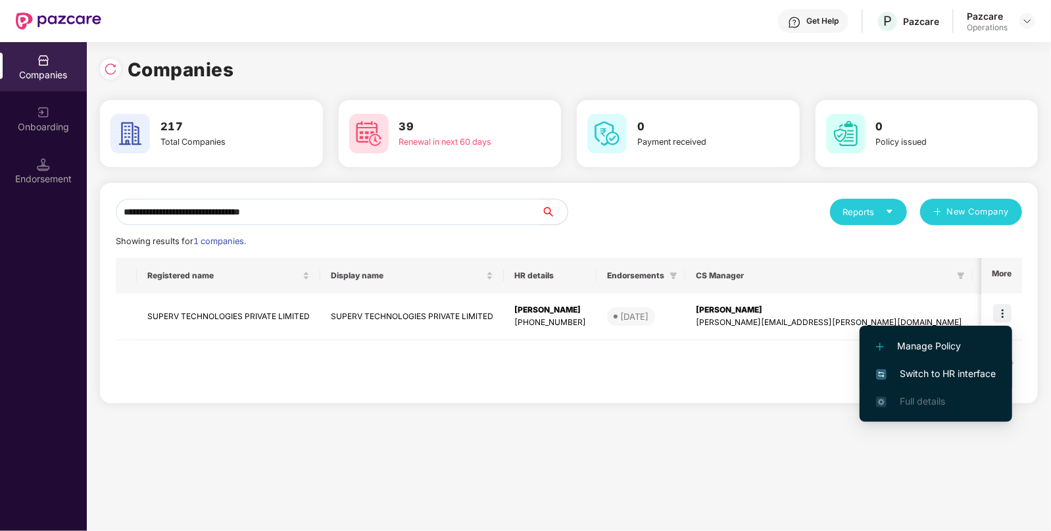
click at [943, 369] on span "Switch to HR interface" at bounding box center [936, 373] width 120 height 14
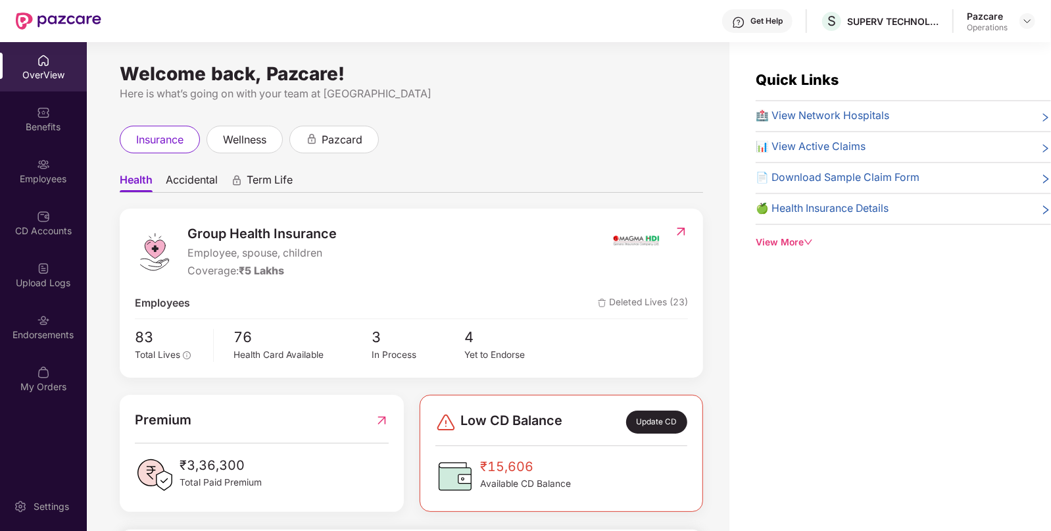
click at [30, 335] on div "Endorsements" at bounding box center [43, 334] width 87 height 13
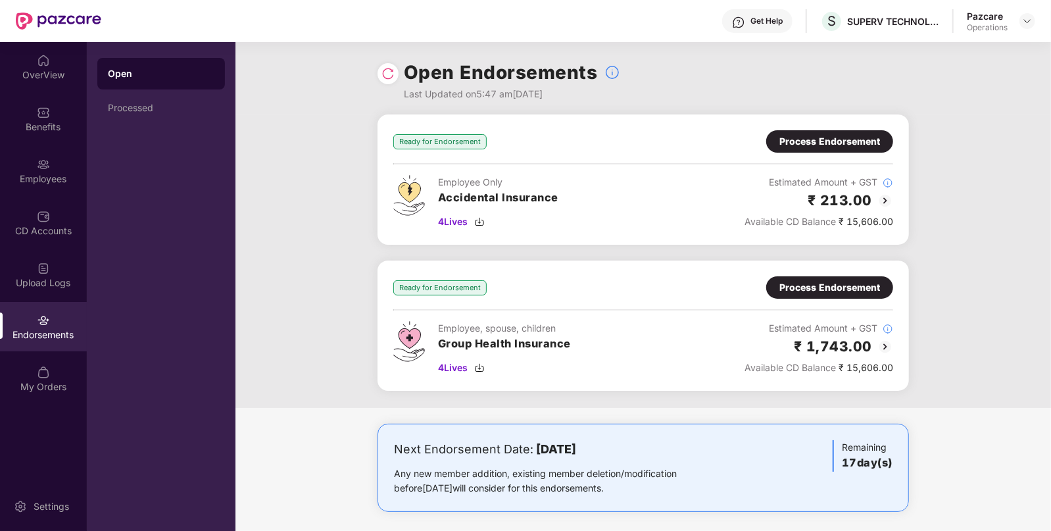
scroll to position [6, 0]
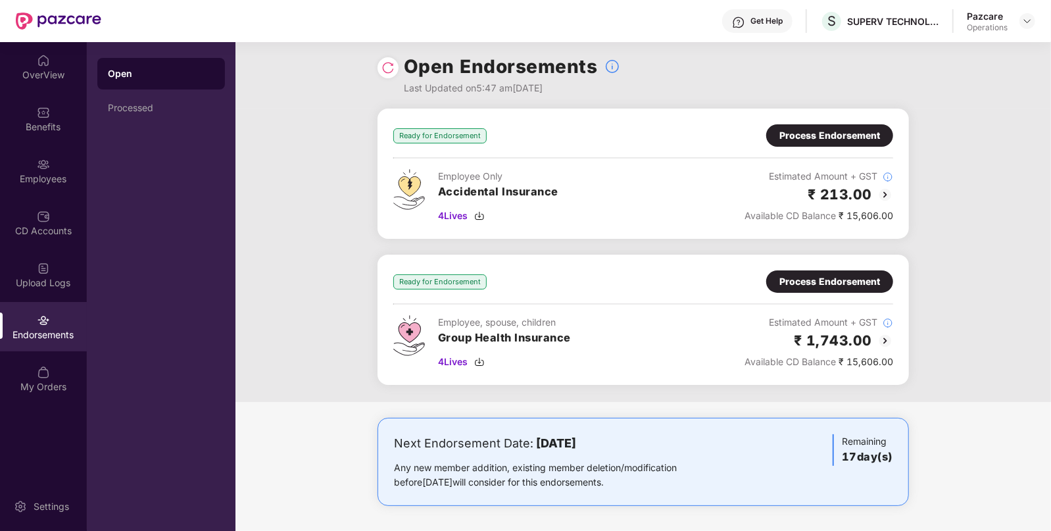
click at [888, 337] on img at bounding box center [885, 341] width 16 height 16
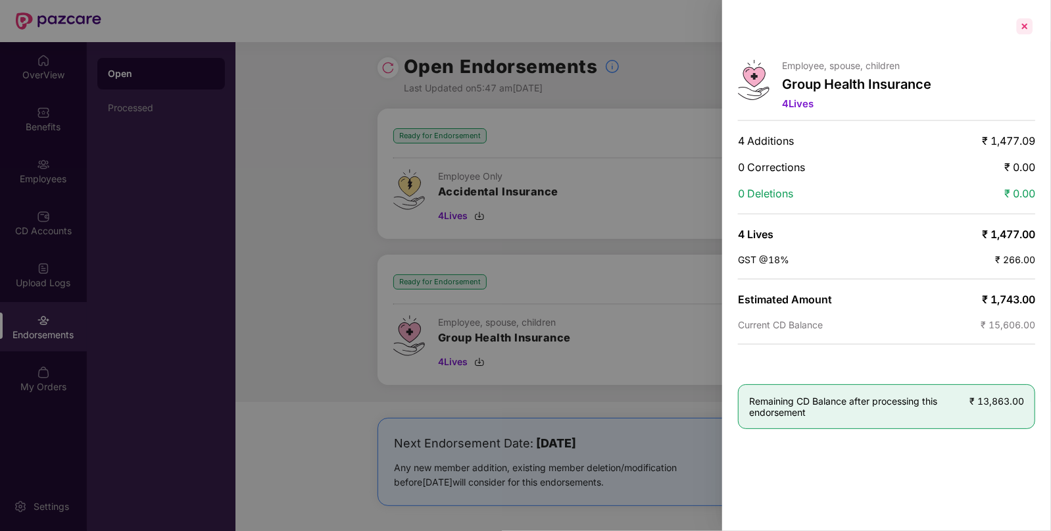
click at [1020, 33] on div at bounding box center [1024, 26] width 21 height 21
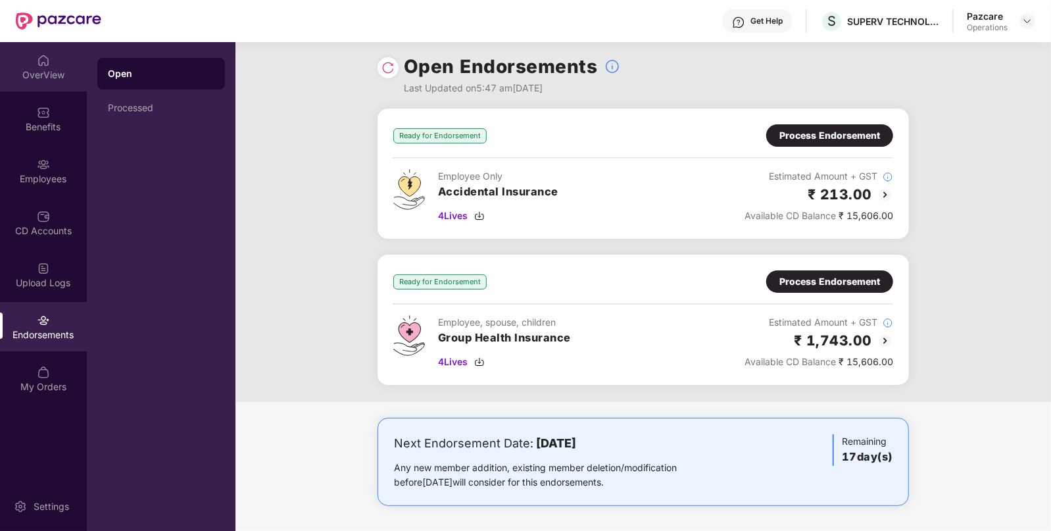
click at [34, 77] on div "OverView" at bounding box center [43, 74] width 87 height 13
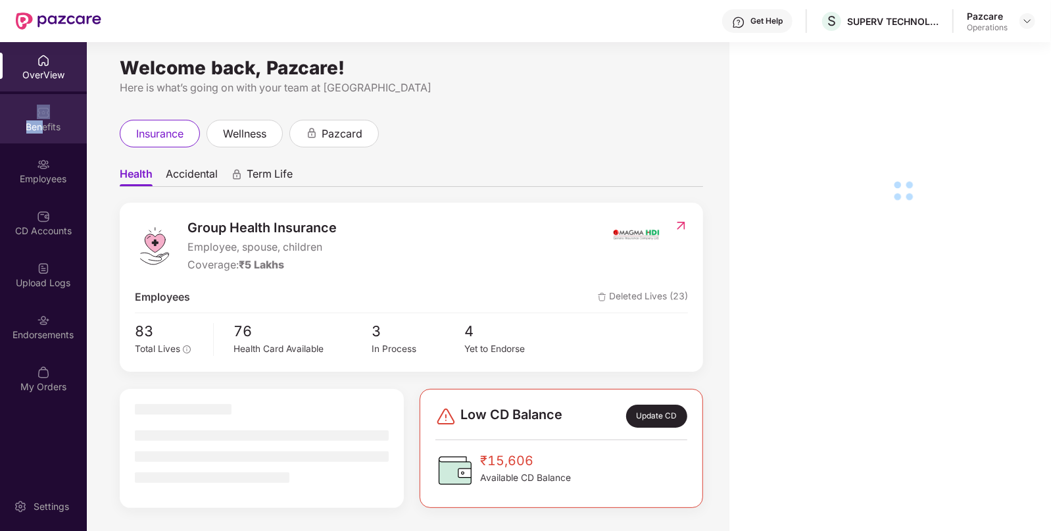
drag, startPoint x: 53, startPoint y: 113, endPoint x: 43, endPoint y: 120, distance: 11.9
click at [43, 120] on div "Benefits" at bounding box center [43, 118] width 87 height 49
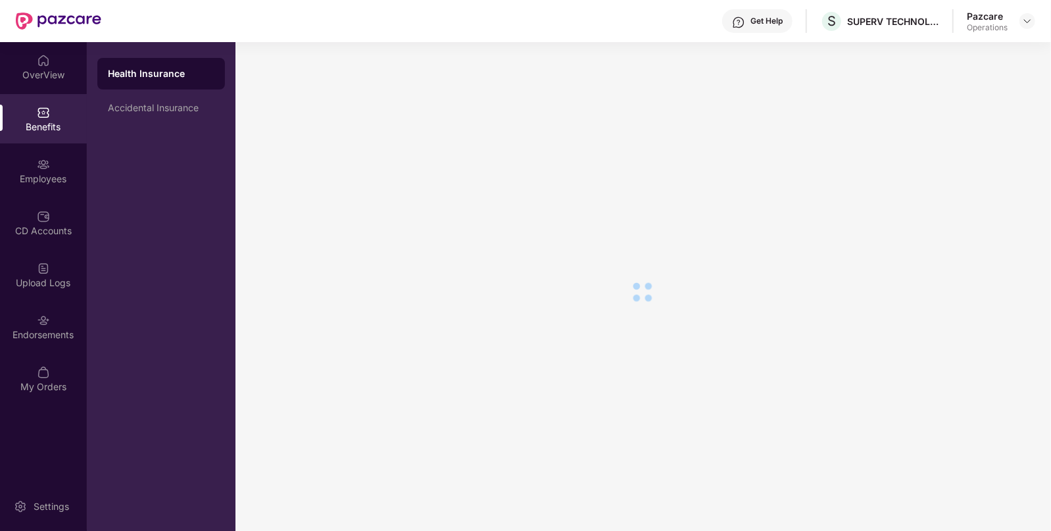
click at [43, 120] on div "Benefits" at bounding box center [43, 126] width 87 height 13
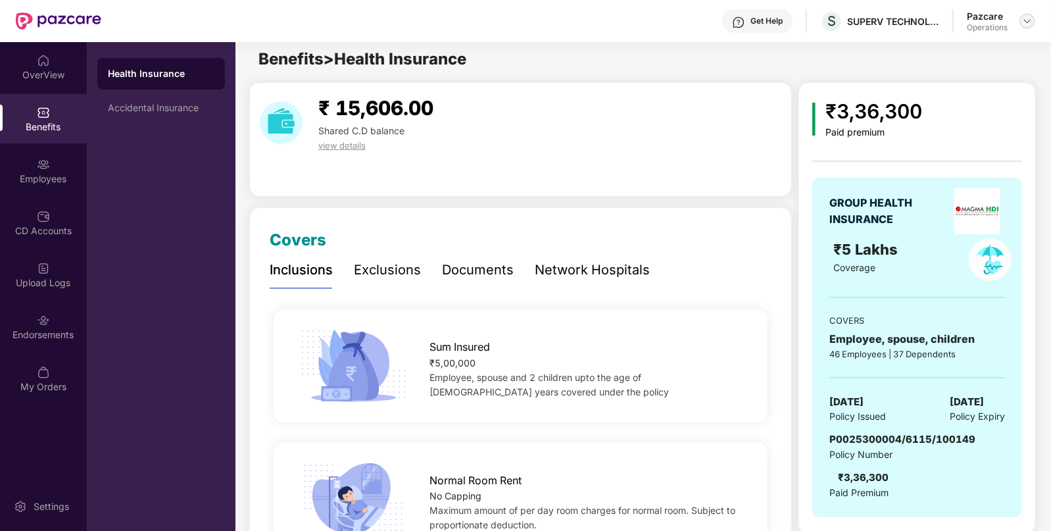
click at [1026, 17] on img at bounding box center [1027, 21] width 11 height 11
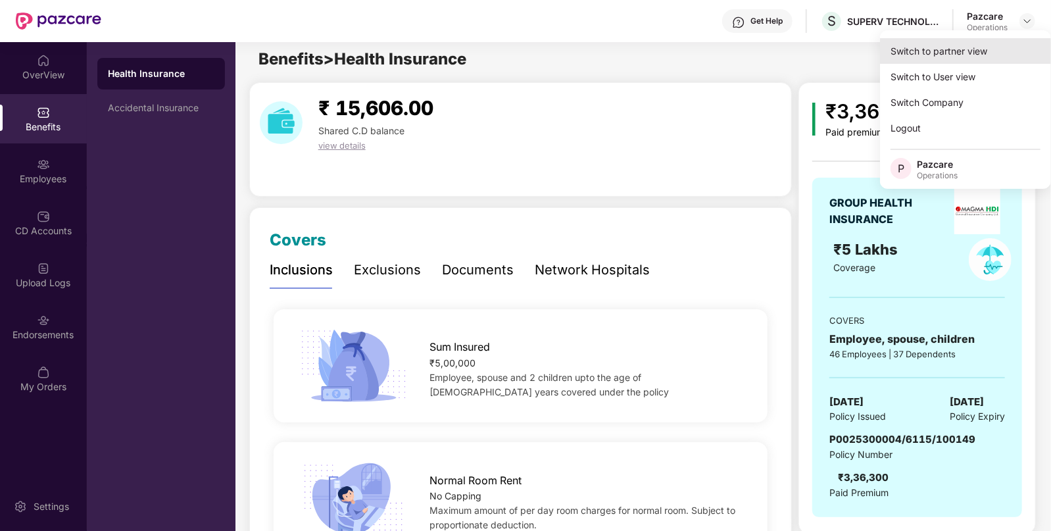
click at [920, 53] on div "Switch to partner view" at bounding box center [965, 51] width 171 height 26
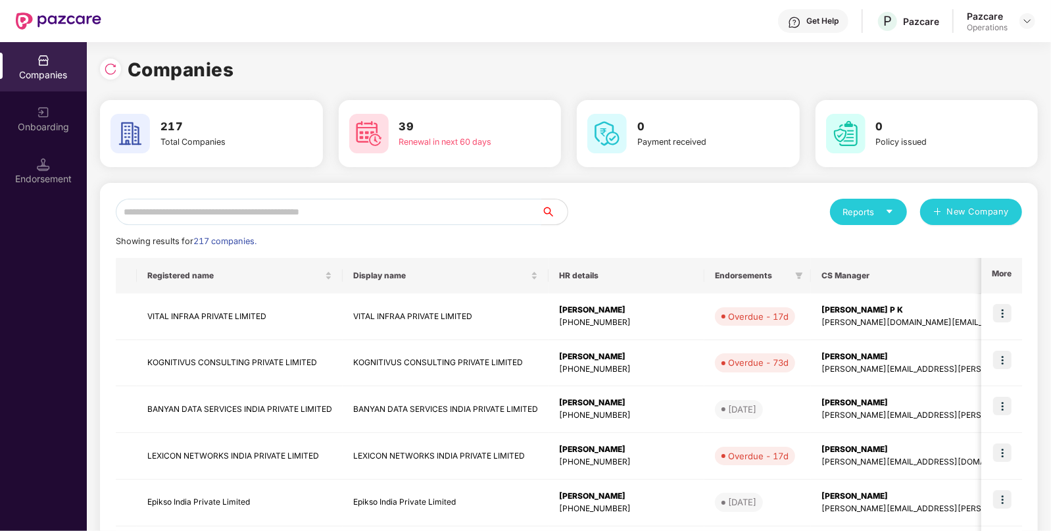
click at [173, 222] on input "text" at bounding box center [328, 212] width 425 height 26
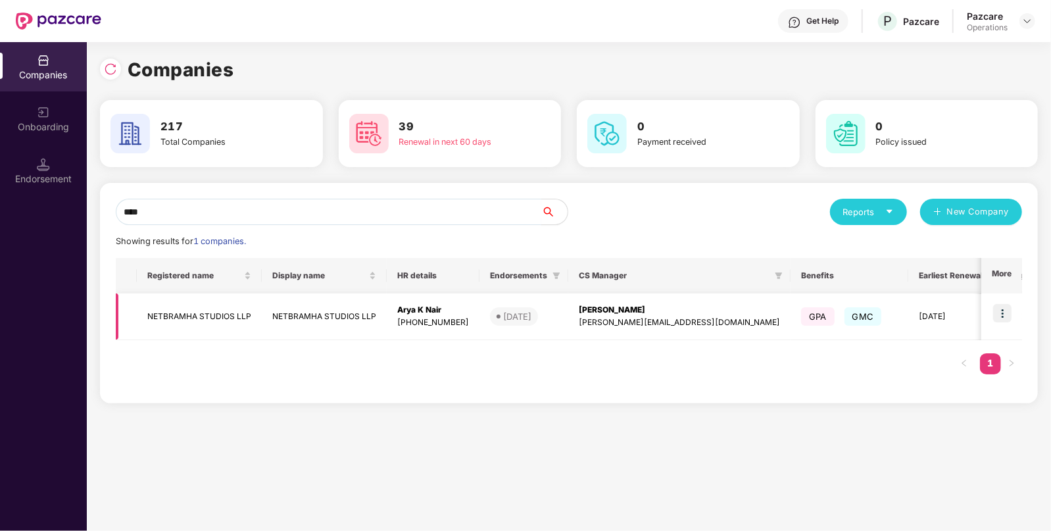
type input "****"
click at [196, 308] on td "NETBRAMHA STUDIOS LLP" at bounding box center [199, 316] width 125 height 47
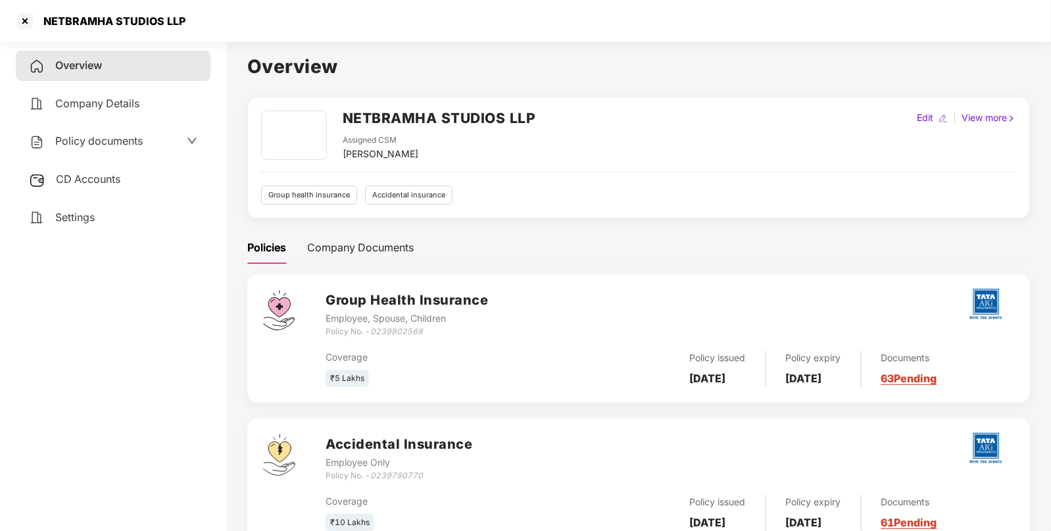
click at [70, 177] on span "CD Accounts" at bounding box center [88, 178] width 64 height 13
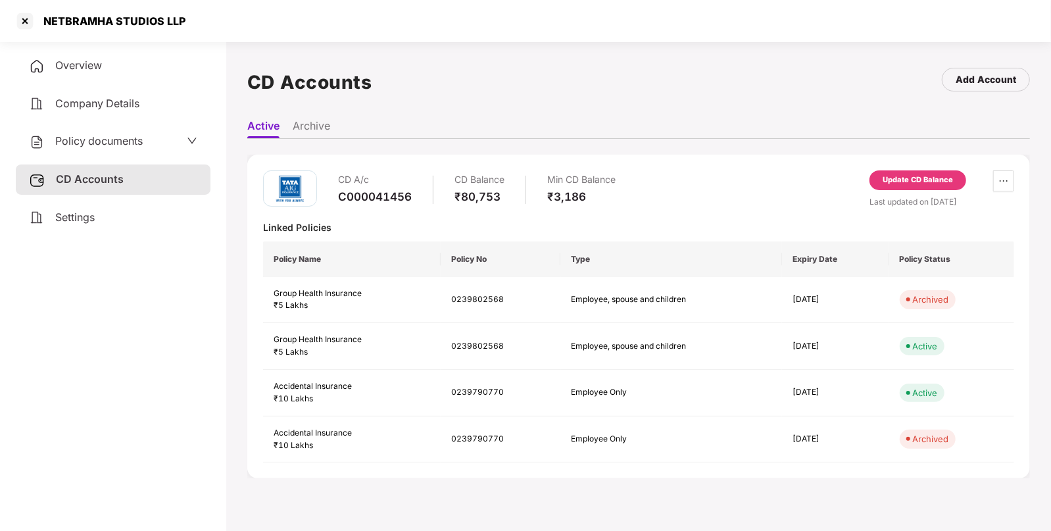
click at [934, 174] on div "Update CD Balance" at bounding box center [917, 180] width 70 height 12
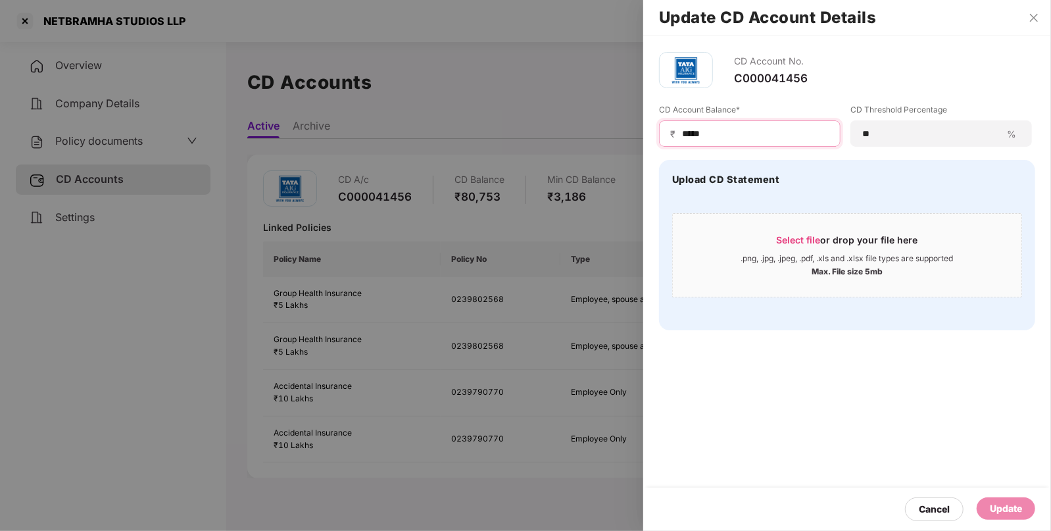
click at [697, 128] on input "*****" at bounding box center [754, 134] width 149 height 14
type input "*****"
click at [998, 506] on div "Update" at bounding box center [1005, 508] width 32 height 14
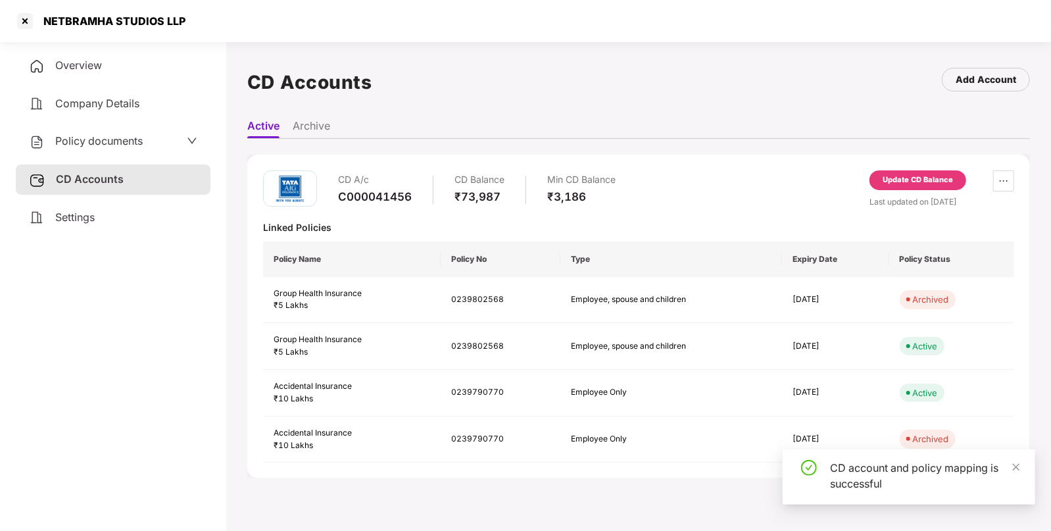
click at [124, 137] on span "Policy documents" at bounding box center [98, 140] width 87 height 13
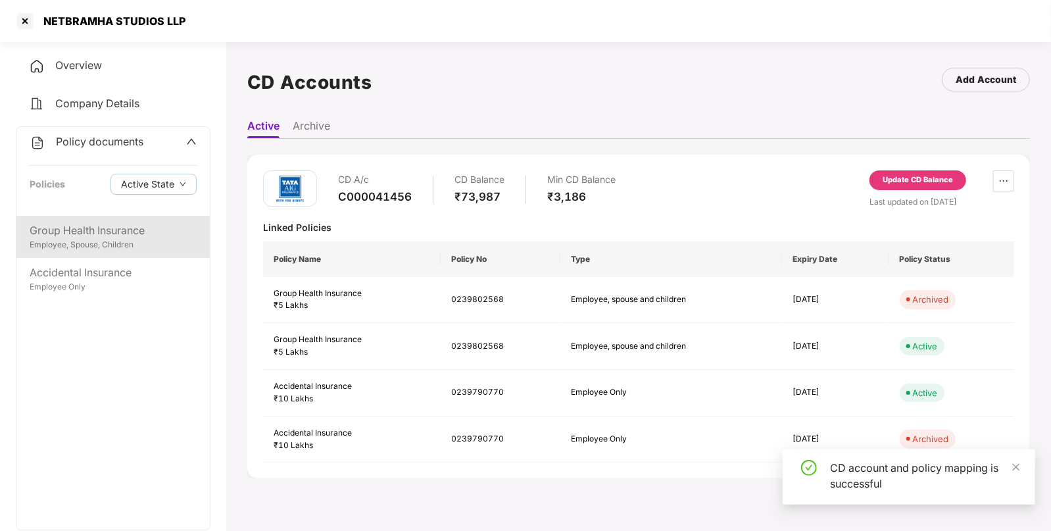
click at [127, 240] on div "Employee, Spouse, Children" at bounding box center [113, 245] width 167 height 12
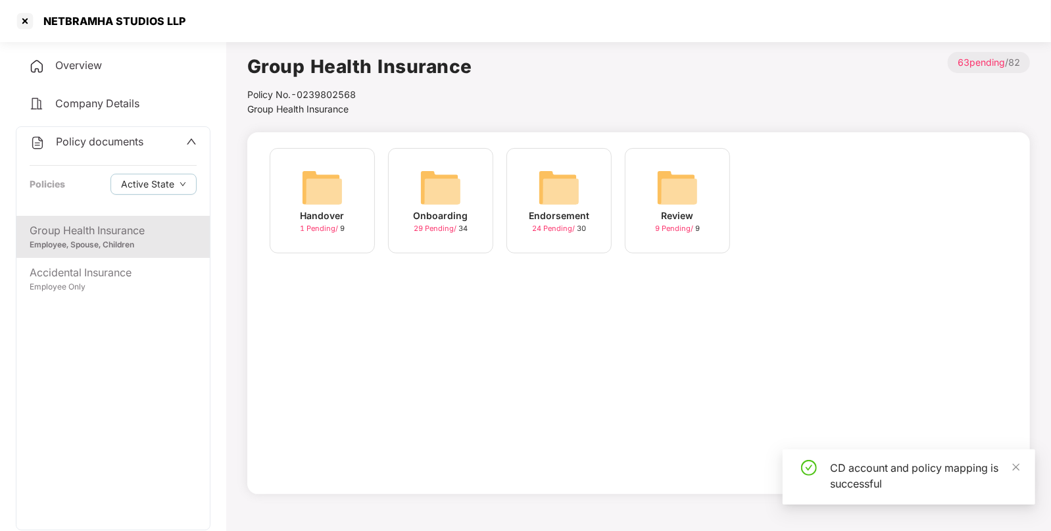
click at [579, 201] on img at bounding box center [559, 187] width 42 height 42
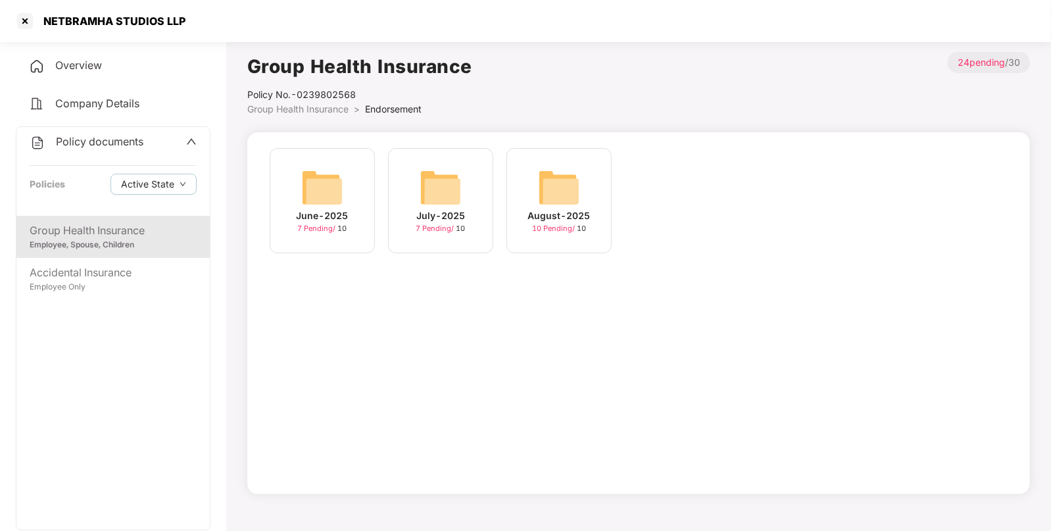
click at [546, 189] on img at bounding box center [559, 187] width 42 height 42
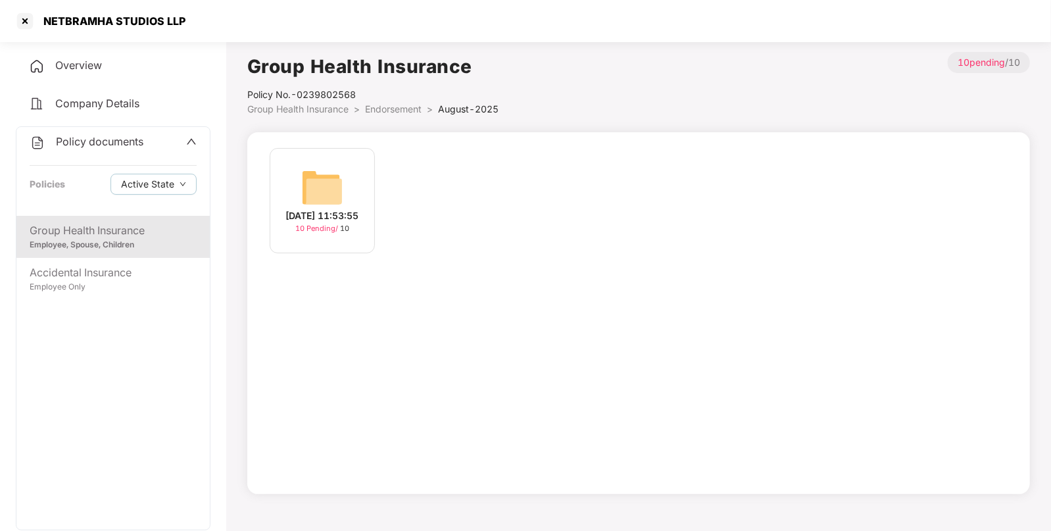
click at [321, 177] on img at bounding box center [322, 187] width 42 height 42
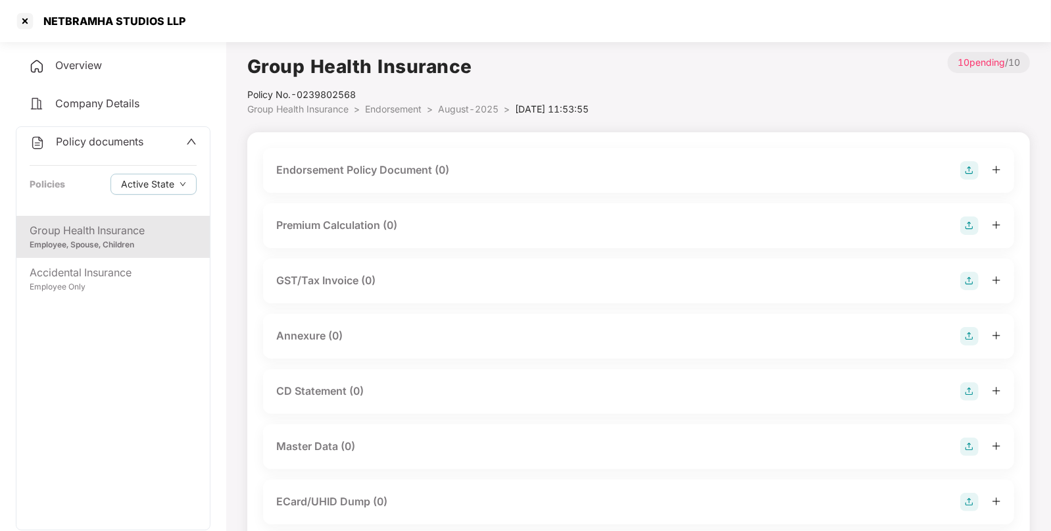
click at [964, 170] on img at bounding box center [969, 170] width 18 height 18
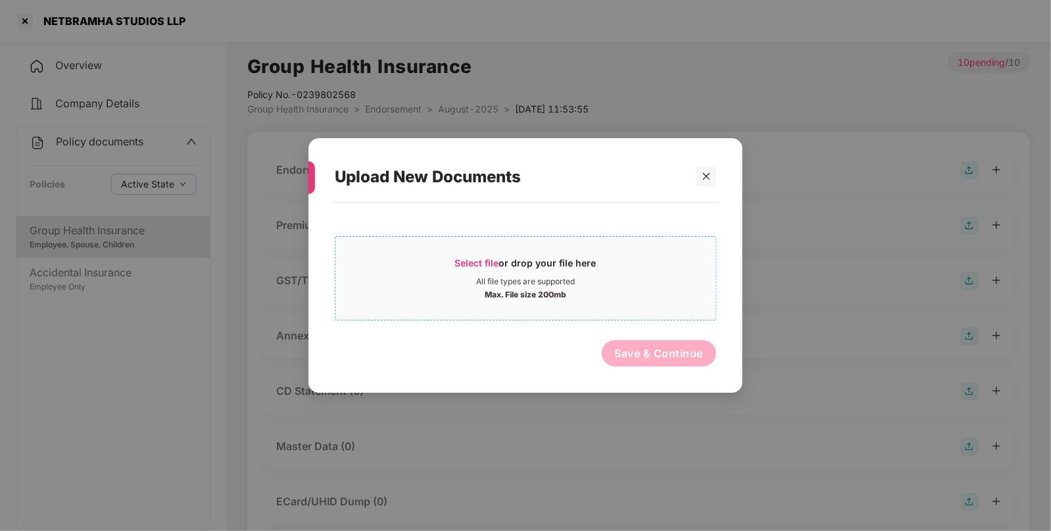
click at [467, 260] on span "Select file" at bounding box center [477, 262] width 44 height 11
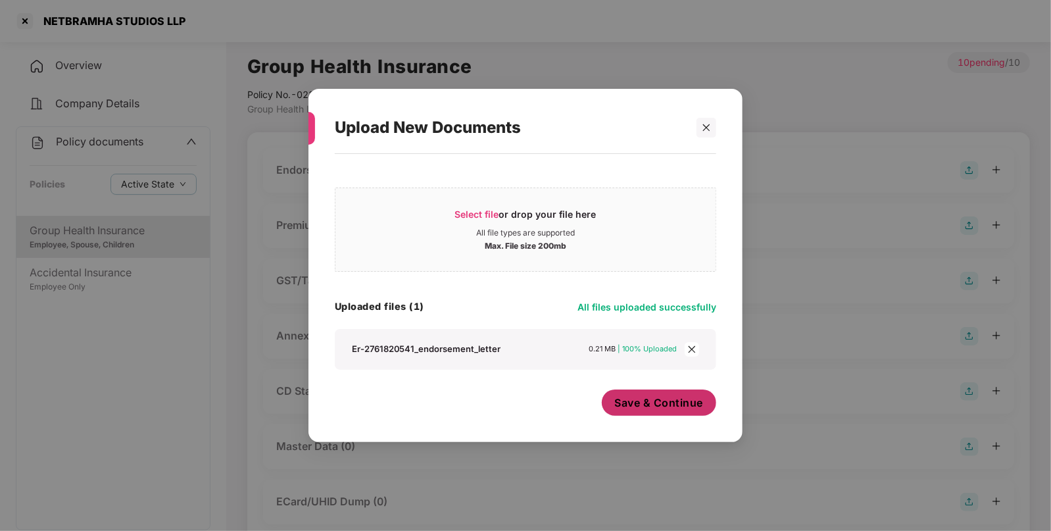
click at [621, 394] on button "Save & Continue" at bounding box center [659, 402] width 115 height 26
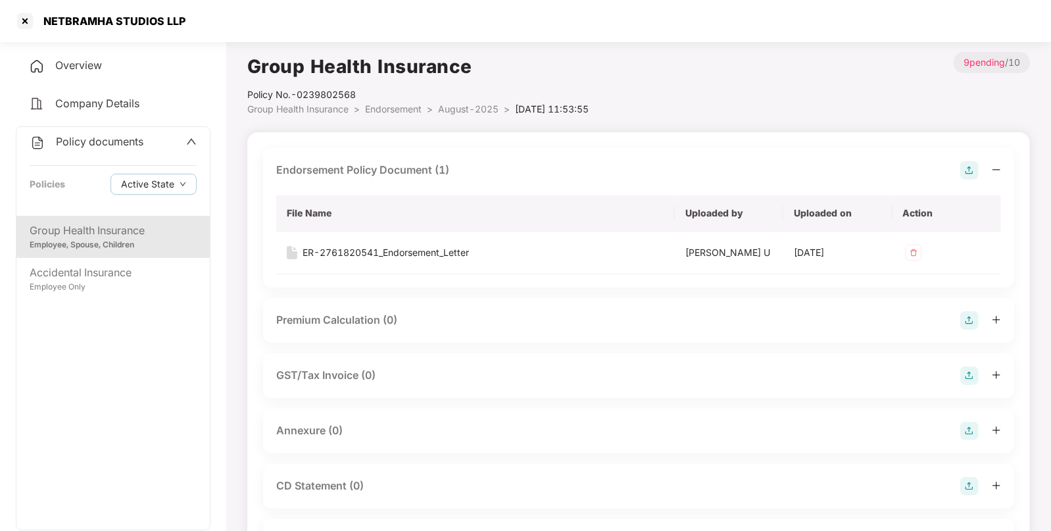
click at [970, 430] on img at bounding box center [969, 430] width 18 height 18
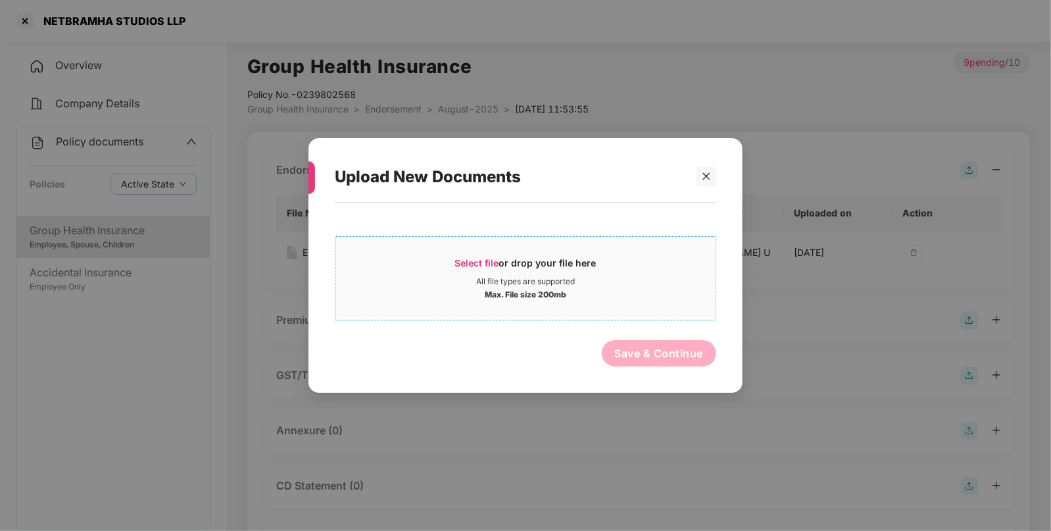
click at [475, 264] on span "Select file" at bounding box center [477, 262] width 44 height 11
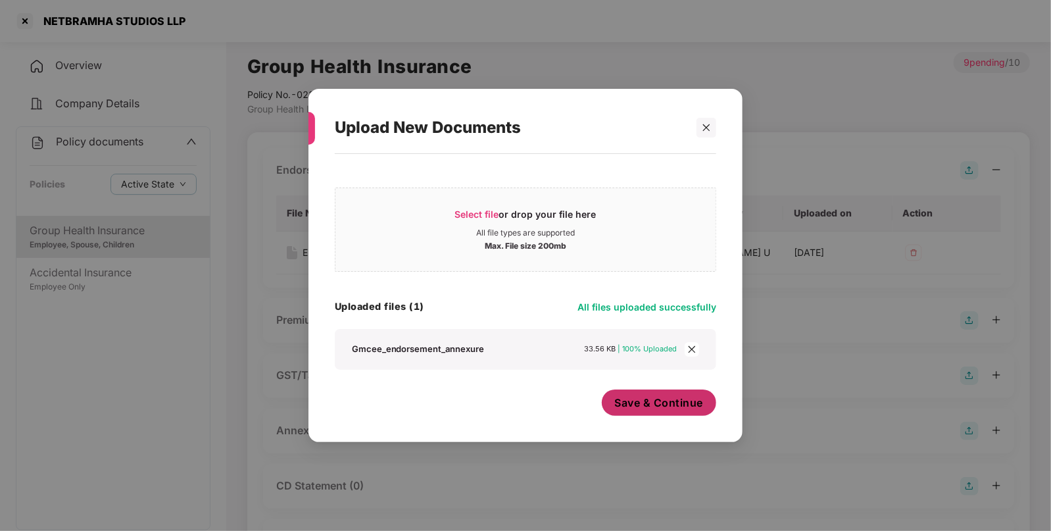
click at [668, 394] on button "Save & Continue" at bounding box center [659, 402] width 115 height 26
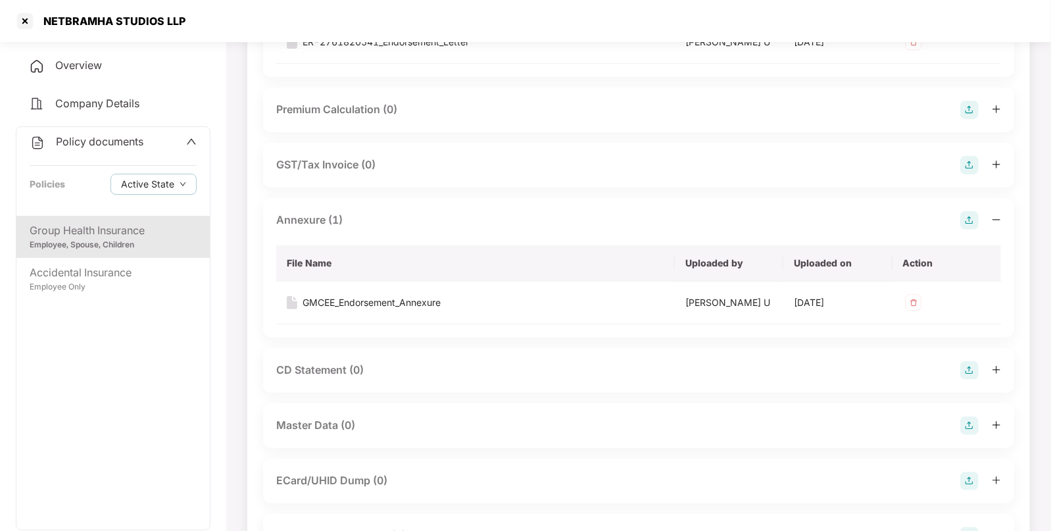
scroll to position [326, 0]
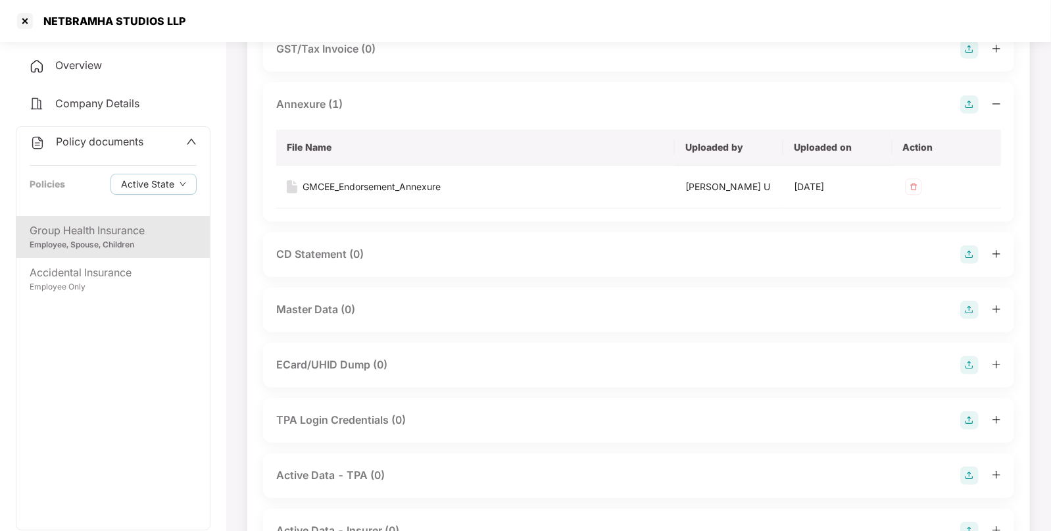
click at [969, 317] on img at bounding box center [969, 309] width 18 height 18
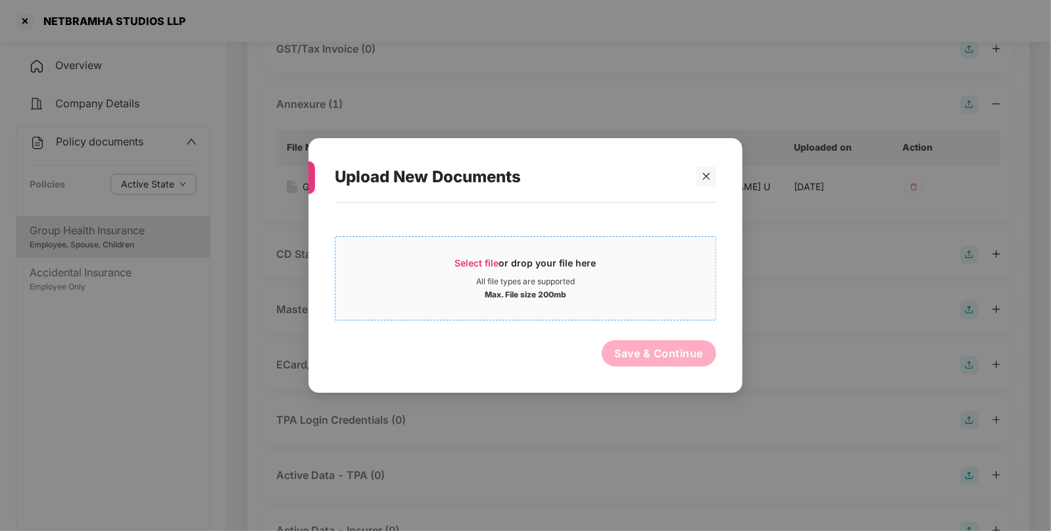
click at [462, 270] on div "Select file or drop your file here" at bounding box center [525, 266] width 141 height 20
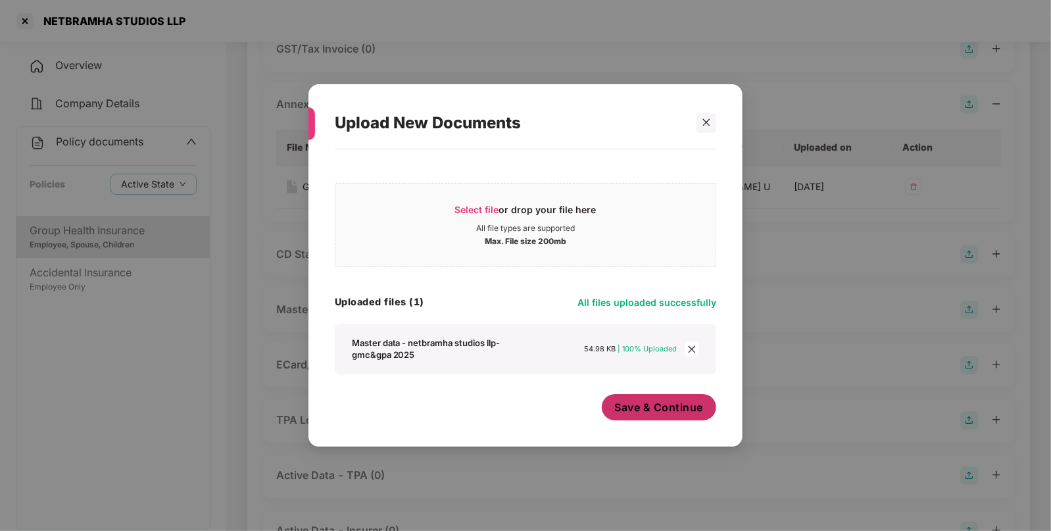
click at [632, 396] on button "Save & Continue" at bounding box center [659, 407] width 115 height 26
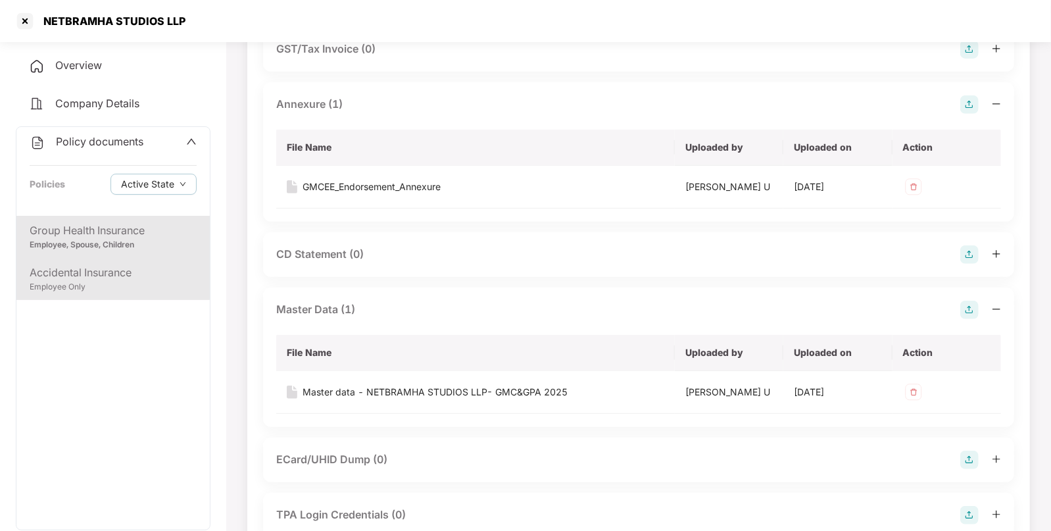
click at [122, 279] on div "Accidental Insurance" at bounding box center [113, 272] width 167 height 16
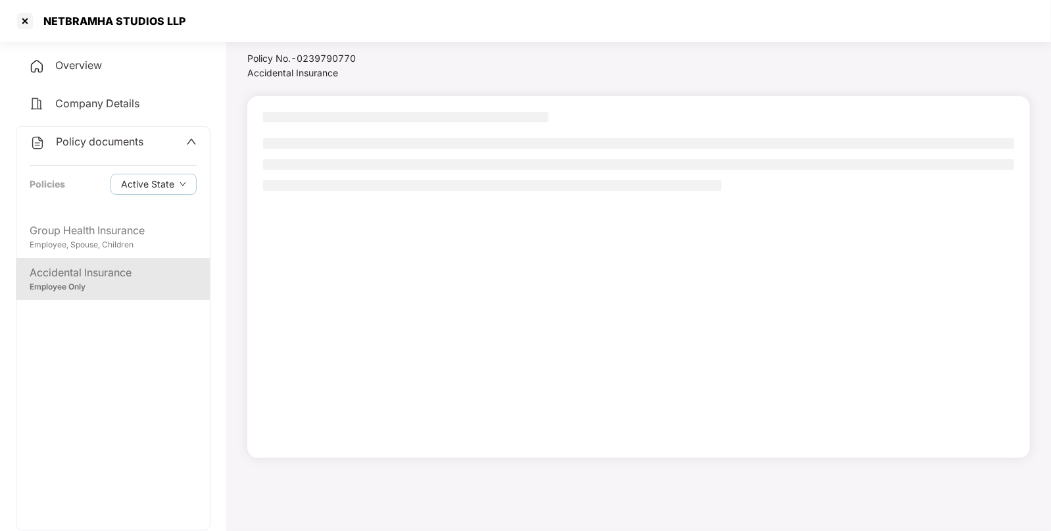
scroll to position [36, 0]
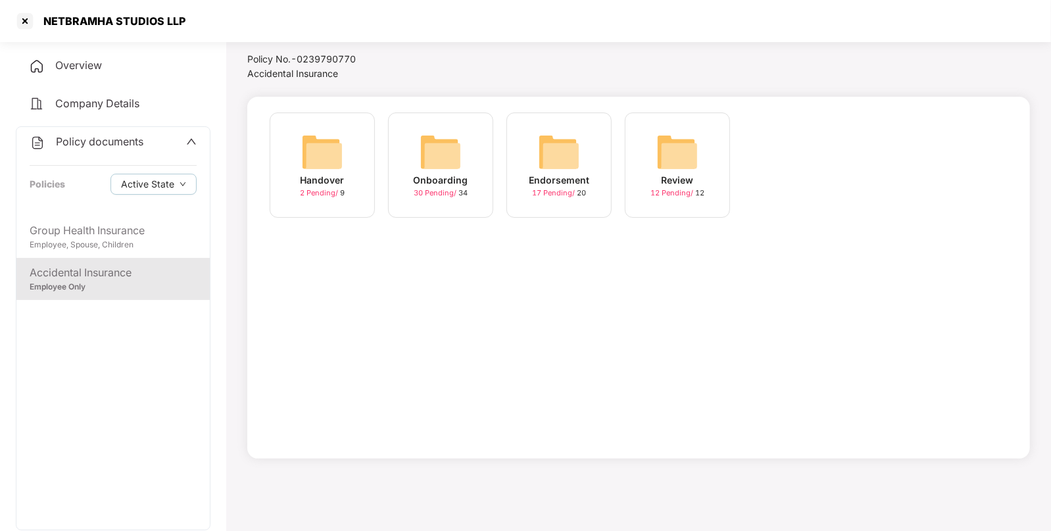
click at [569, 162] on img at bounding box center [559, 152] width 42 height 42
click at [682, 153] on img at bounding box center [677, 152] width 42 height 42
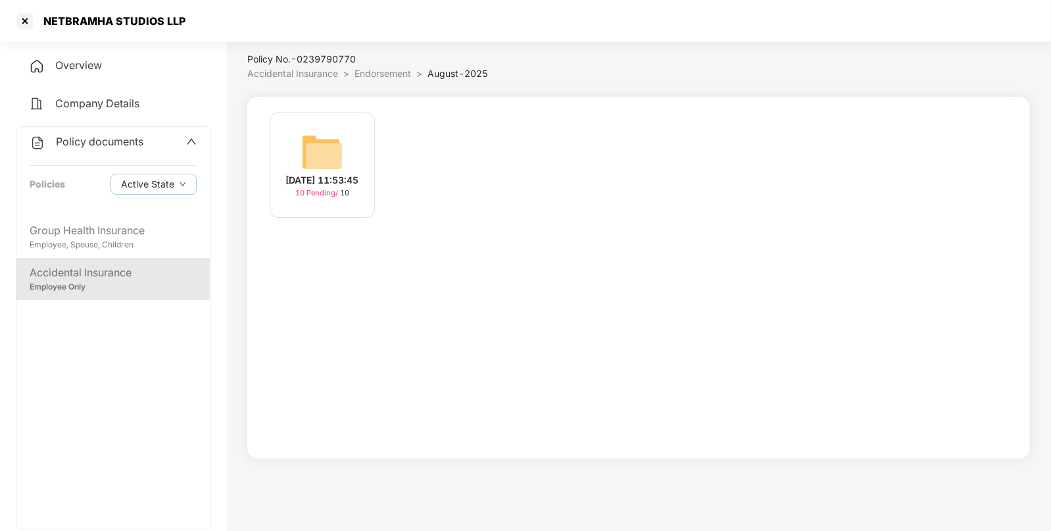
click at [325, 147] on img at bounding box center [322, 152] width 42 height 42
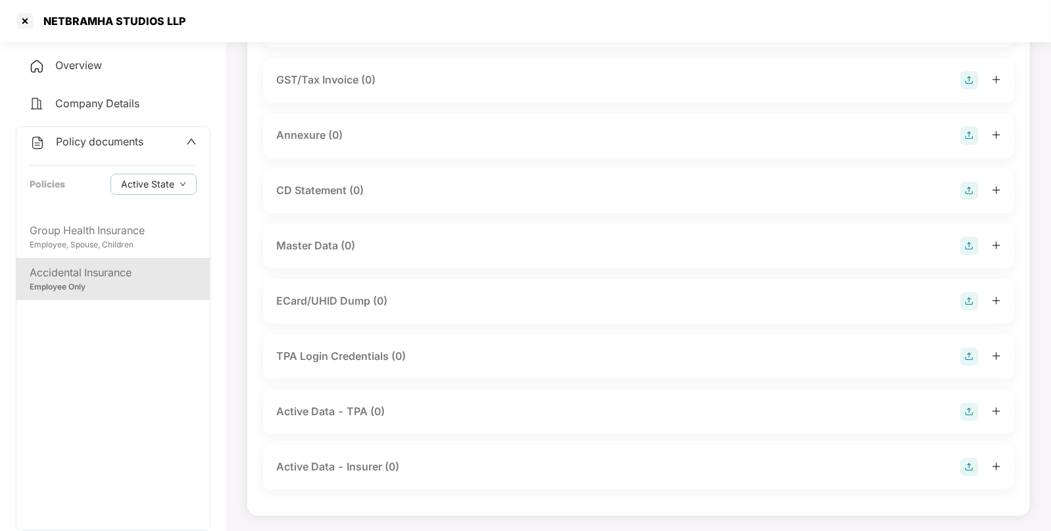
click at [963, 244] on img at bounding box center [969, 246] width 18 height 18
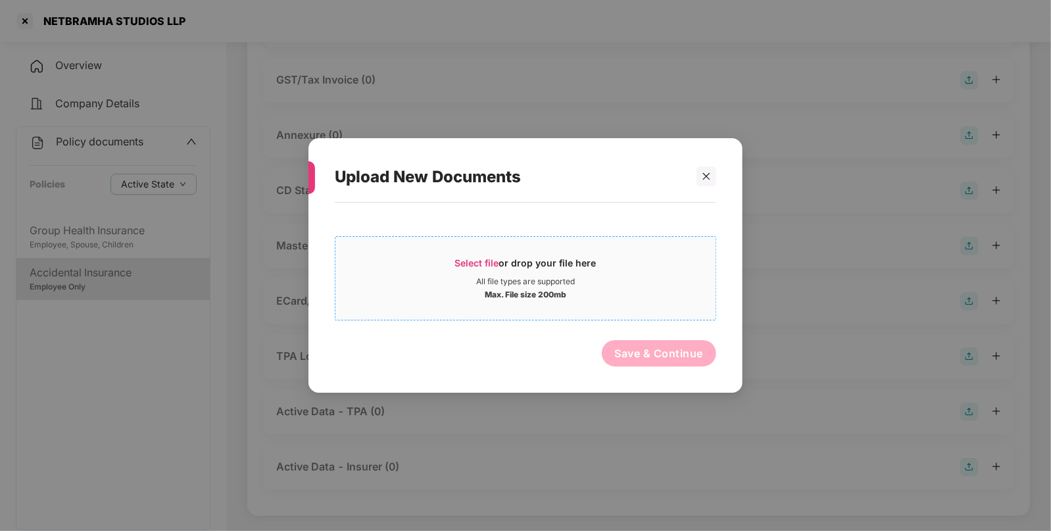
click at [485, 255] on span "Select file or drop your file here All file types are supported Max. File size …" at bounding box center [525, 278] width 380 height 63
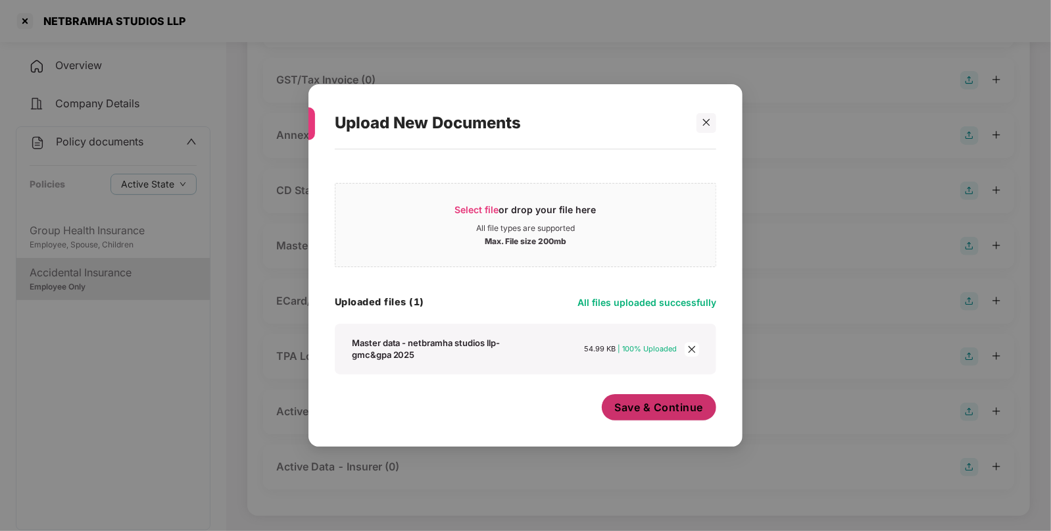
click at [633, 411] on span "Save & Continue" at bounding box center [659, 407] width 89 height 14
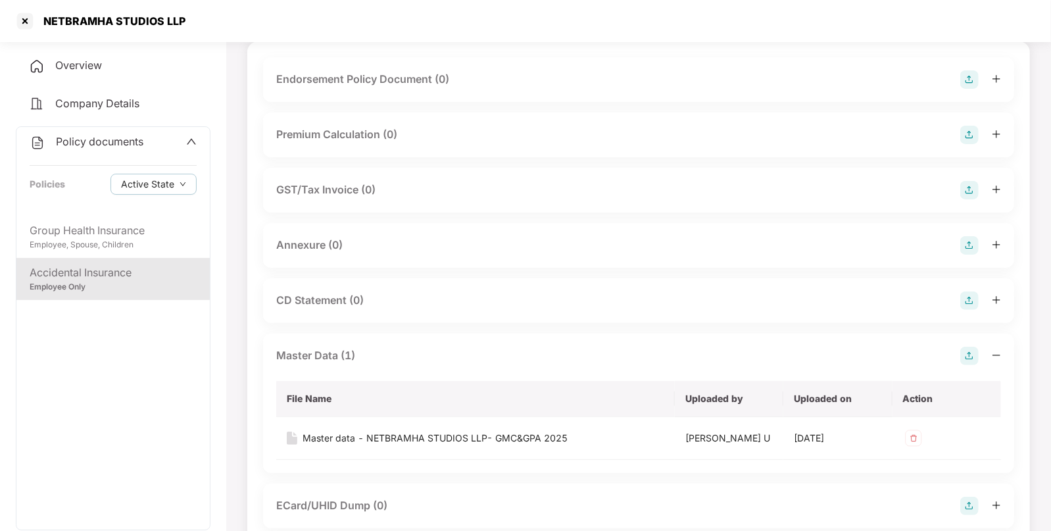
scroll to position [0, 0]
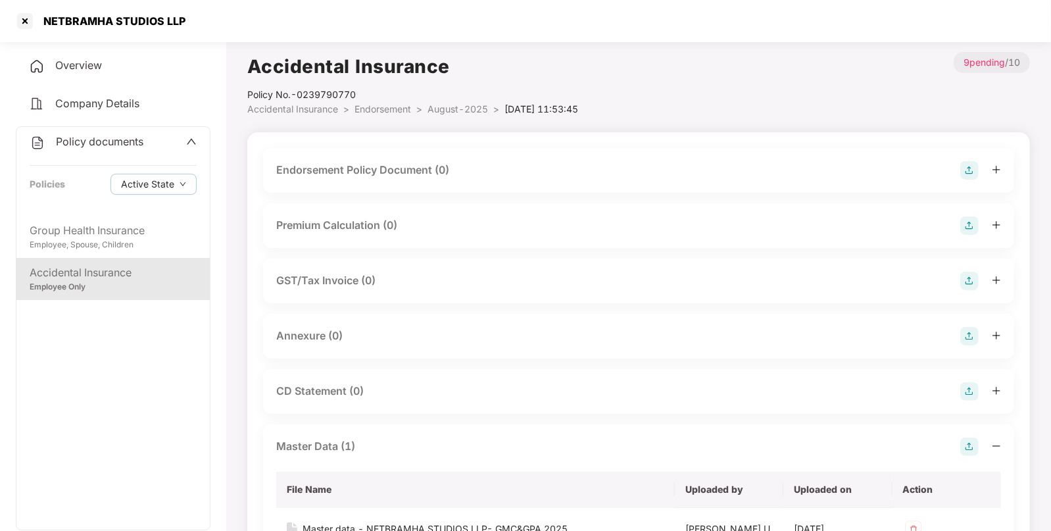
click at [962, 165] on img at bounding box center [969, 170] width 18 height 18
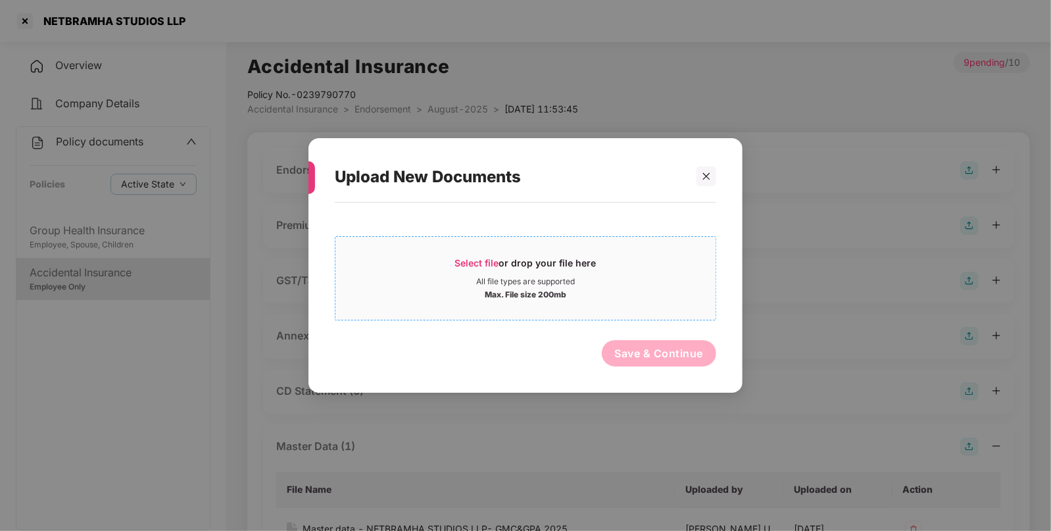
click at [473, 259] on span "Select file" at bounding box center [477, 262] width 44 height 11
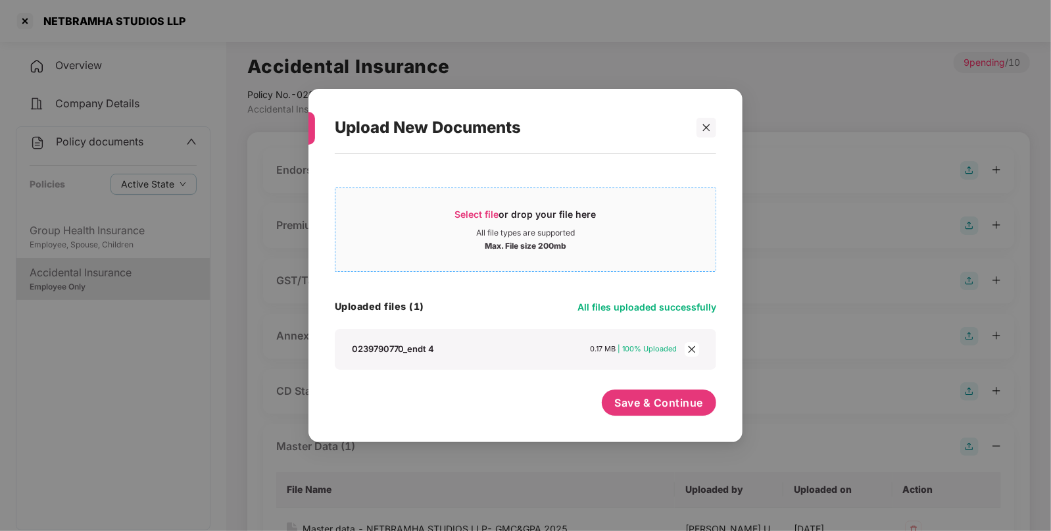
click at [485, 205] on span "Select file or drop your file here All file types are supported Max. File size …" at bounding box center [525, 229] width 380 height 63
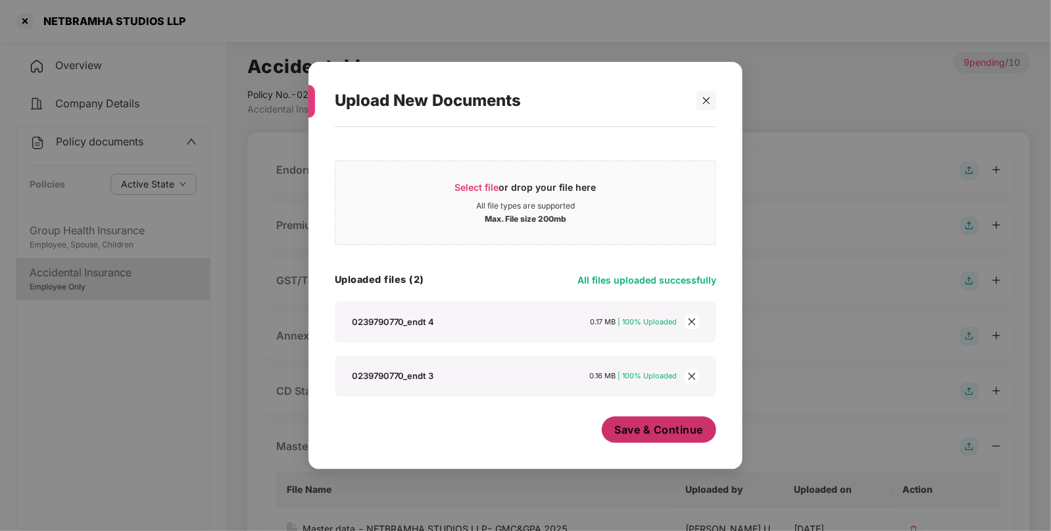
click at [633, 423] on span "Save & Continue" at bounding box center [659, 429] width 89 height 14
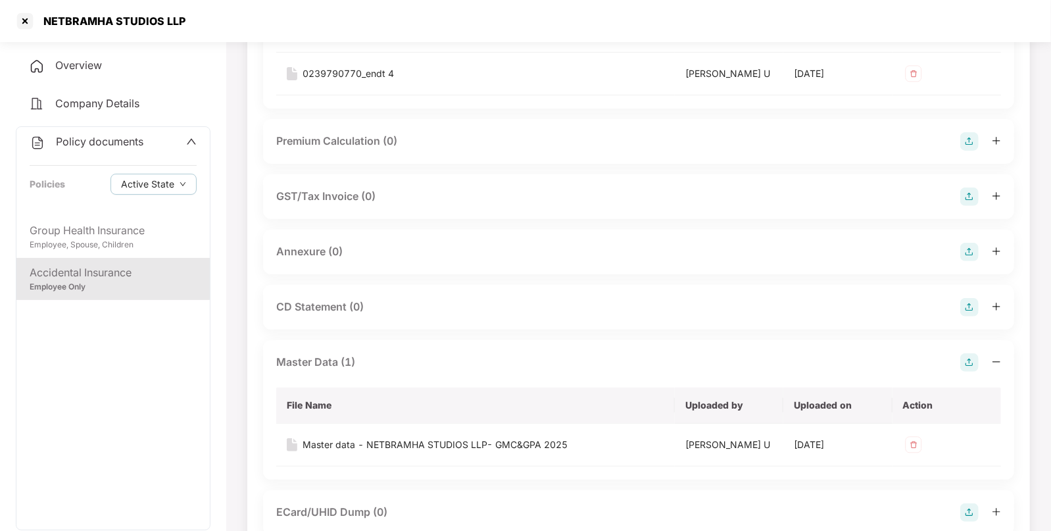
scroll to position [223, 0]
click at [964, 242] on img at bounding box center [969, 250] width 18 height 18
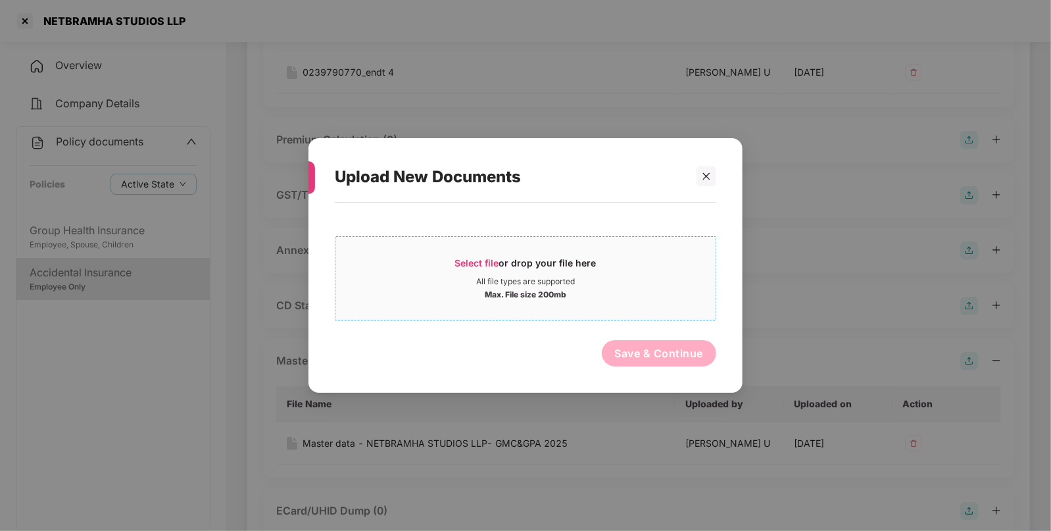
click at [475, 258] on span "Select file" at bounding box center [477, 262] width 44 height 11
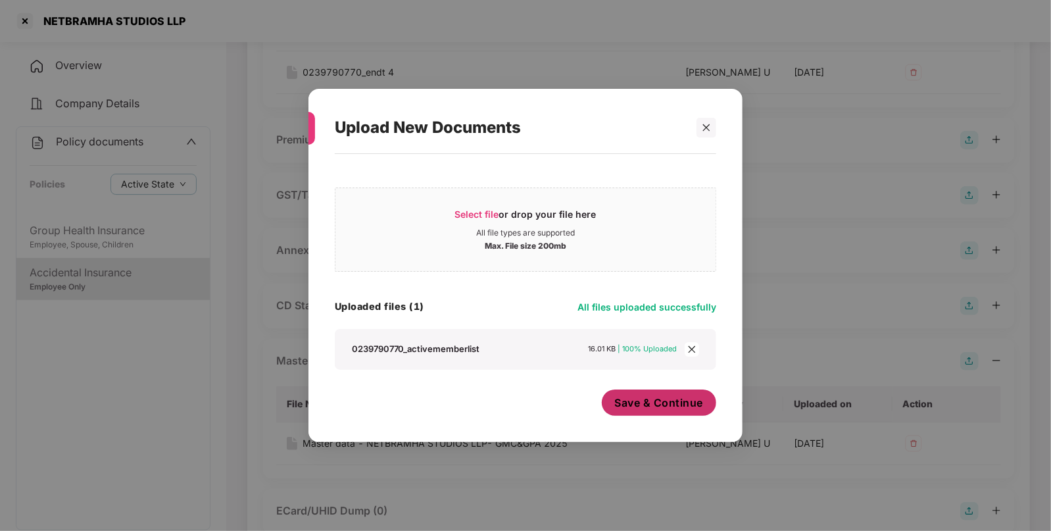
click at [631, 399] on span "Save & Continue" at bounding box center [659, 402] width 89 height 14
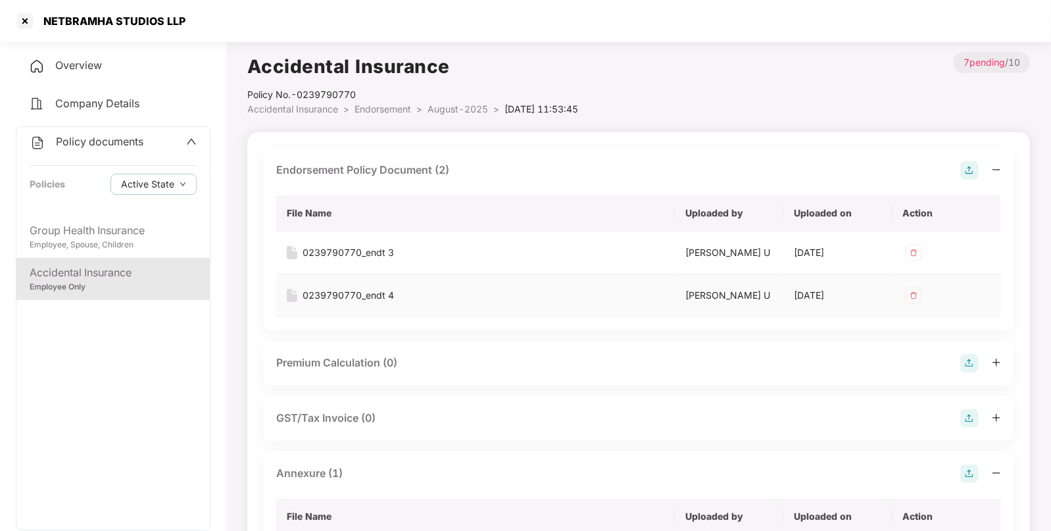
scroll to position [463, 0]
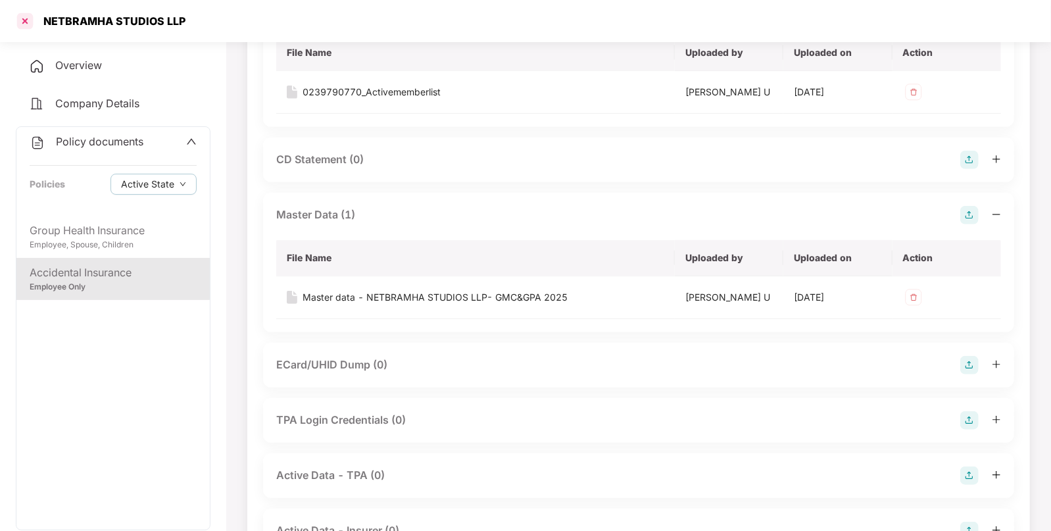
click at [20, 16] on div at bounding box center [24, 21] width 21 height 21
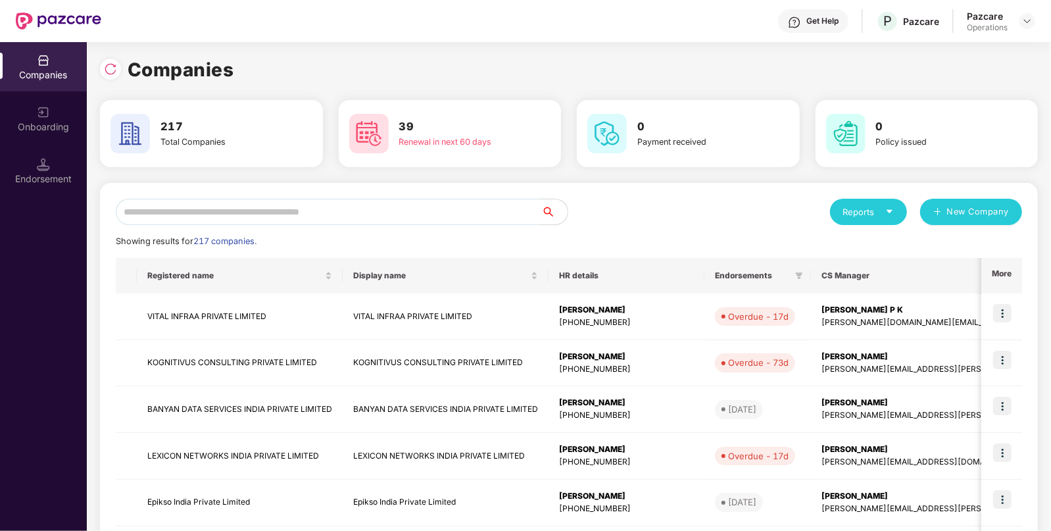
scroll to position [0, 0]
click at [104, 73] on img at bounding box center [110, 68] width 13 height 13
